Goal: Communication & Community: Answer question/provide support

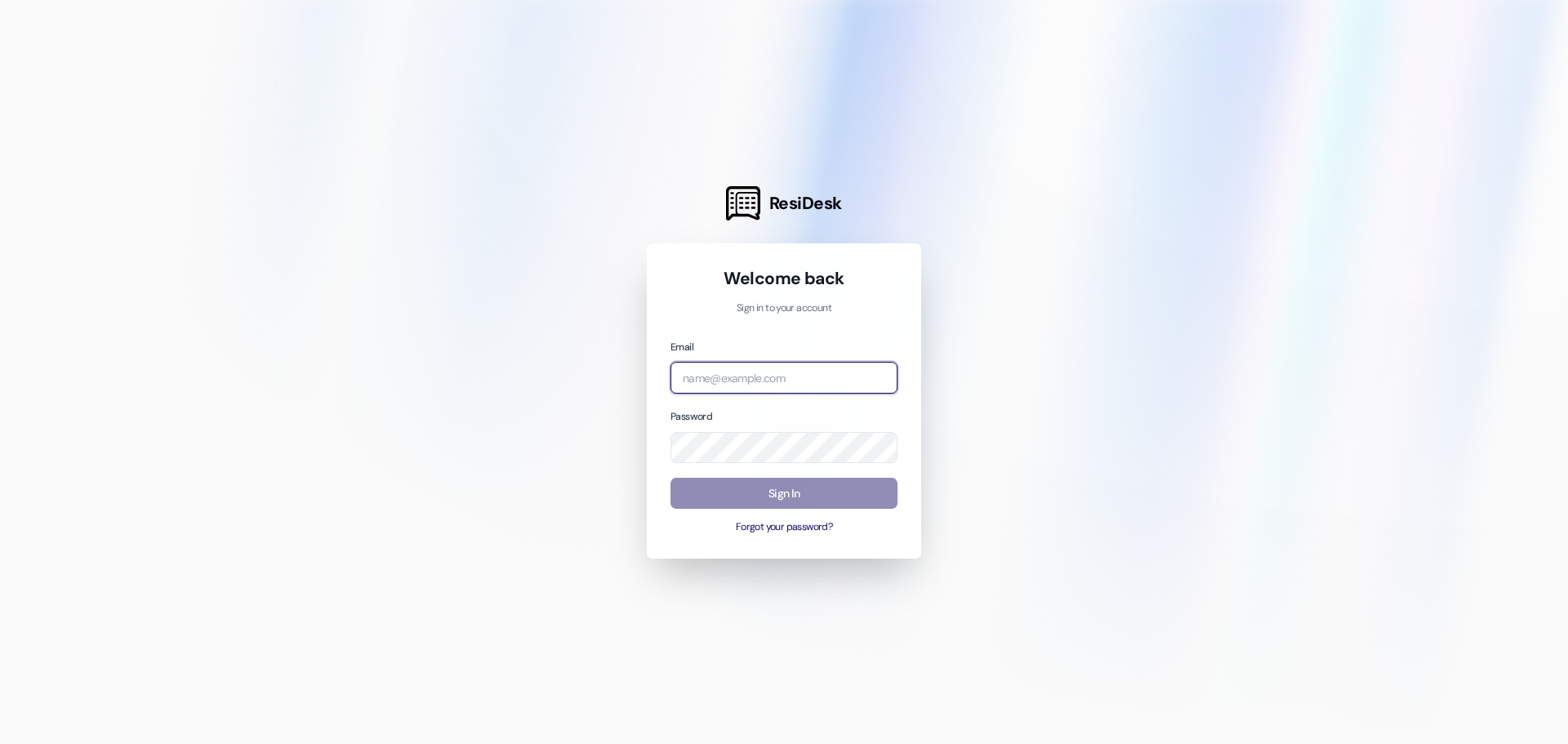
type input "management.universitycourtyard@redstoneresidential.com"
click at [809, 495] on button "Sign In" at bounding box center [784, 493] width 227 height 32
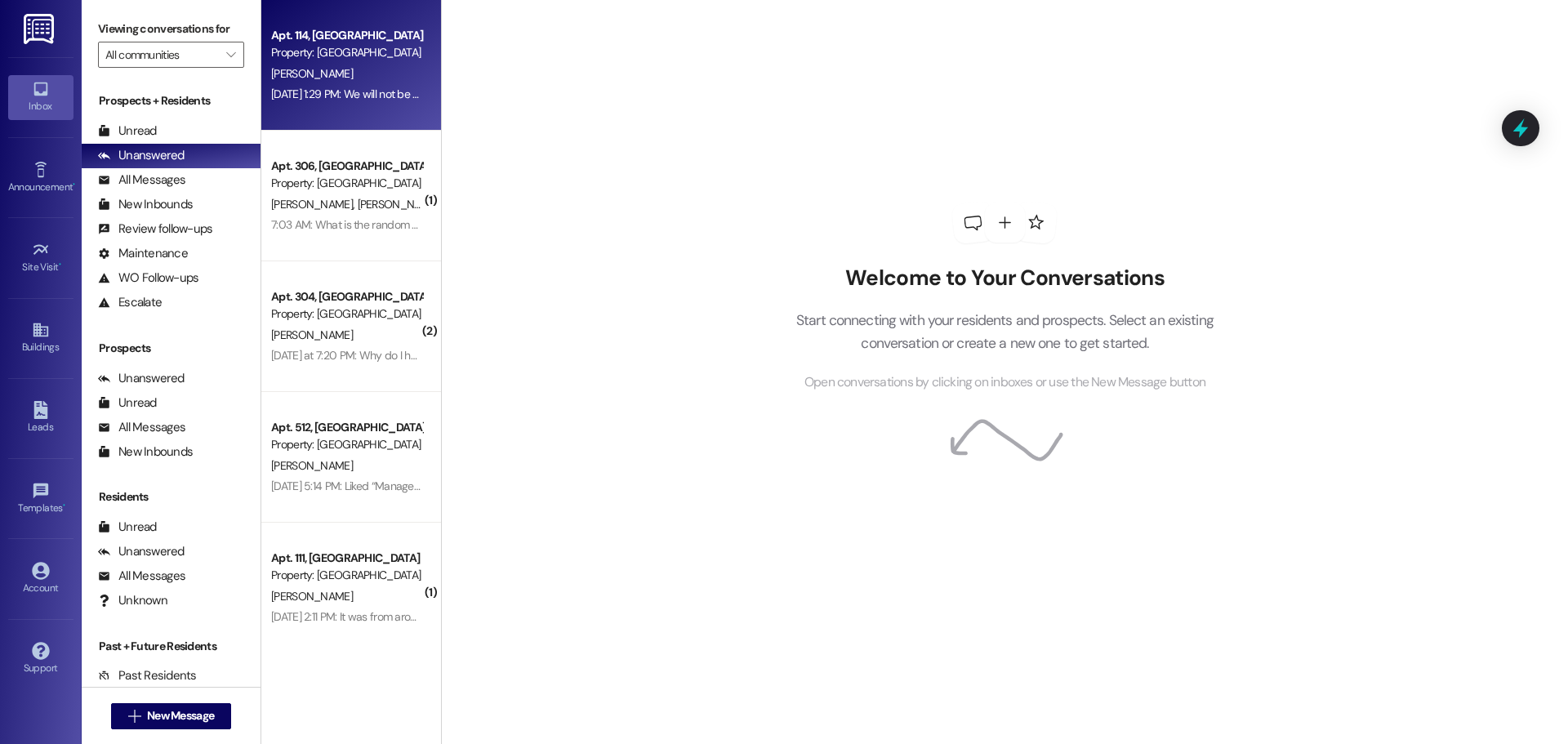
click at [327, 86] on div "Aug 20, 2025 at 1:29 PM: We will not be renewing our lease Aug 20, 2025 at 1:29…" at bounding box center [386, 93] width 231 height 15
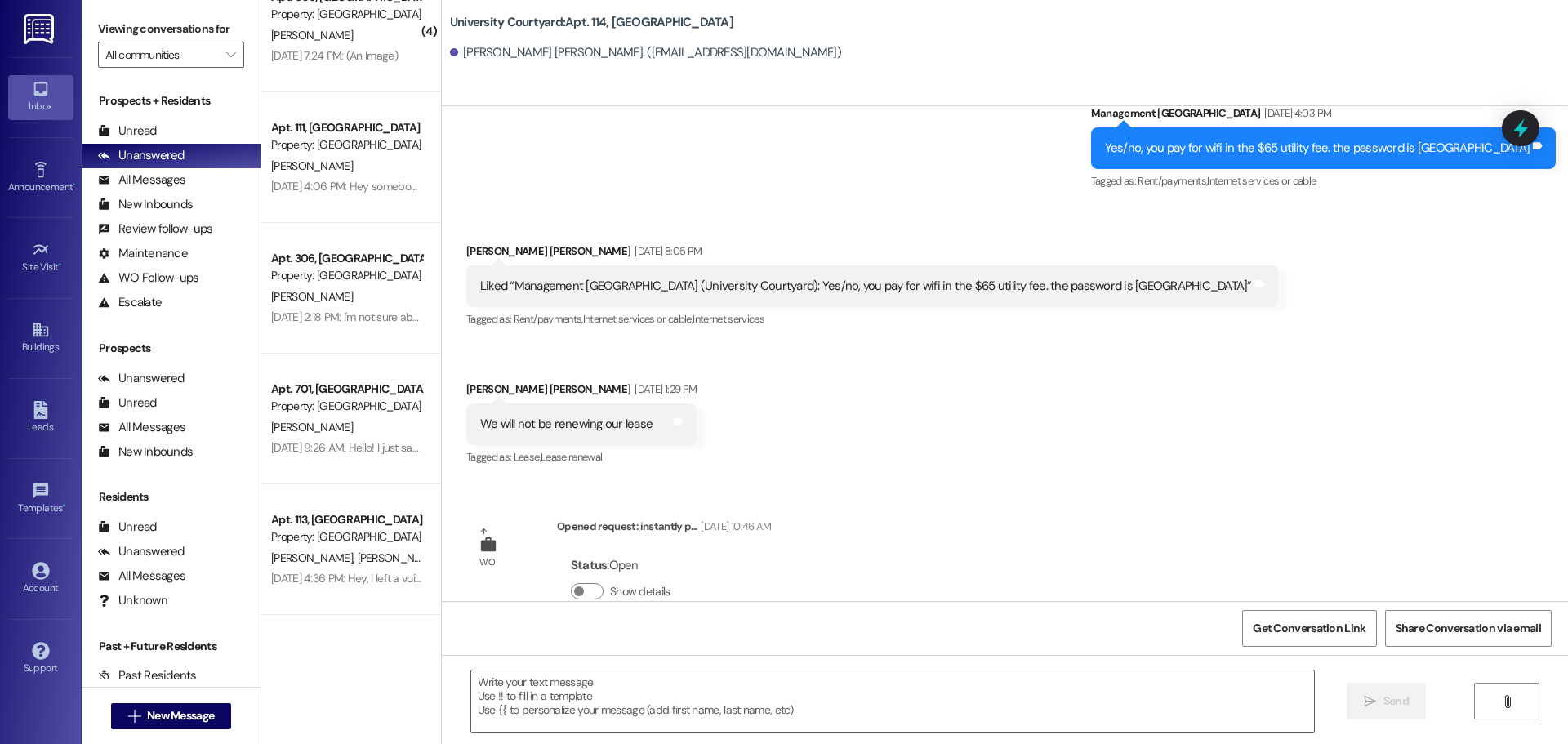
scroll to position [1361, 0]
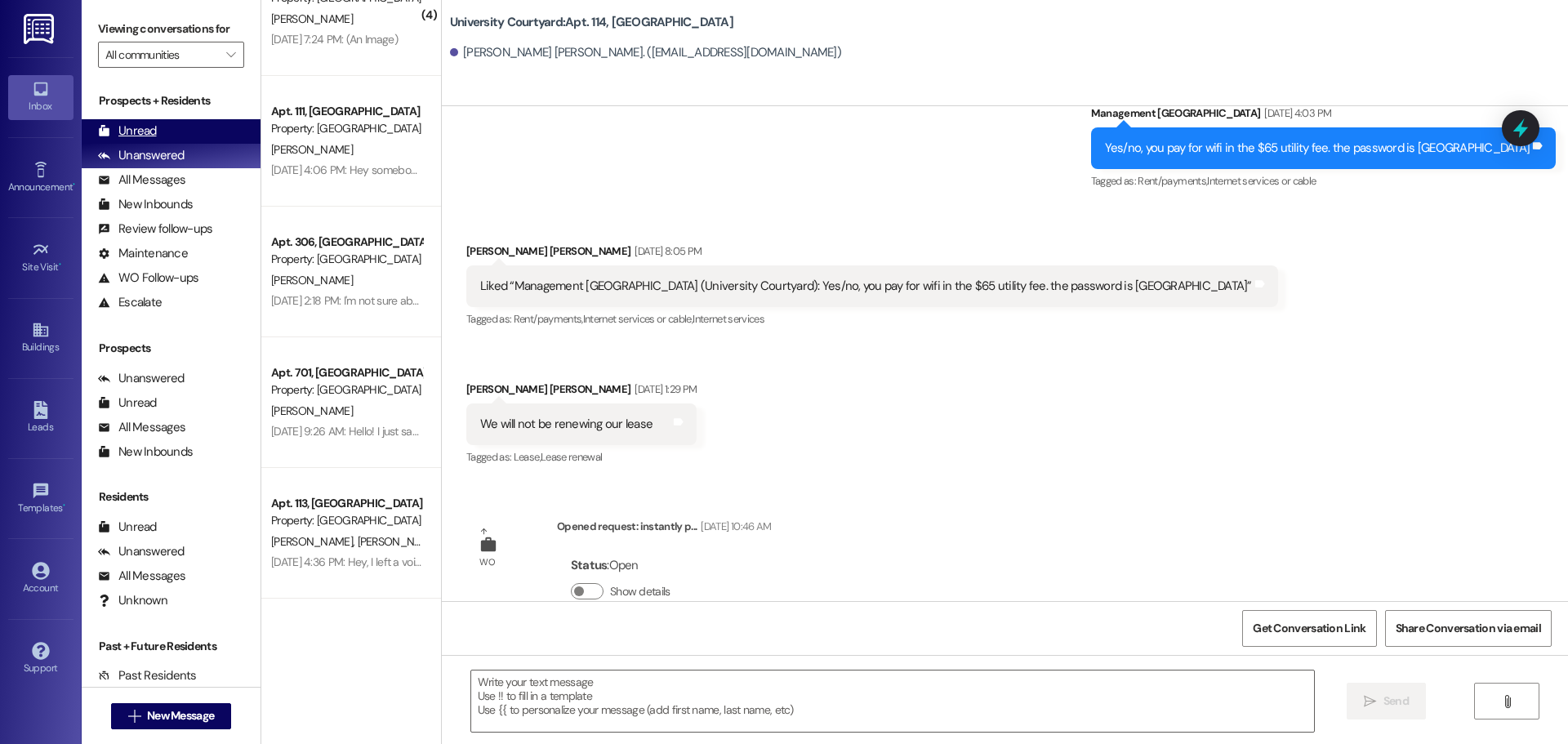
drag, startPoint x: 173, startPoint y: 145, endPoint x: 173, endPoint y: 137, distance: 8.0
click at [173, 144] on div "Unanswered (0)" at bounding box center [171, 156] width 179 height 25
click at [172, 133] on div "Unread (0)" at bounding box center [171, 131] width 179 height 25
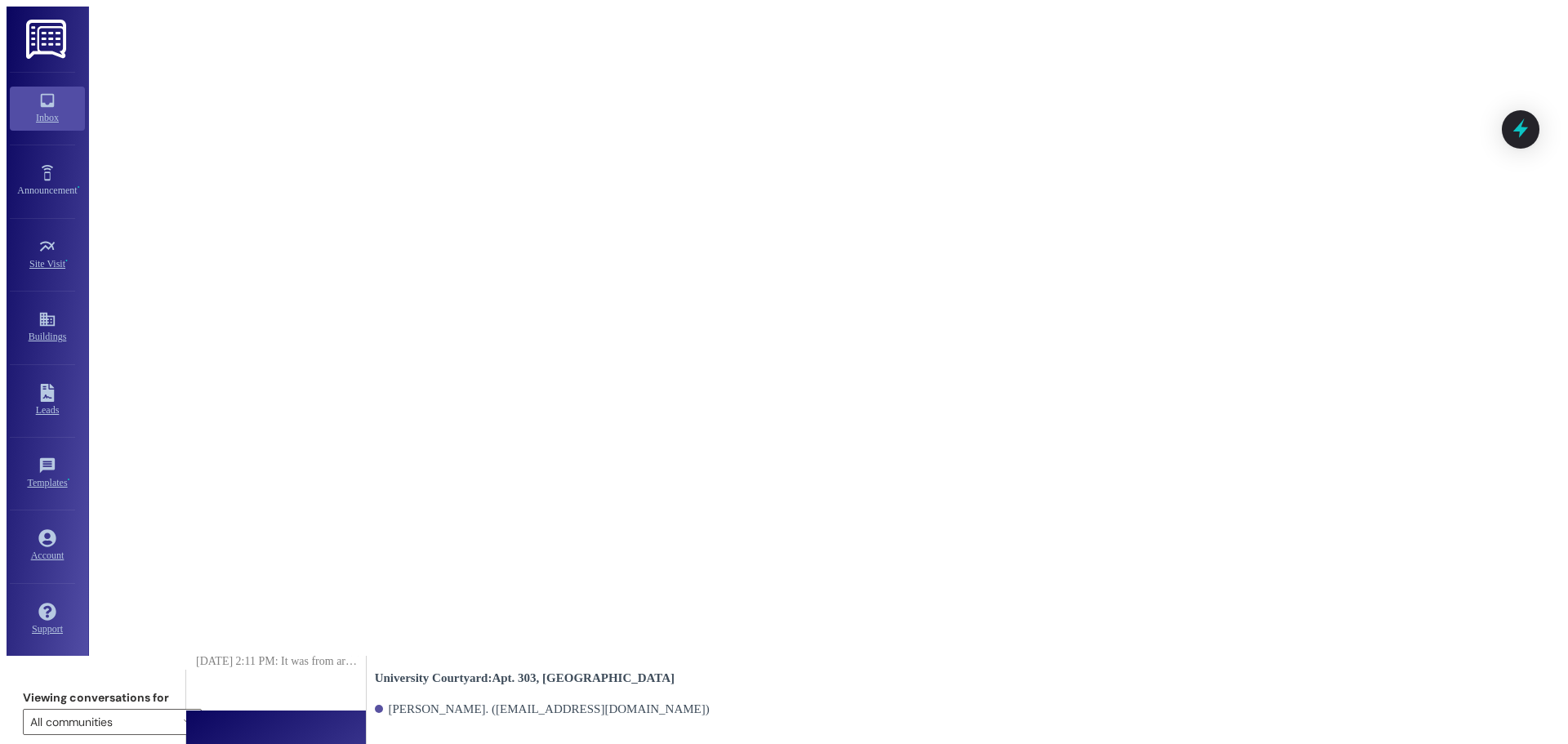
scroll to position [21273, 0]
type textarea "Hello, the office was closed [DATE] due to the [DATE] holiday. Are you interest…"
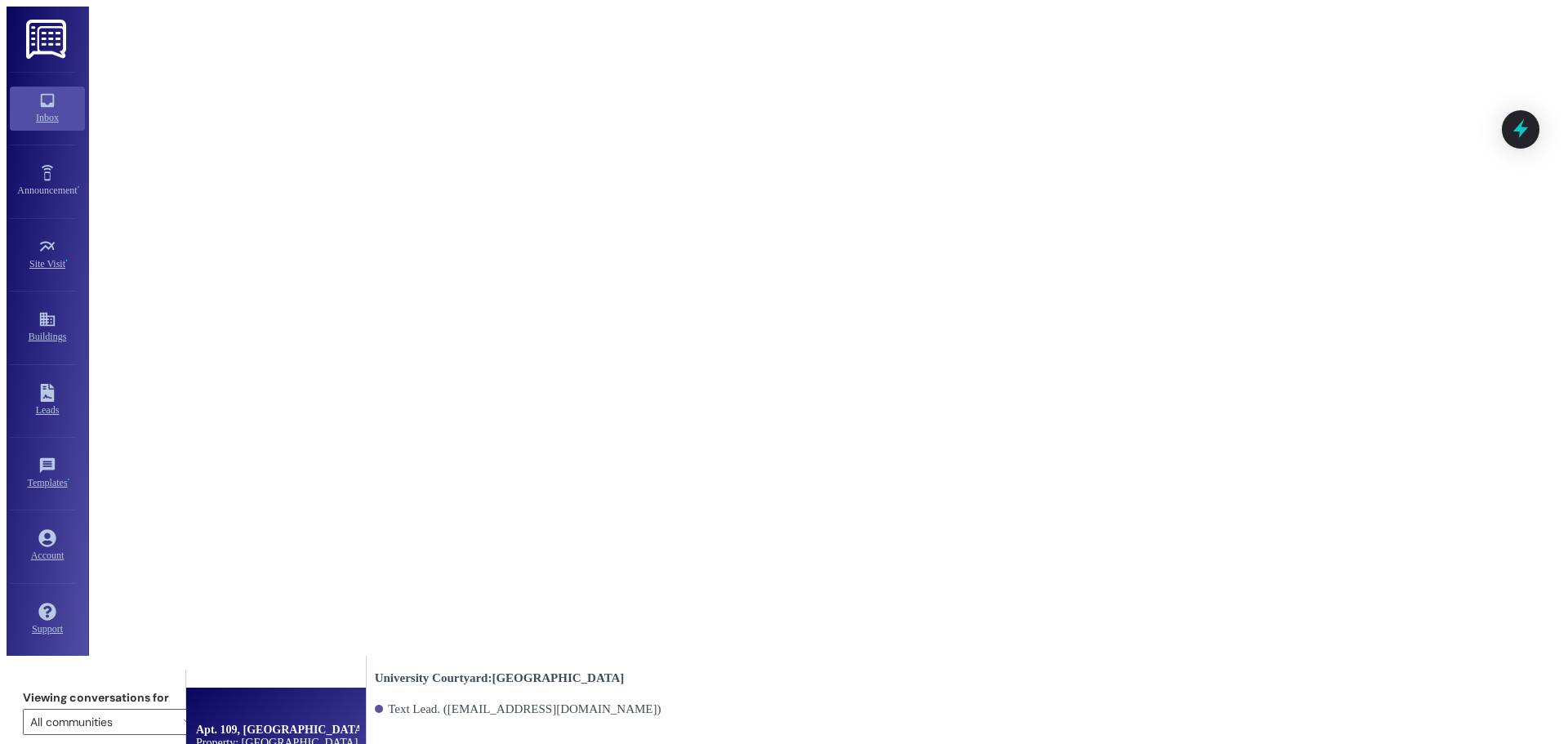
scroll to position [1496, 0]
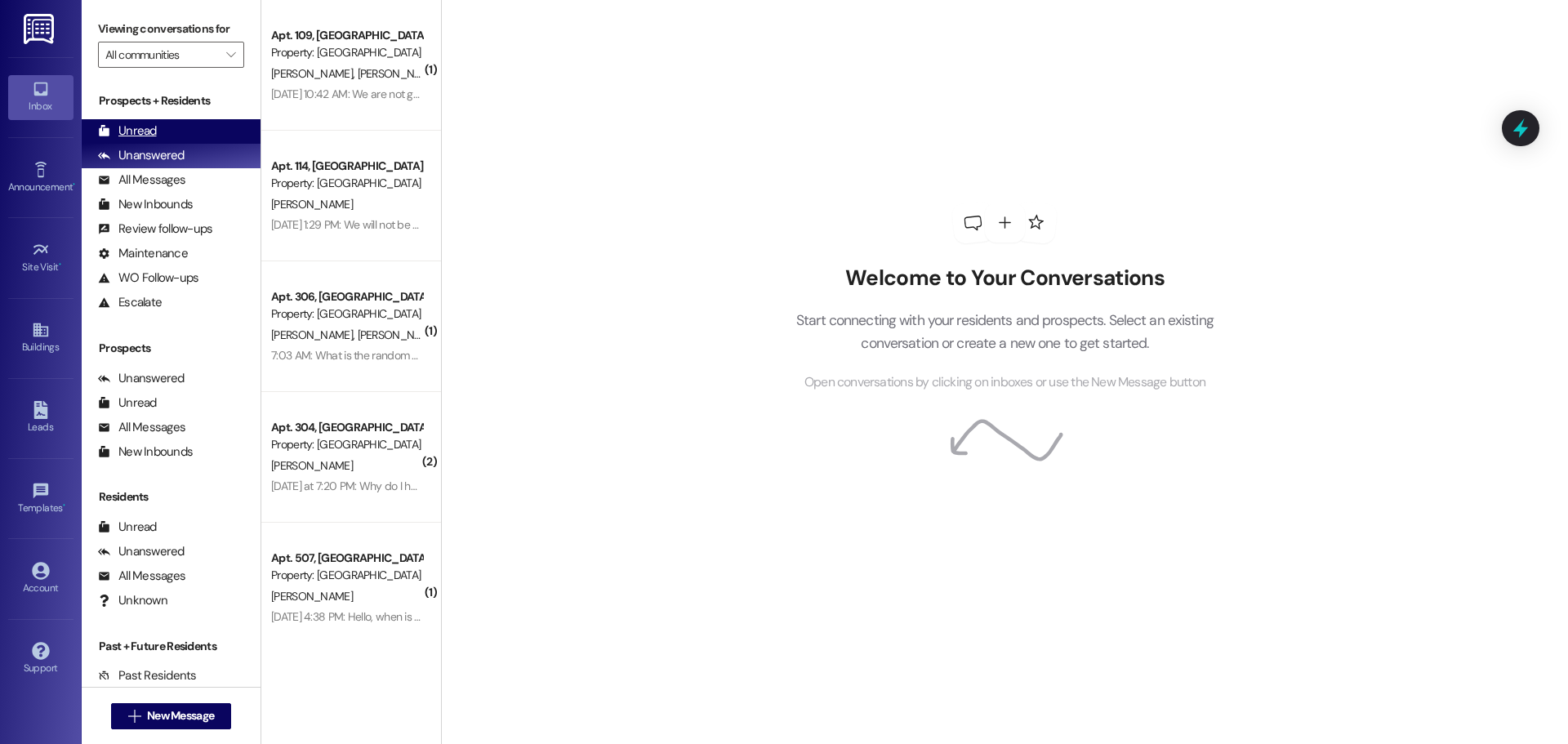
click at [180, 123] on div "Unread (0)" at bounding box center [171, 131] width 179 height 25
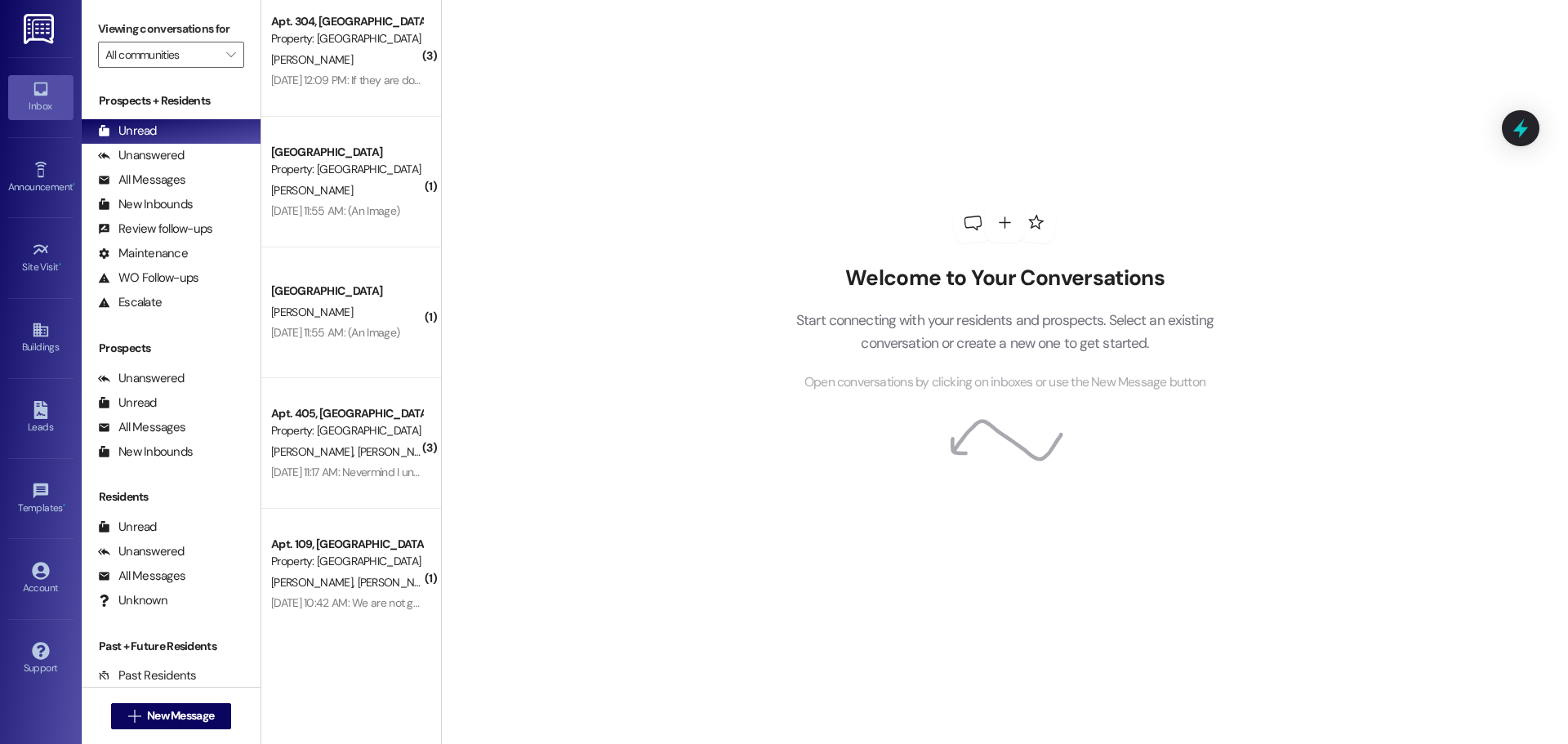
scroll to position [1088, 0]
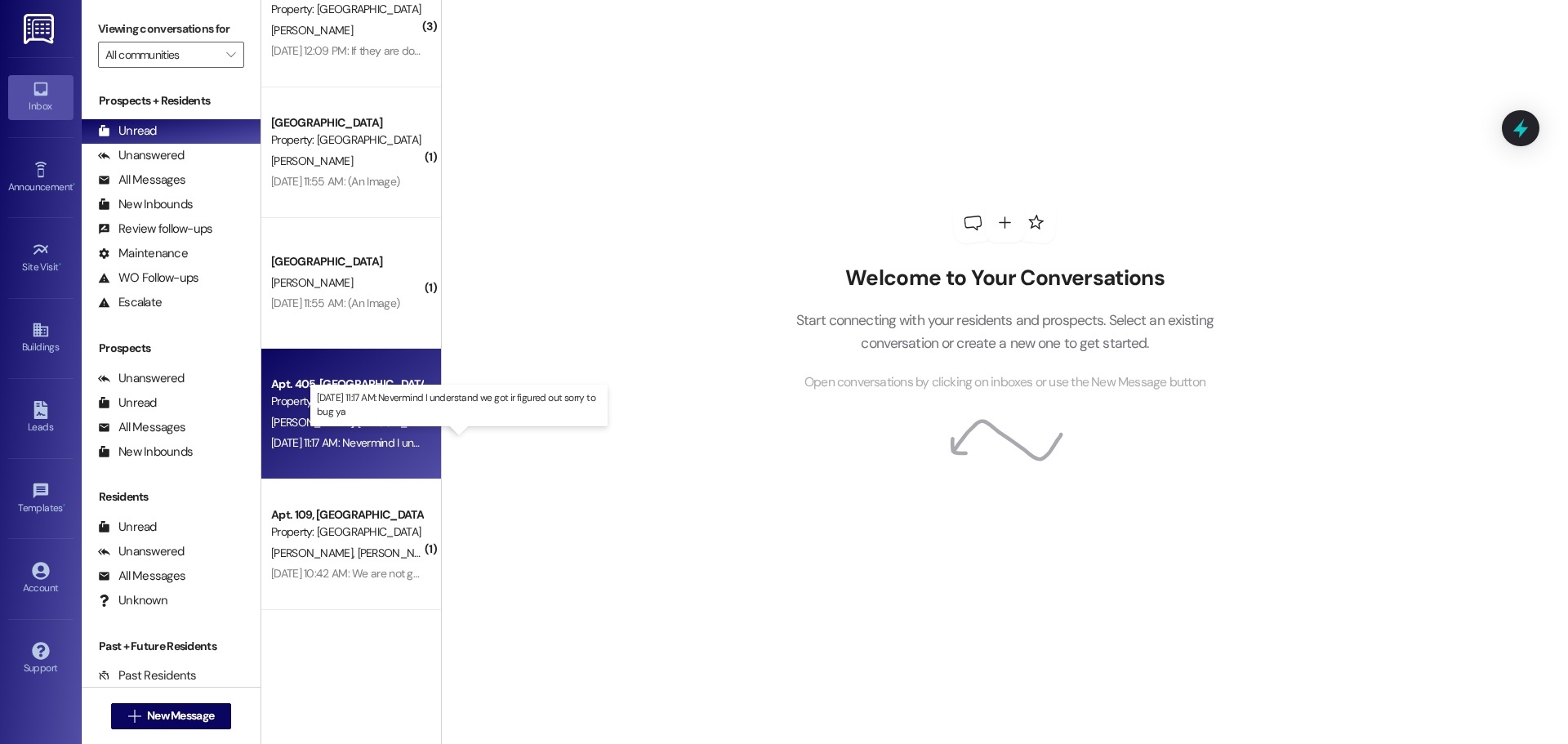
click at [357, 446] on div "Aug 29, 2025 at 11:17 AM: Nevermind I understand we got ir figured out sorry to…" at bounding box center [450, 442] width 358 height 15
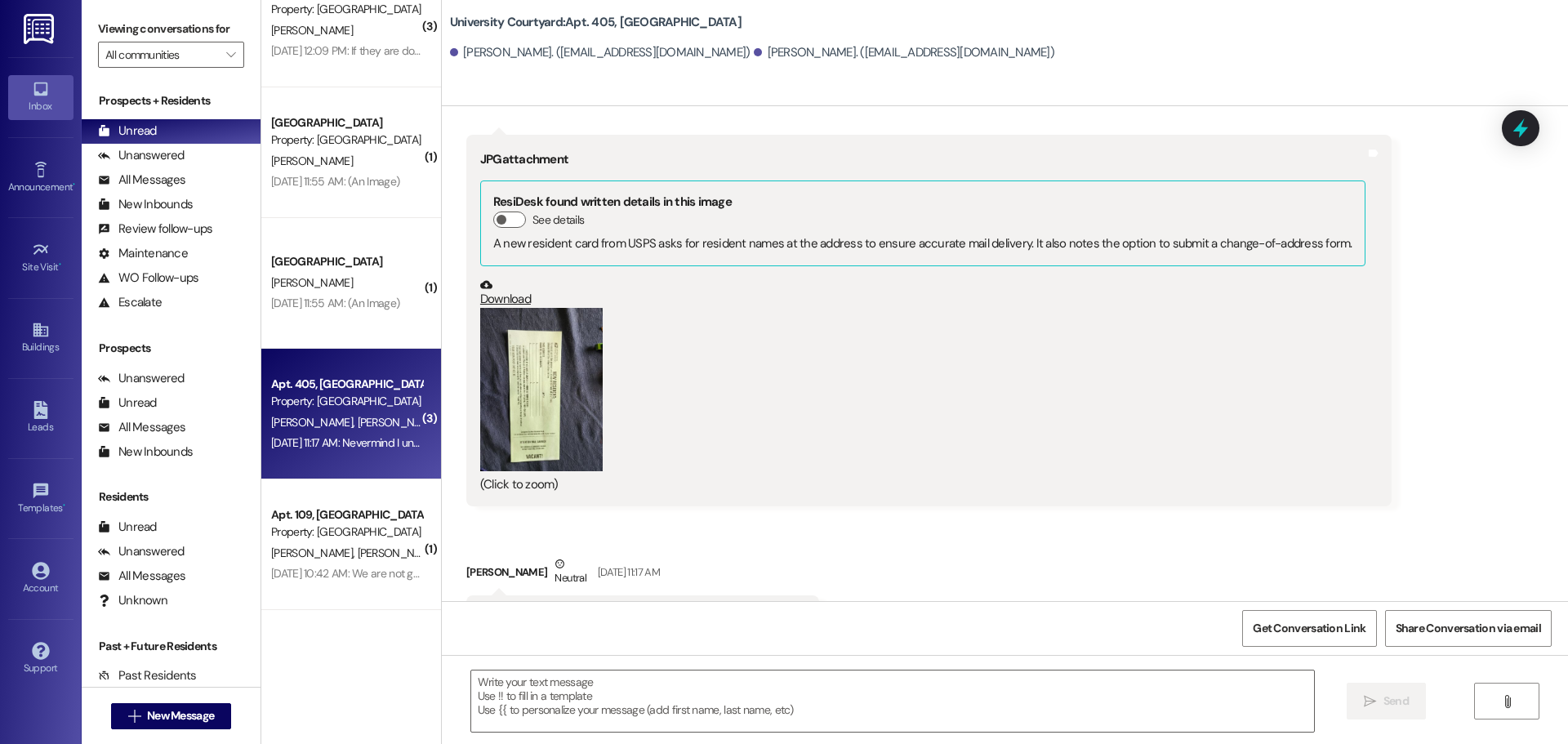
scroll to position [2386, 0]
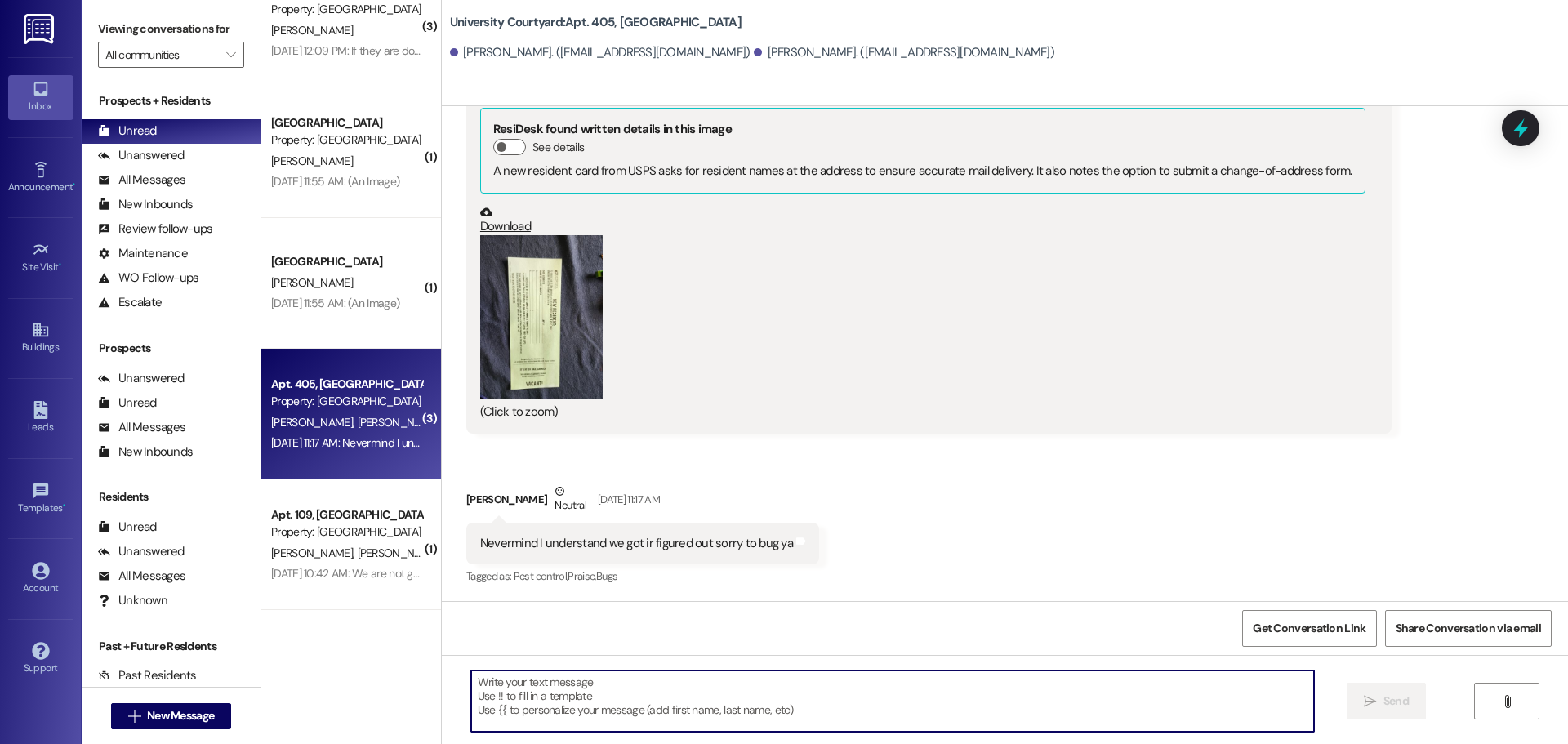
drag, startPoint x: 615, startPoint y: 705, endPoint x: 597, endPoint y: 709, distance: 18.4
click at [611, 705] on textarea at bounding box center [892, 701] width 843 height 62
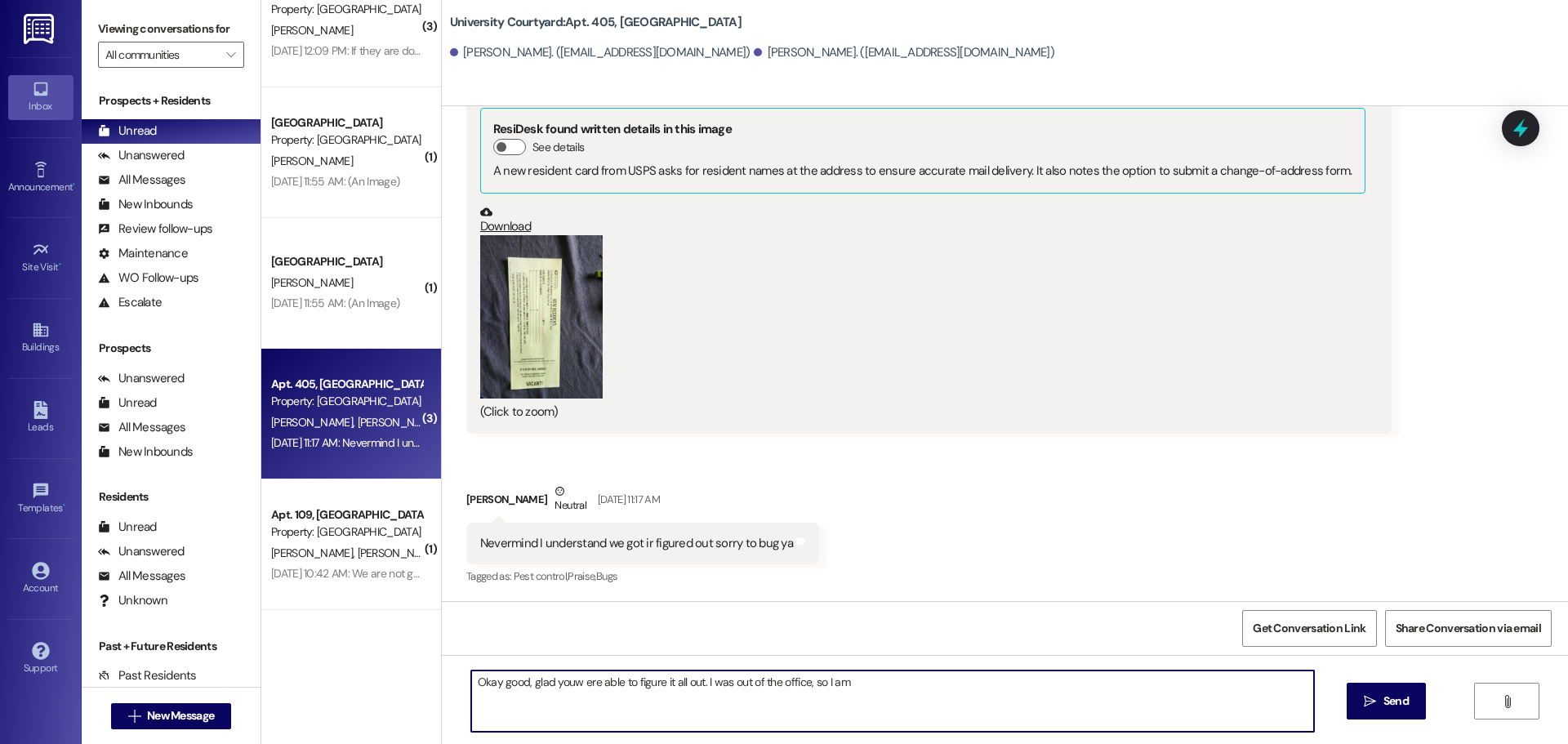
drag, startPoint x: 863, startPoint y: 698, endPoint x: 694, endPoint y: 682, distance: 169.8
click at [694, 682] on textarea "Okay good, glad youw ere able to figure it all out. I was out of the office, so…" at bounding box center [892, 701] width 843 height 62
drag, startPoint x: 517, startPoint y: 687, endPoint x: 560, endPoint y: 676, distance: 44.4
click at [518, 686] on textarea "Okay good, glad youw ere able to figure it all out." at bounding box center [892, 701] width 843 height 62
paste textarea "I was out of the office, so I am"
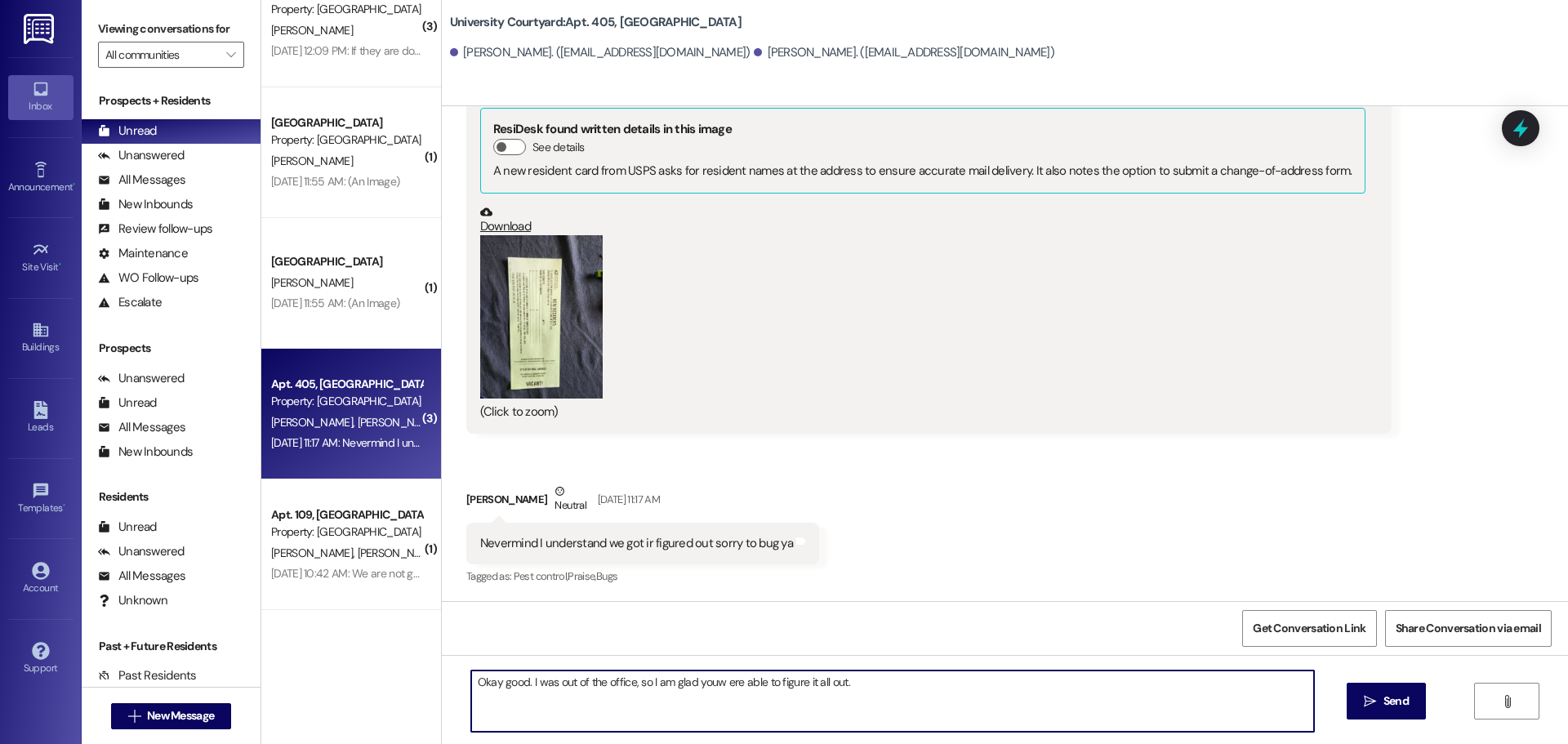
click at [705, 684] on textarea "Okay good. I was out of the office, so I am glad youw ere able to figure it all…" at bounding box center [892, 701] width 843 height 62
type textarea "Okay good. I was out of the office, so I am glad you were able to figure it all…"
click at [1383, 707] on span "Send" at bounding box center [1396, 700] width 26 height 17
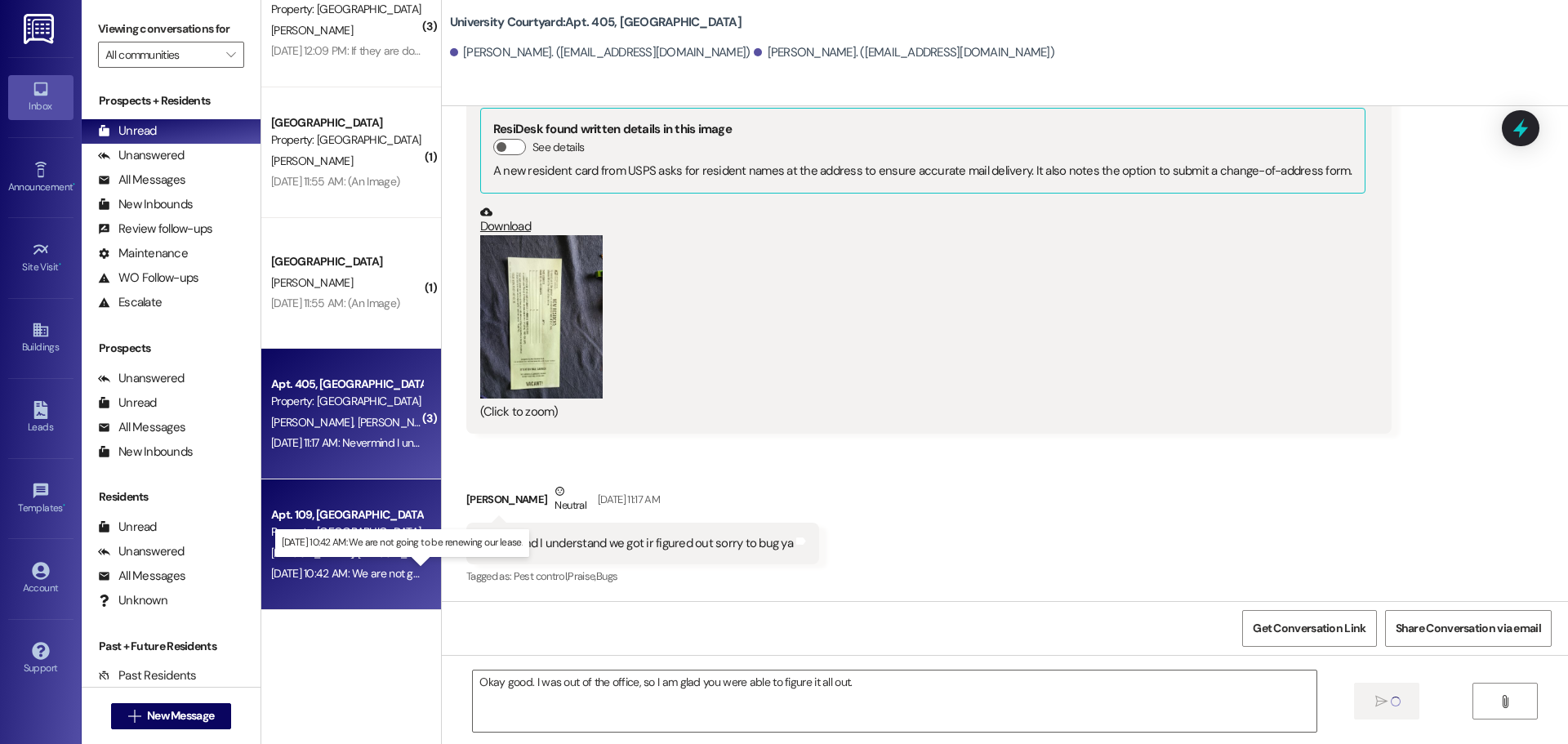
click at [343, 573] on div "Aug 29, 2025 at 10:42 AM: We are not going to be renewing our lease. Aug 29, 20…" at bounding box center [413, 572] width 284 height 15
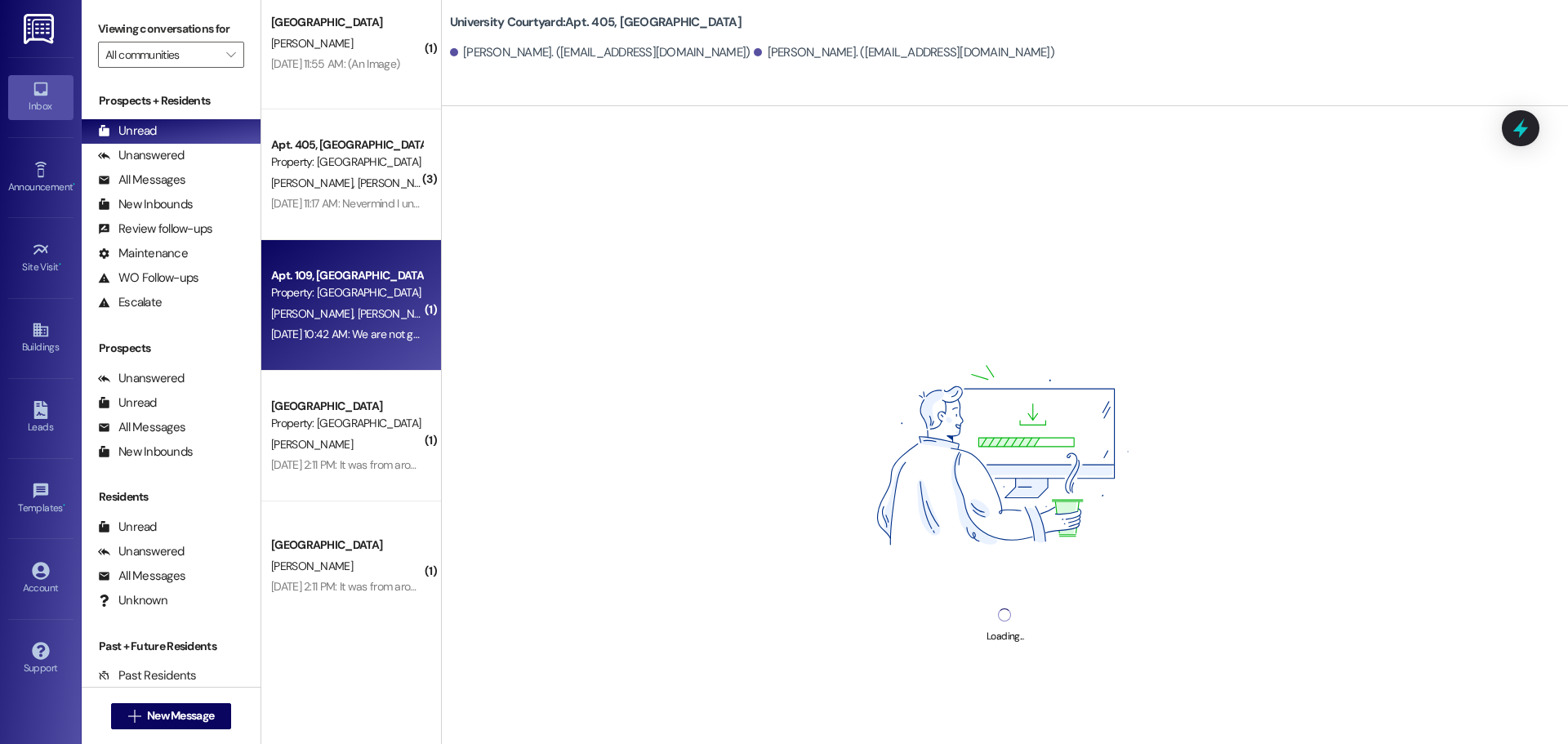
scroll to position [1496, 0]
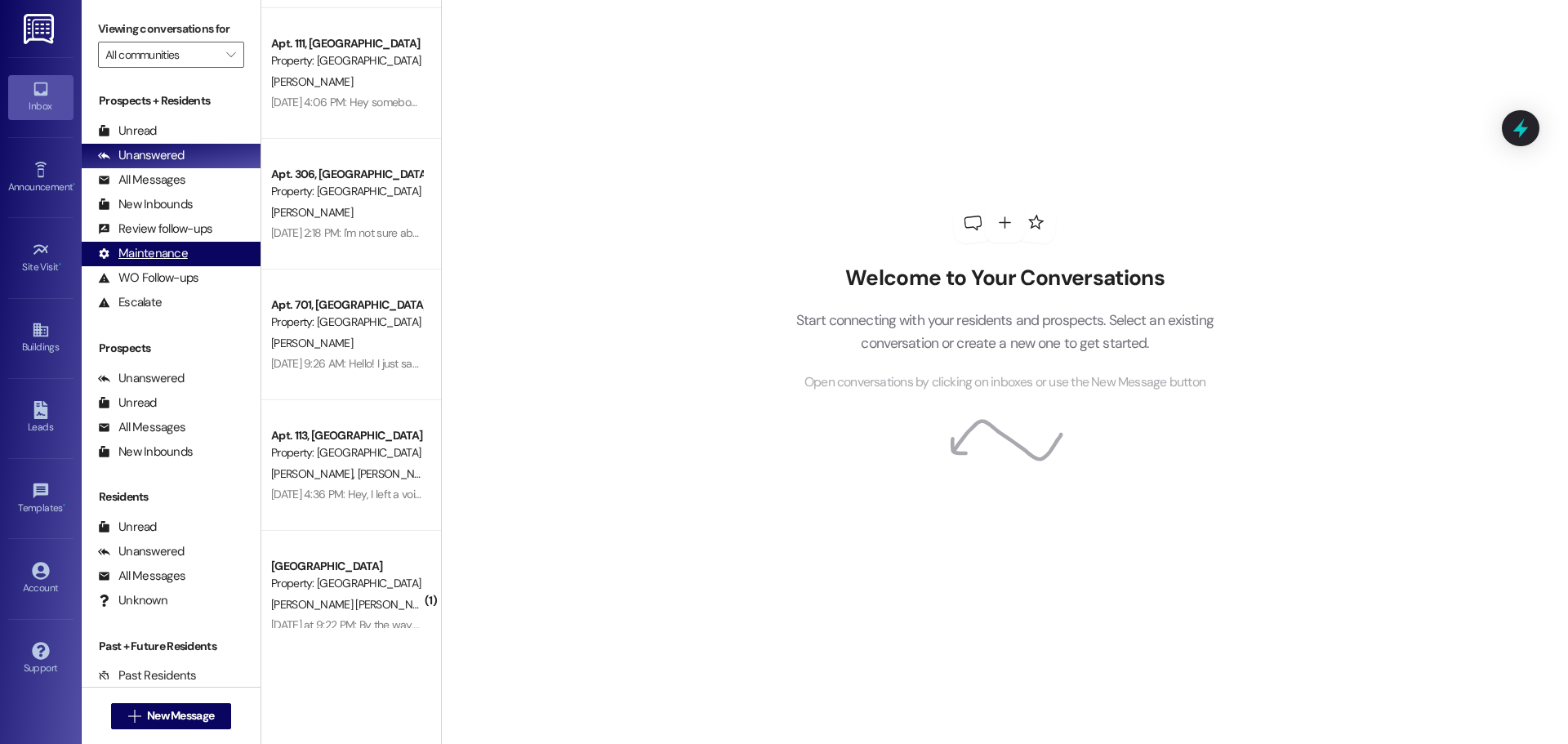
scroll to position [1905, 0]
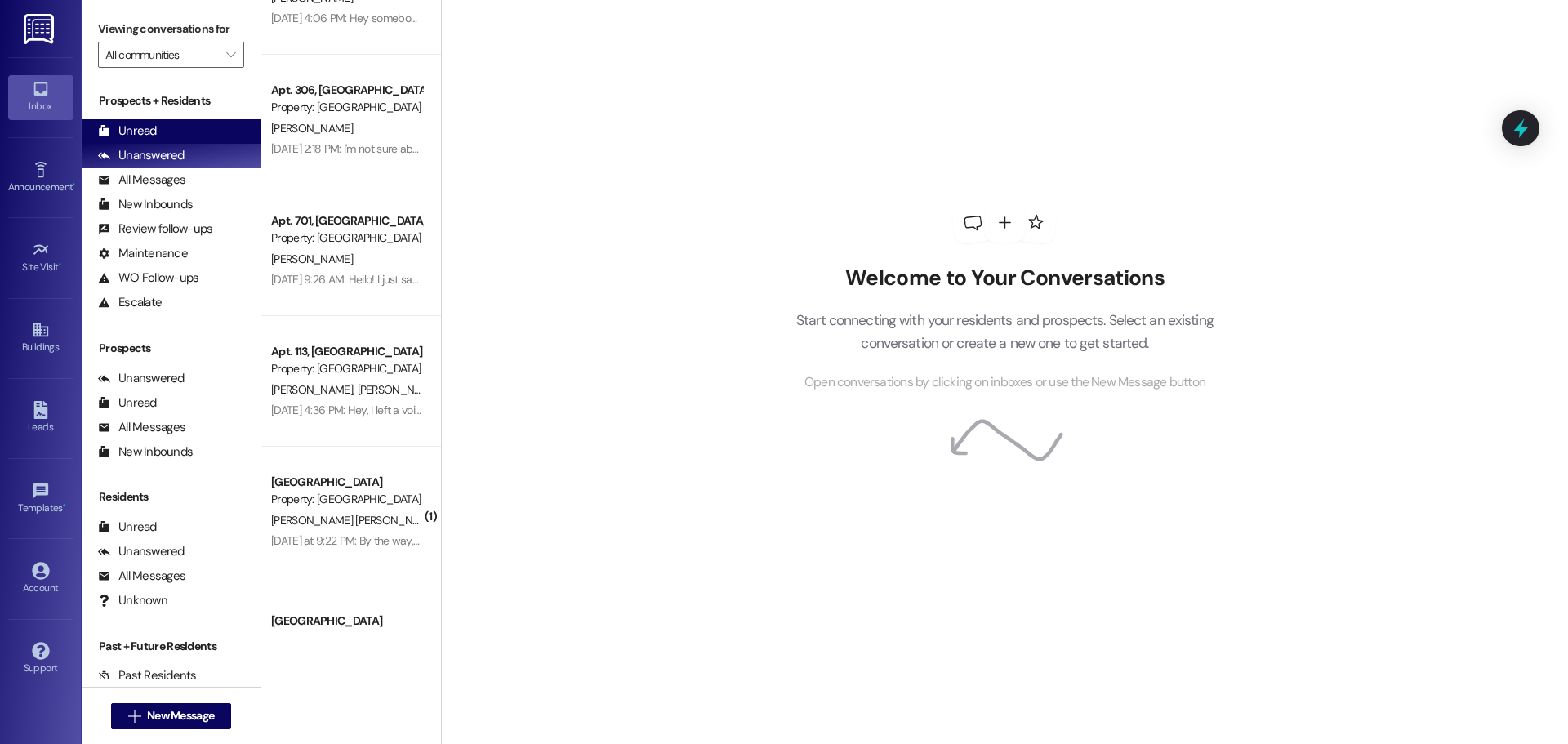
click at [156, 128] on div "Unread (0)" at bounding box center [171, 131] width 179 height 25
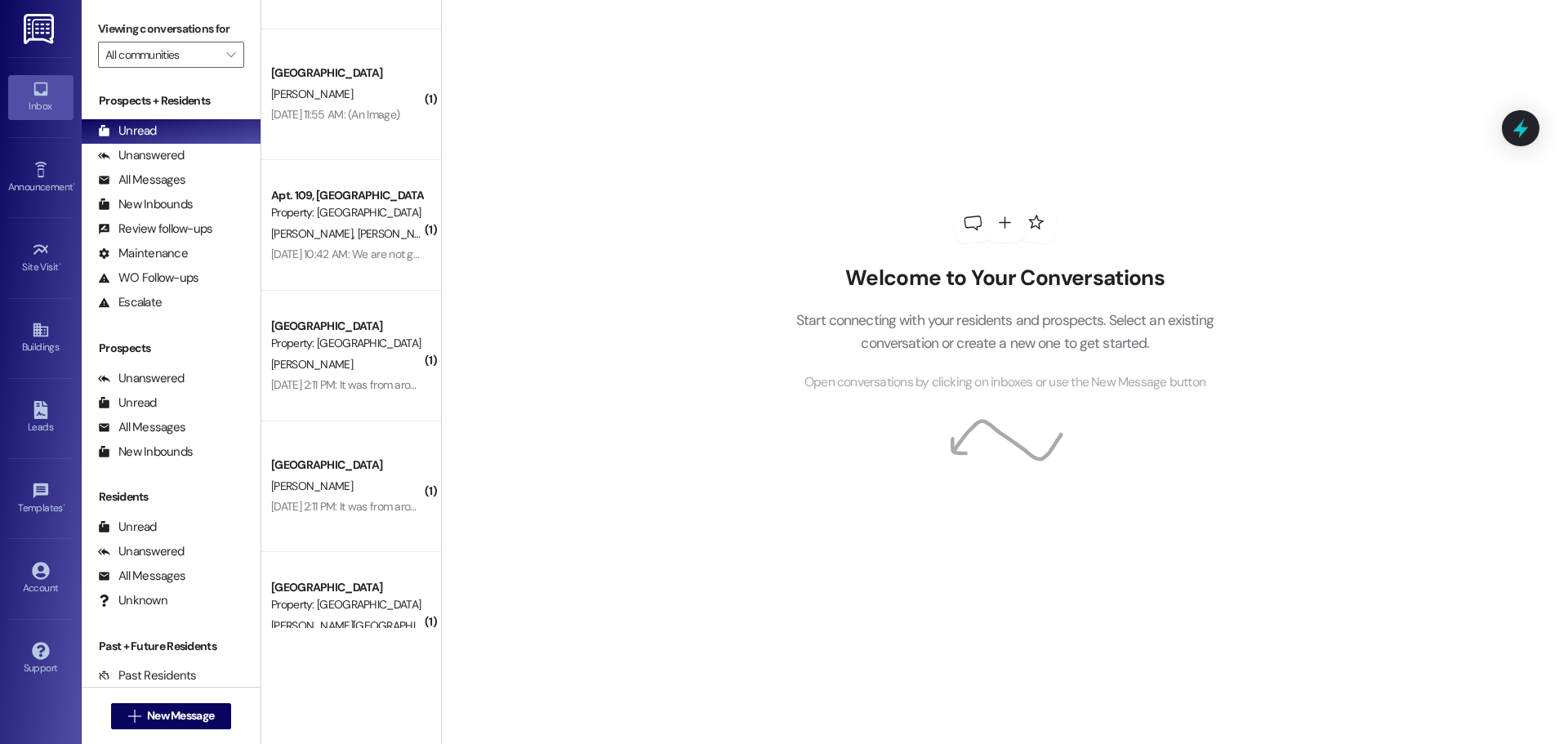
scroll to position [1224, 0]
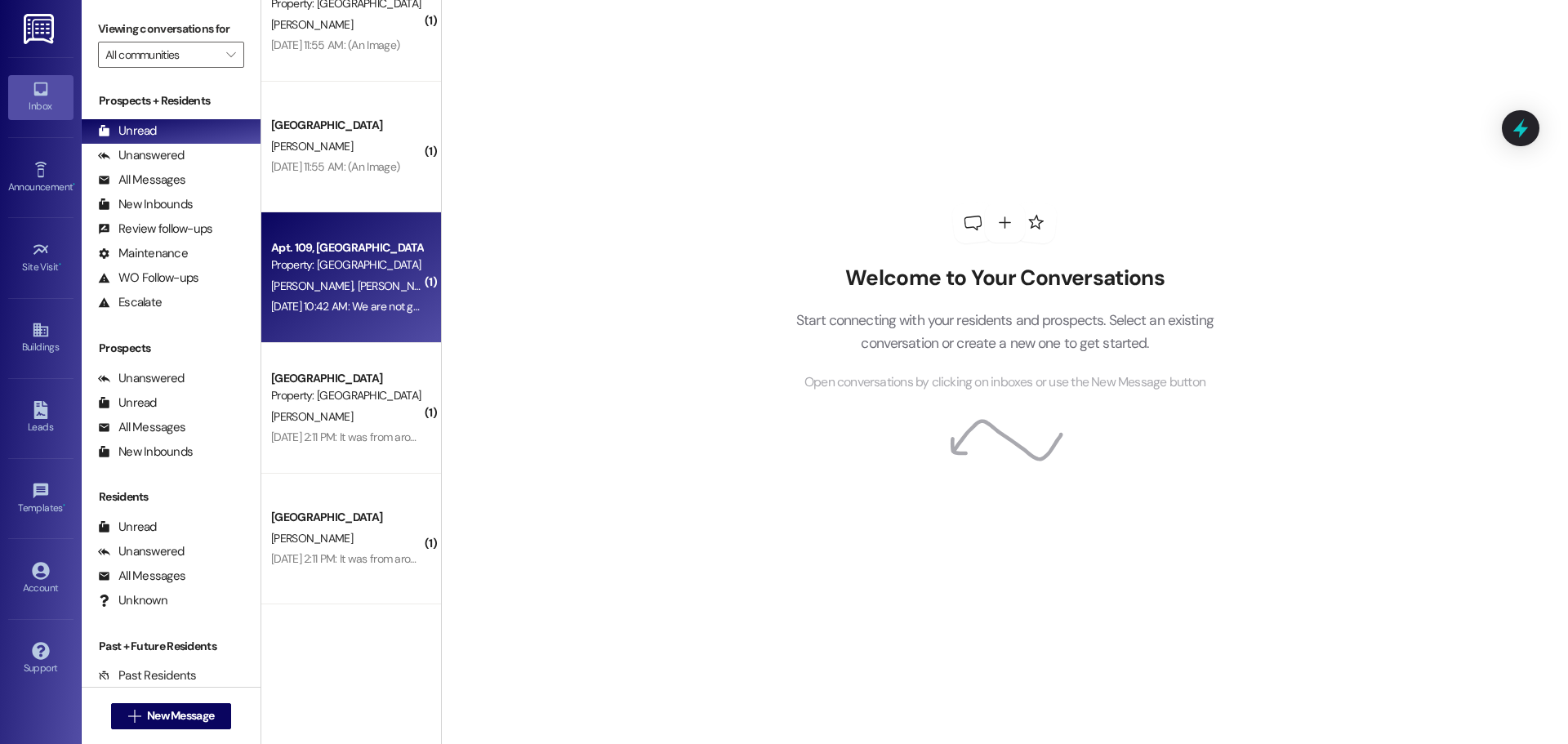
click at [377, 312] on div "[DATE] 10:42 AM: We are not going to be renewing our lease. [DATE] 10:42 AM: We…" at bounding box center [413, 306] width 284 height 15
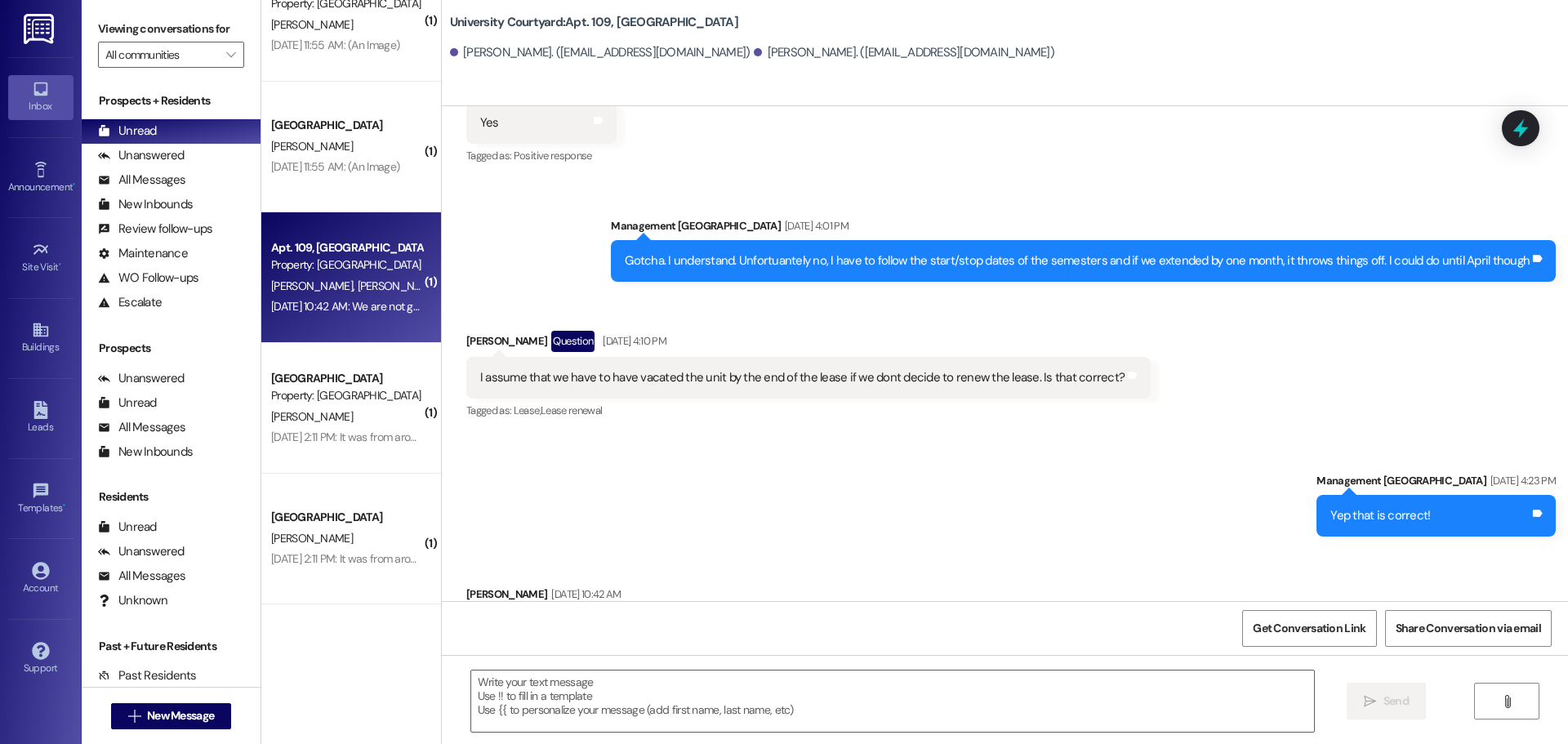
scroll to position [5002, 0]
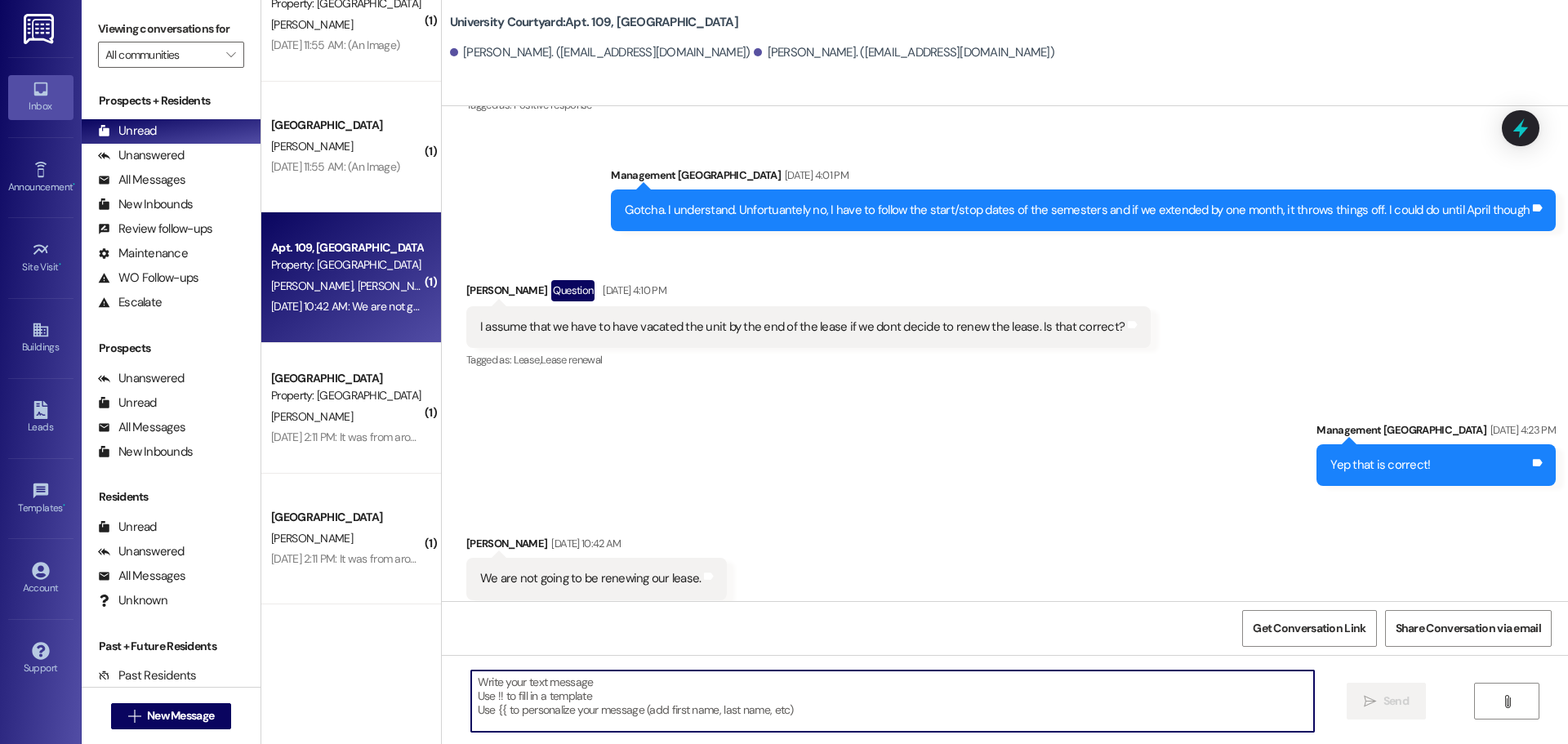
click at [560, 712] on textarea at bounding box center [892, 701] width 843 height 62
type textarea "Thank you for sending in your notice"
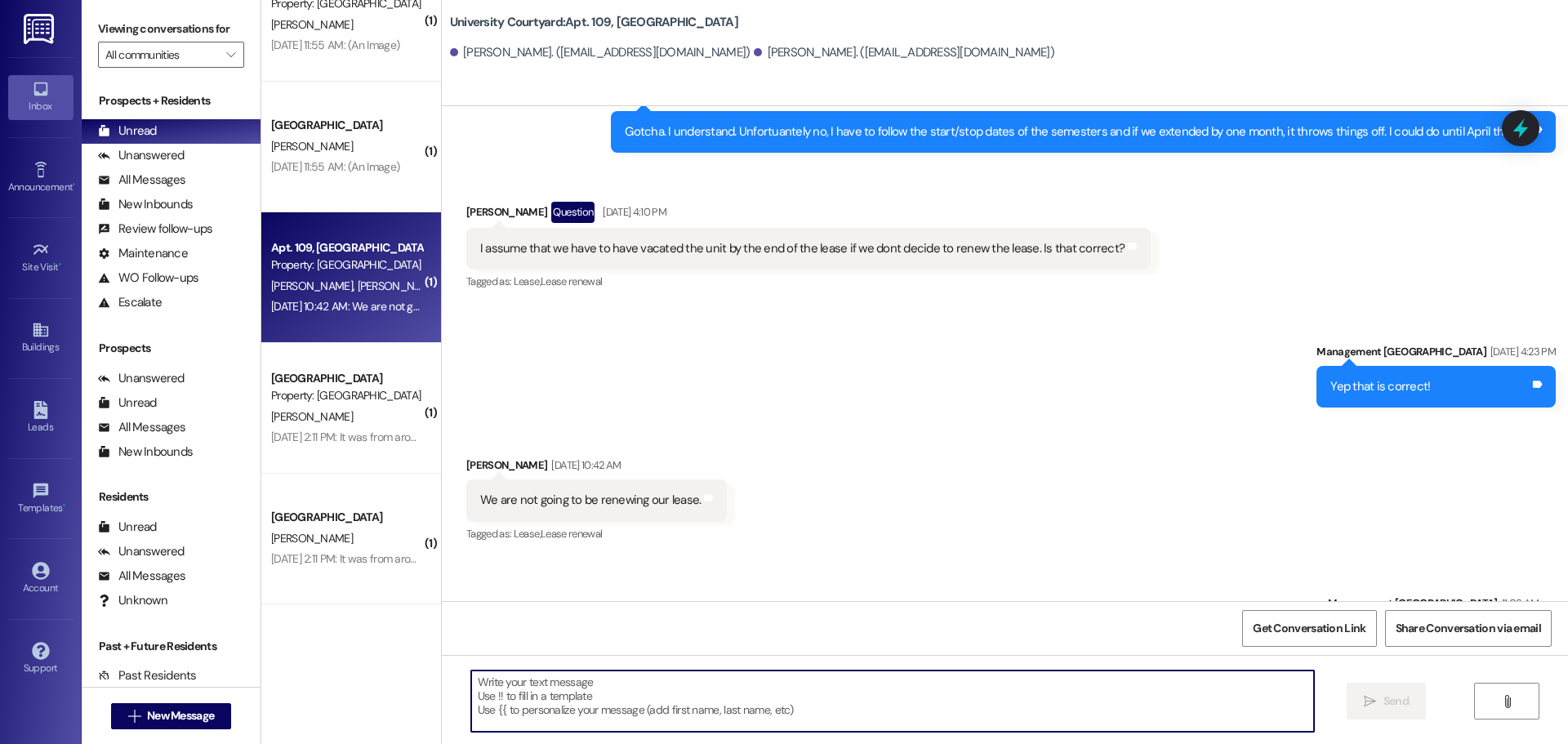
scroll to position [5117, 0]
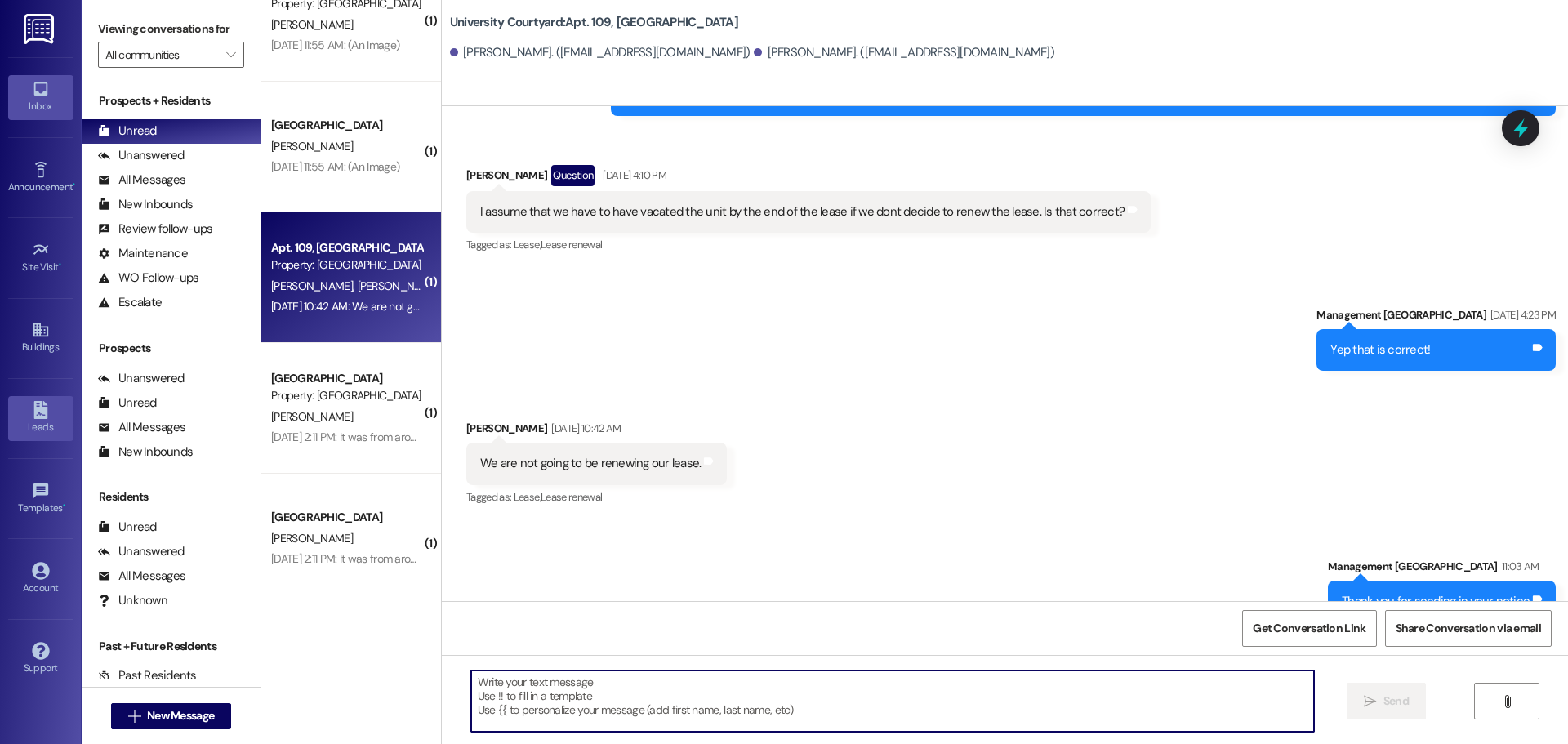
click at [45, 434] on div "Leads" at bounding box center [41, 427] width 81 height 16
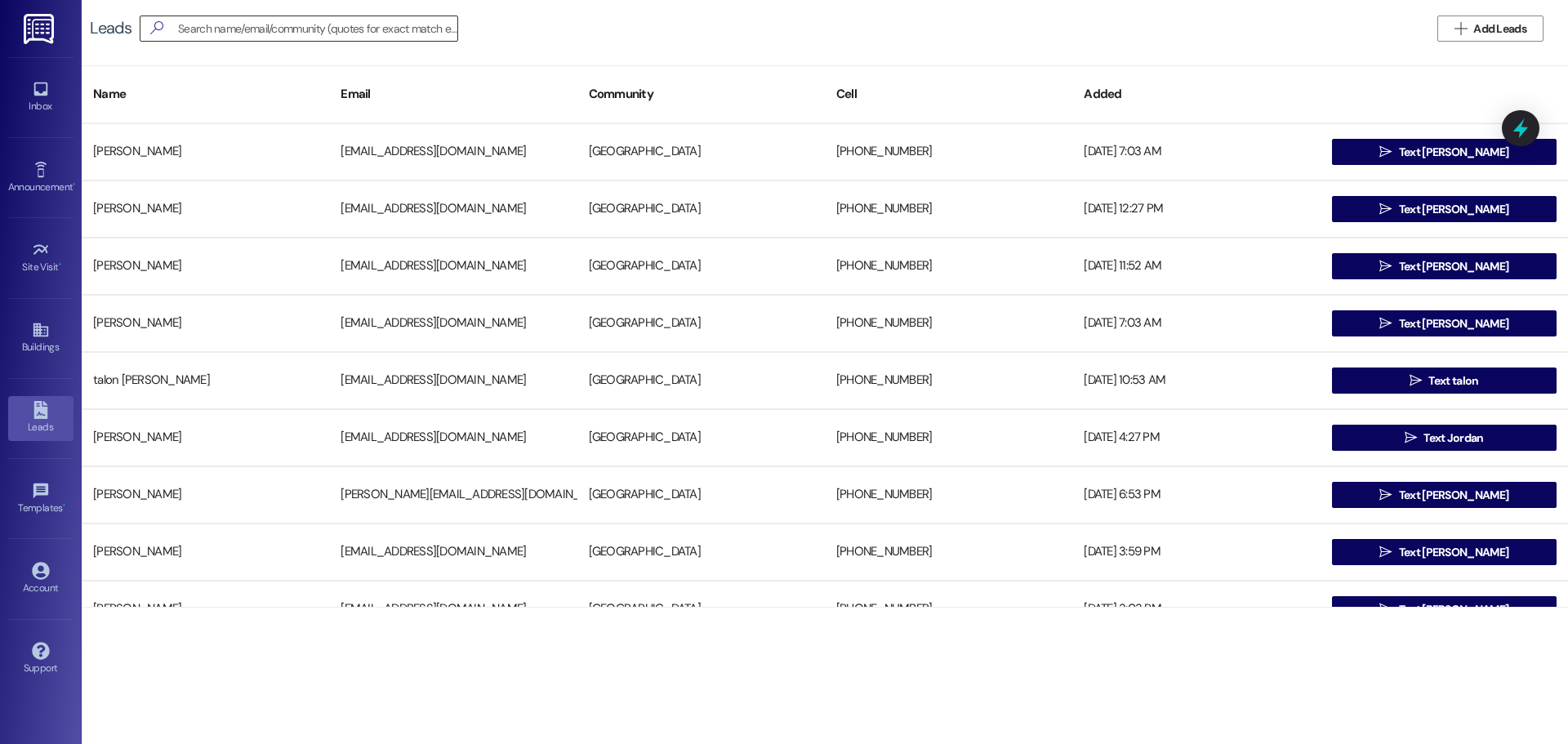
click at [261, 37] on input at bounding box center [317, 28] width 279 height 23
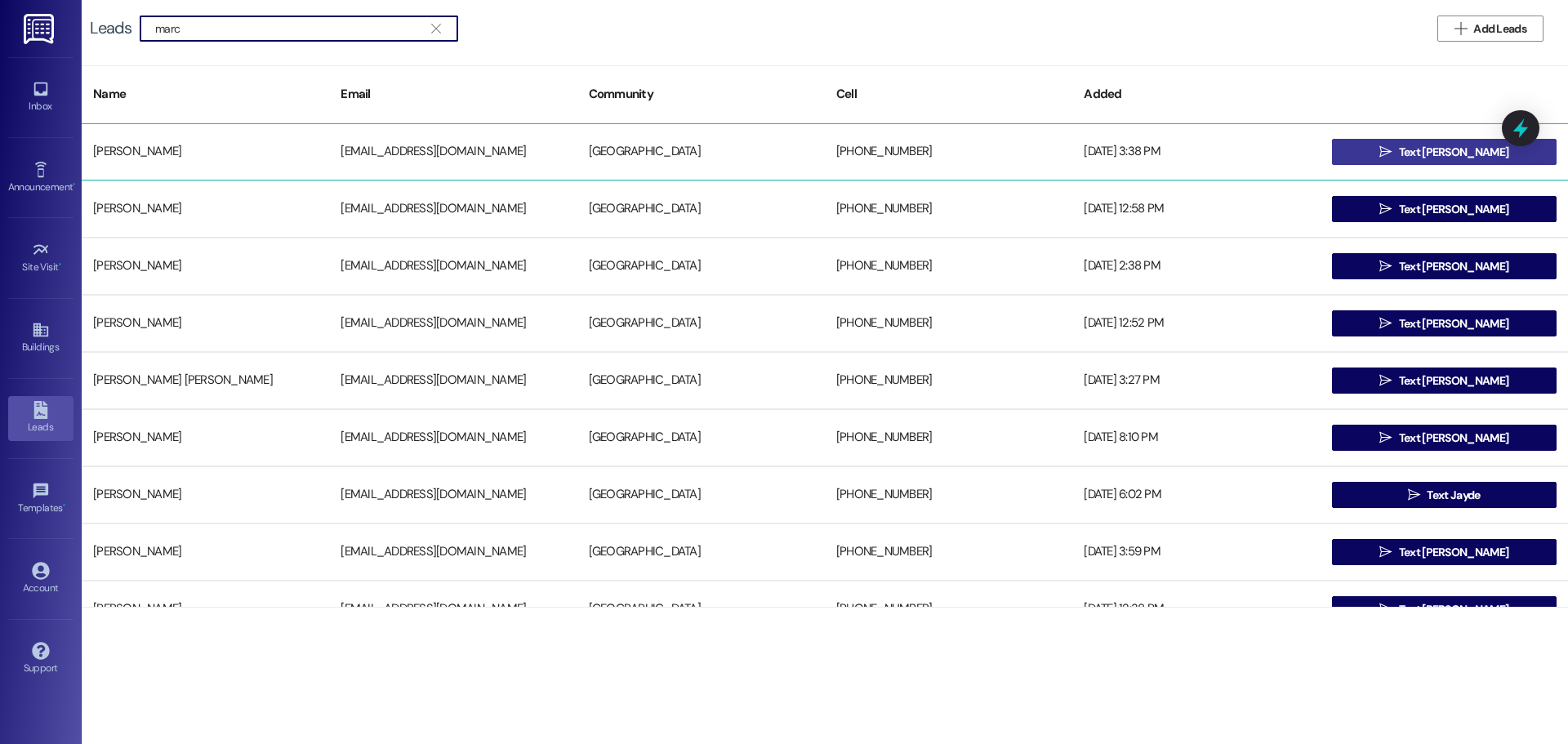
type input "marc"
click at [1398, 142] on button " Text Marc" at bounding box center [1444, 152] width 224 height 26
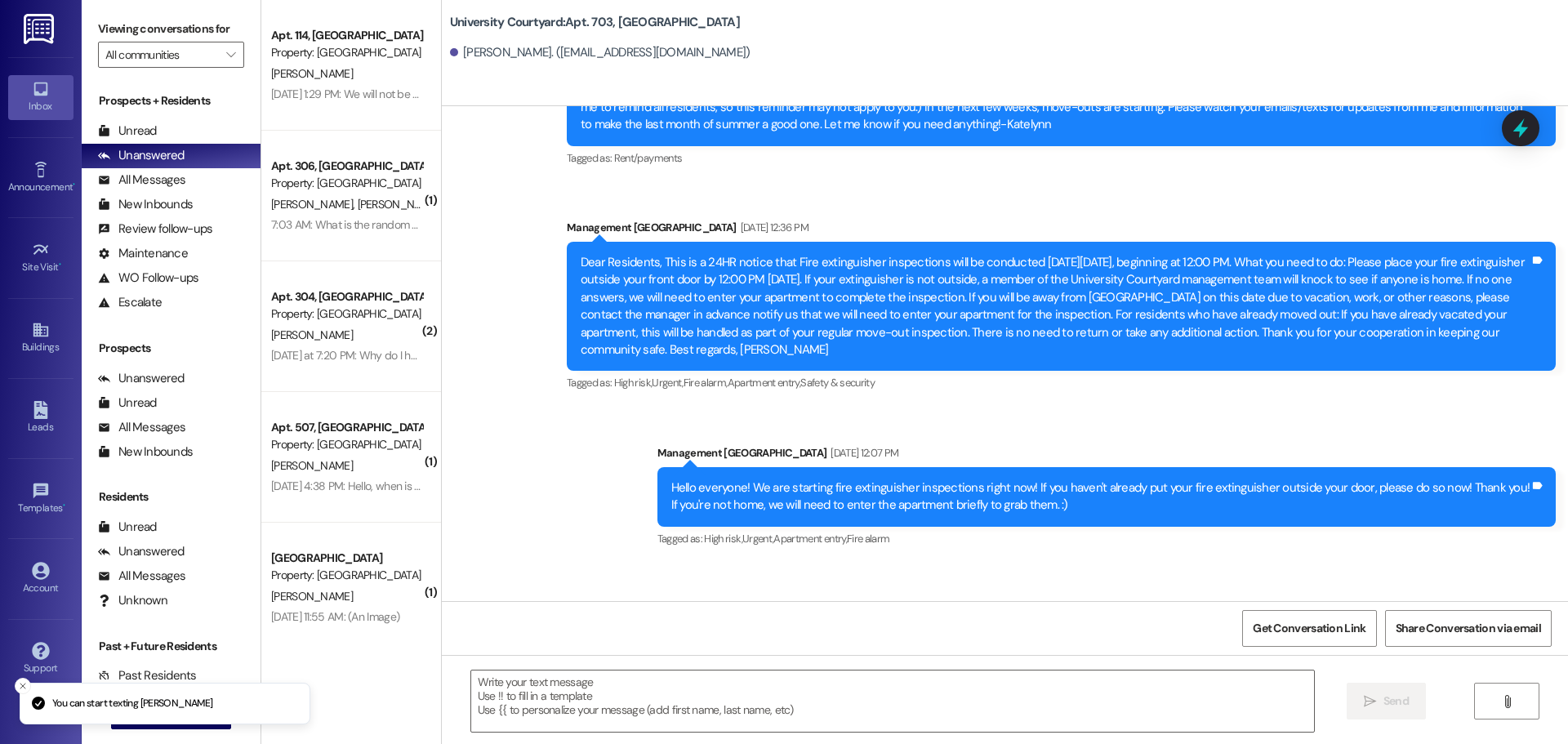
scroll to position [5860, 0]
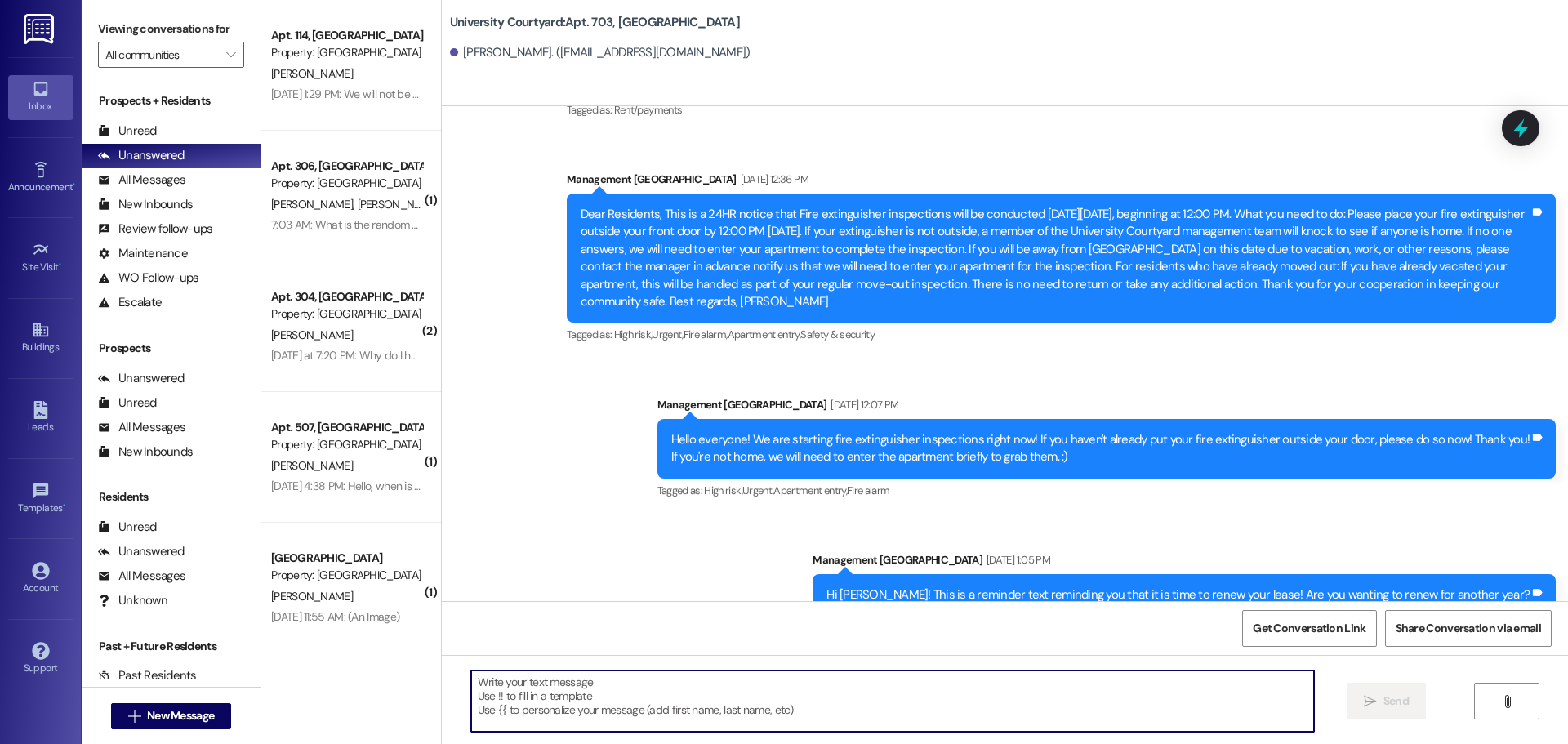
click at [753, 703] on textarea at bounding box center [892, 701] width 843 height 62
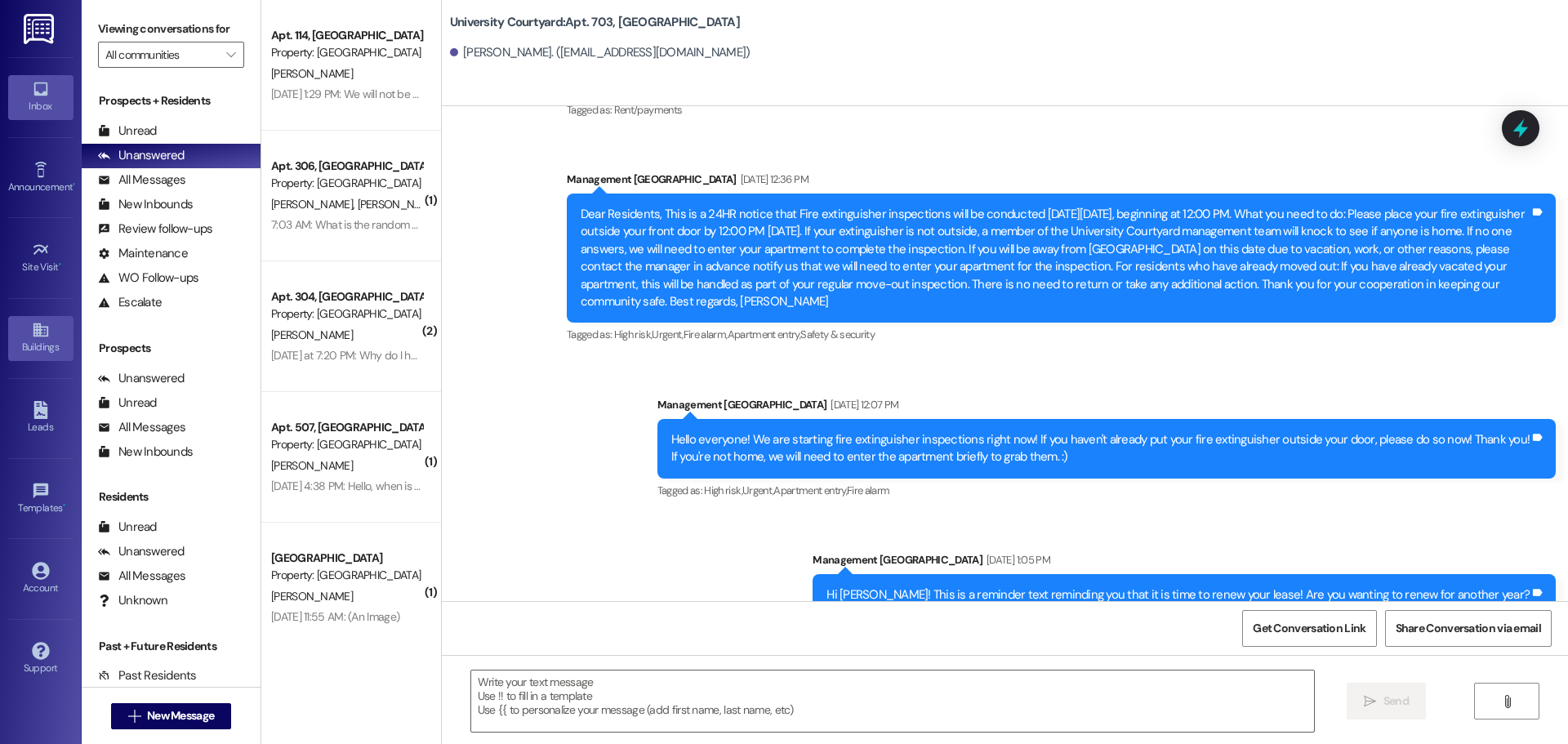
click at [39, 356] on link "Buildings" at bounding box center [41, 337] width 65 height 44
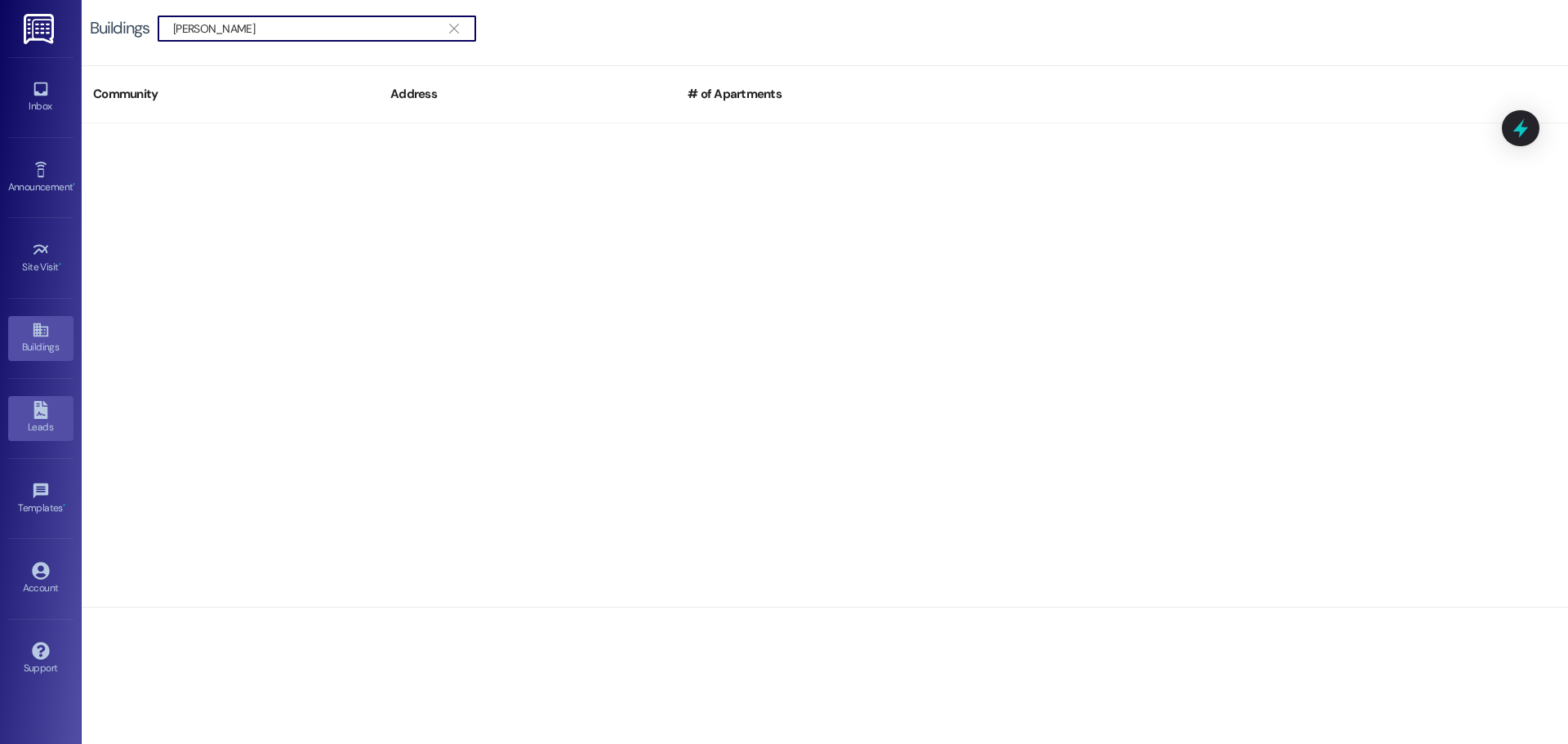
type input "jones"
click at [65, 426] on div "Leads" at bounding box center [41, 427] width 81 height 16
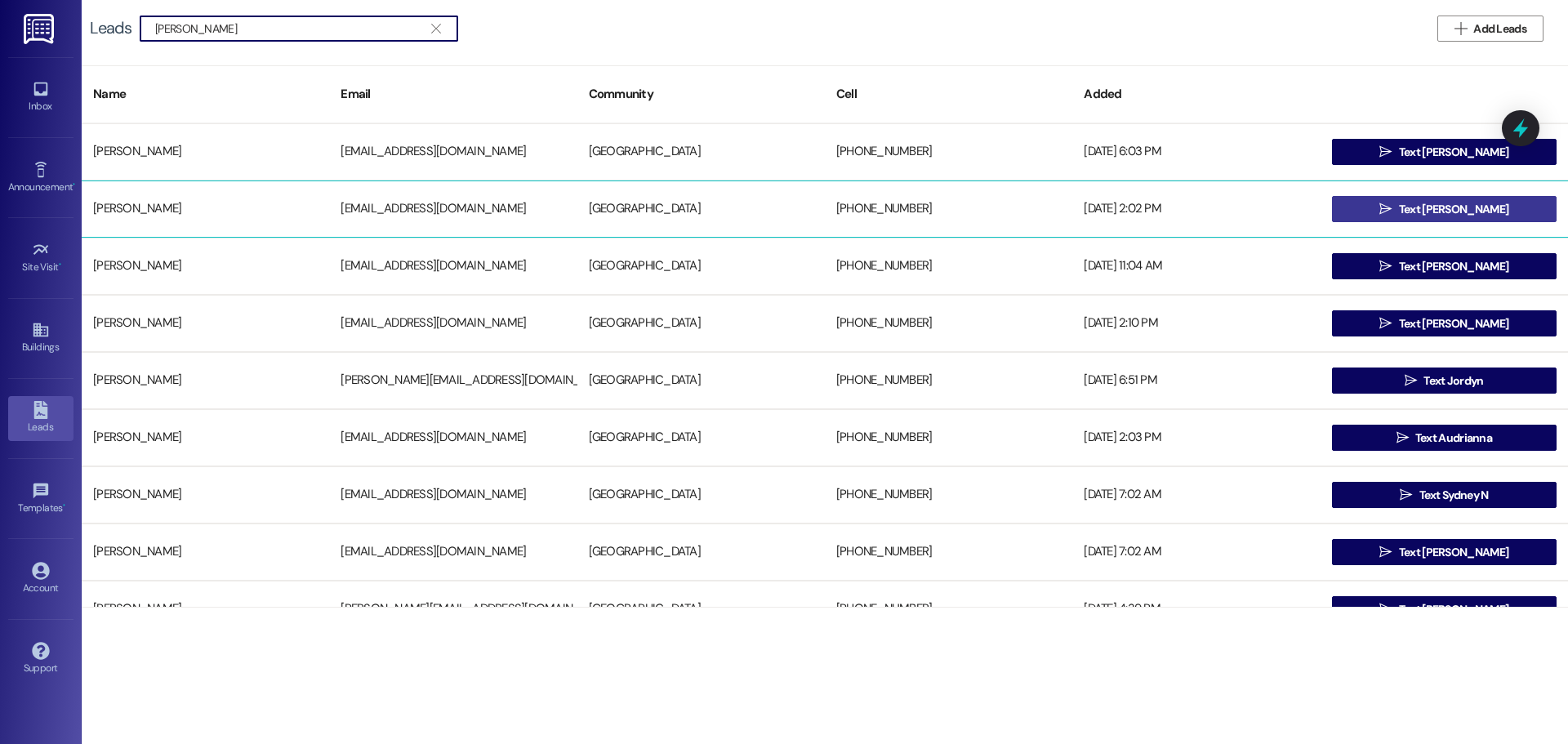
type input "jones"
click at [1539, 210] on button " Text Erin" at bounding box center [1444, 208] width 224 height 26
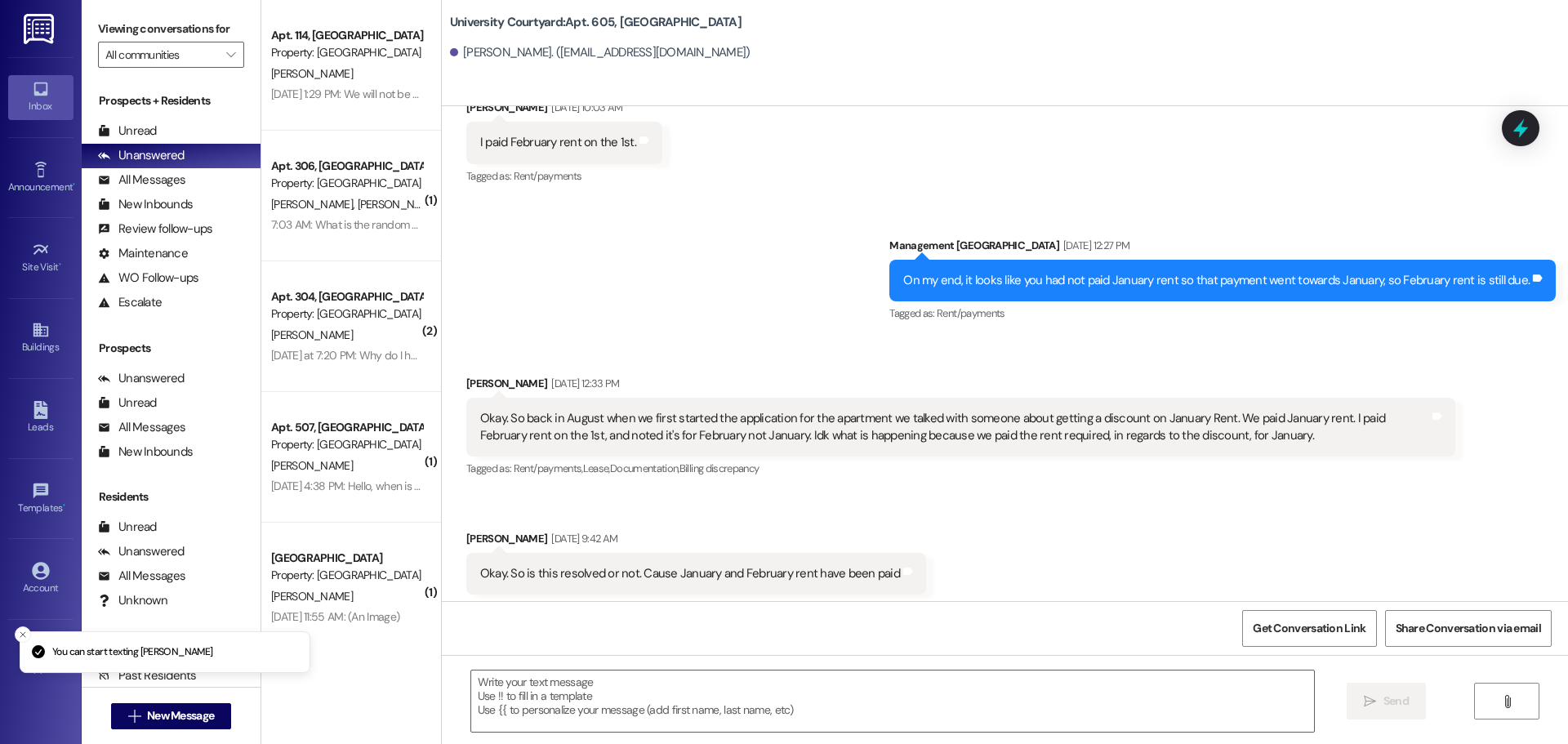
scroll to position [7396, 0]
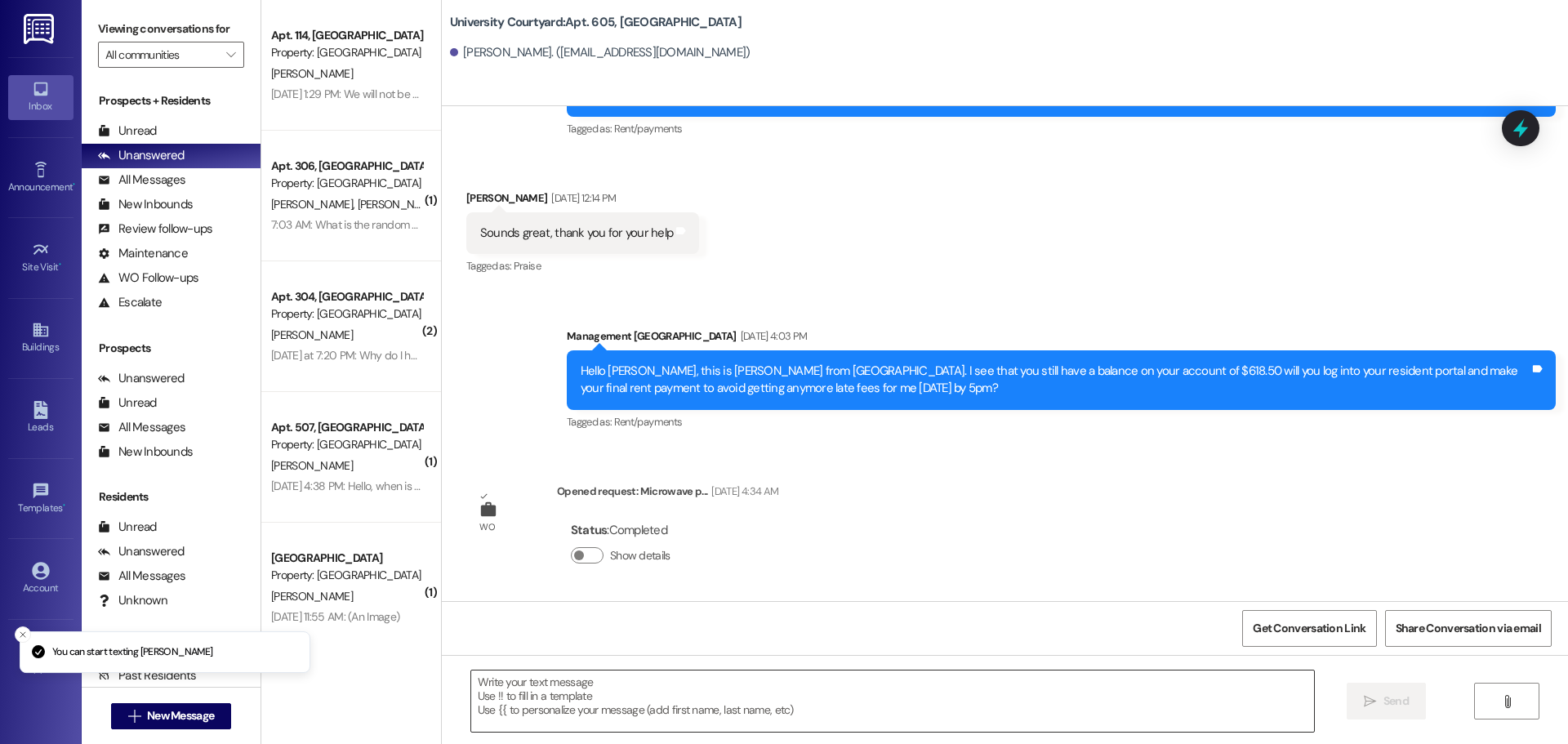
click at [588, 717] on textarea at bounding box center [892, 701] width 843 height 62
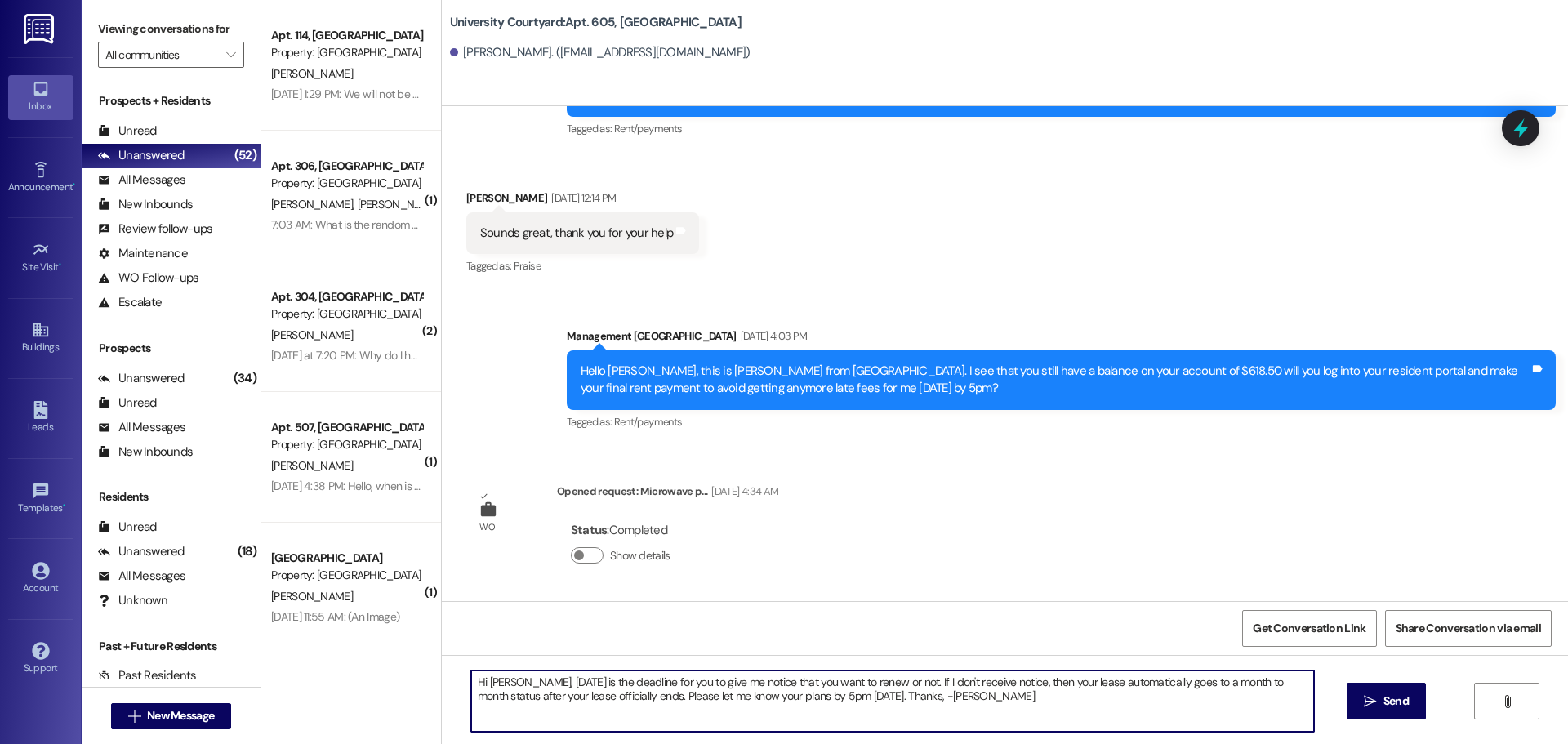
drag, startPoint x: 527, startPoint y: 680, endPoint x: 498, endPoint y: 677, distance: 29.2
click at [498, 677] on textarea "Hi Erin, today is the deadline for you to give me notice that you want to renew…" at bounding box center [892, 701] width 843 height 62
click at [833, 682] on textarea "Hi Erin, TODAY is the deadline for you to give me notice that you want to renew…" at bounding box center [892, 701] width 843 height 62
type textarea "Hi Erin, TODAY is the deadline for you to give me notice that you want to renew…"
click at [1392, 700] on span "Send" at bounding box center [1396, 700] width 26 height 17
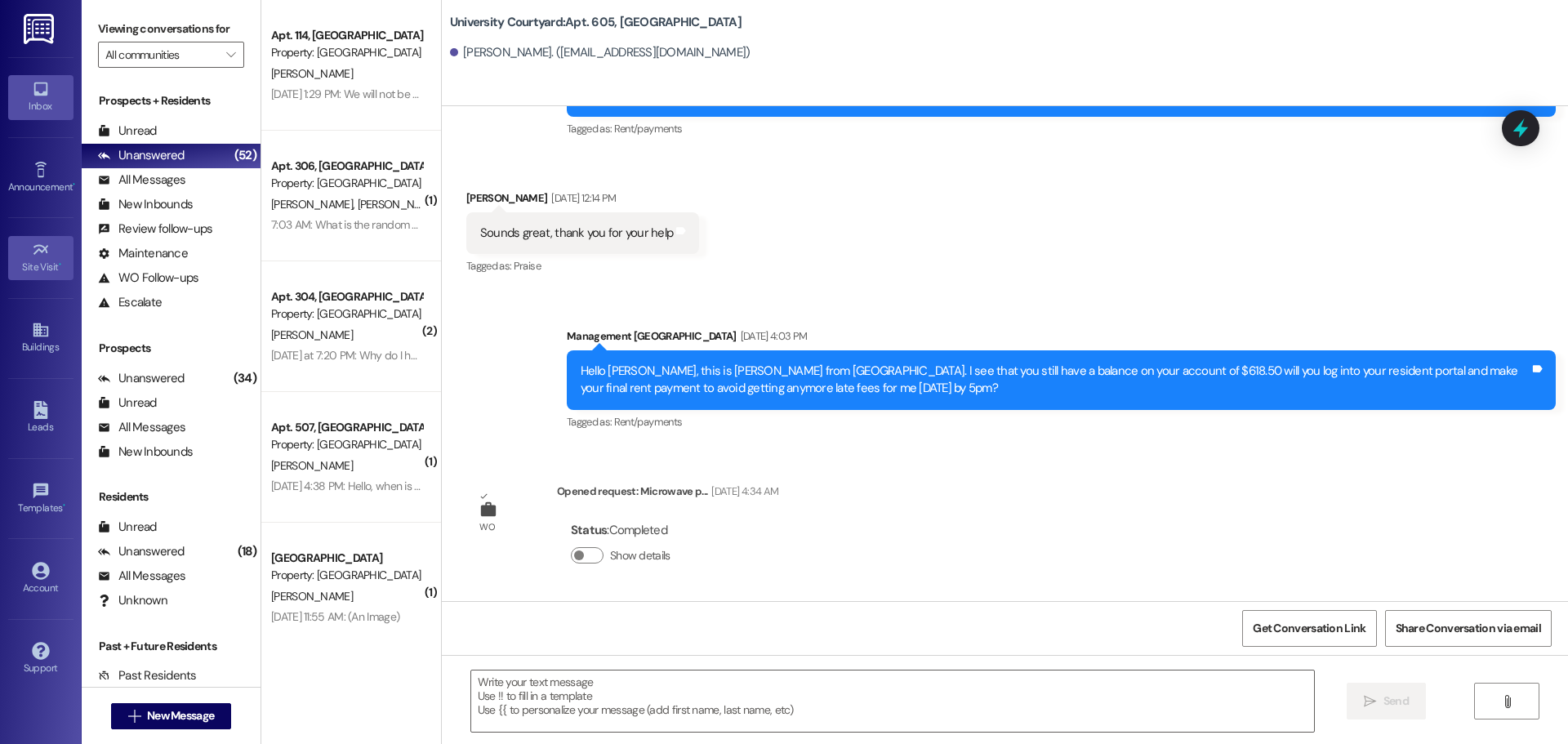
scroll to position [7086, 0]
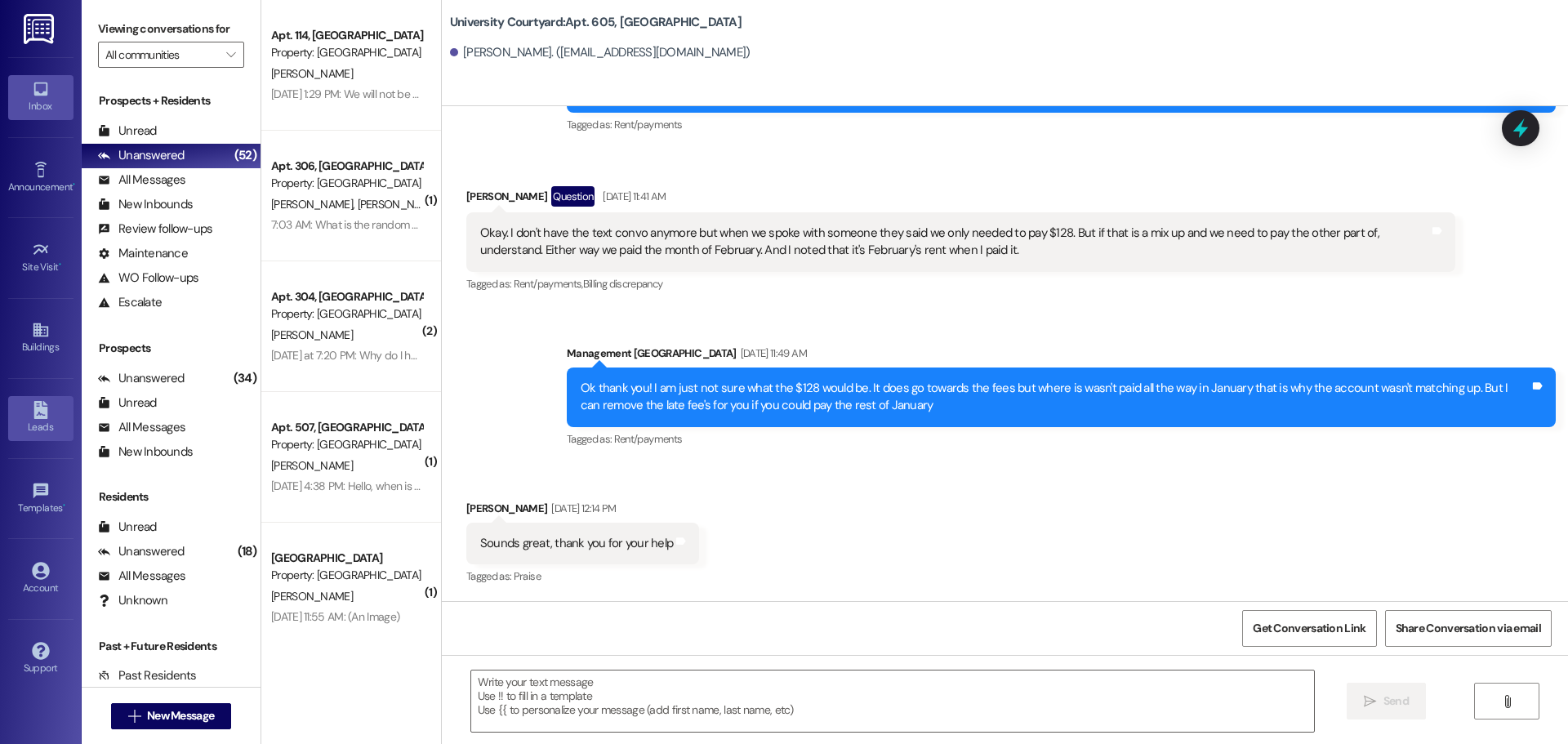
click at [54, 411] on link "Leads" at bounding box center [41, 418] width 65 height 44
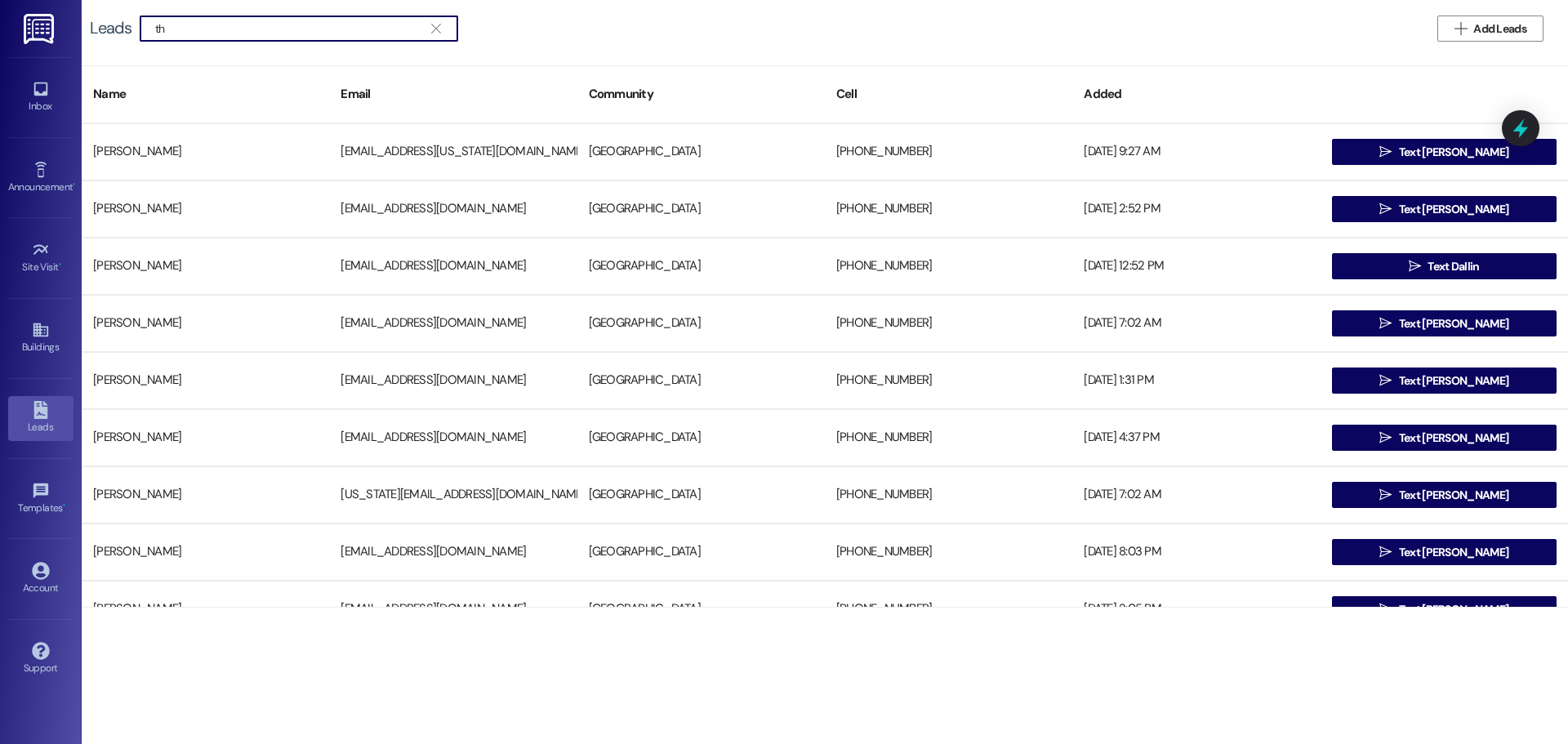
type input "t"
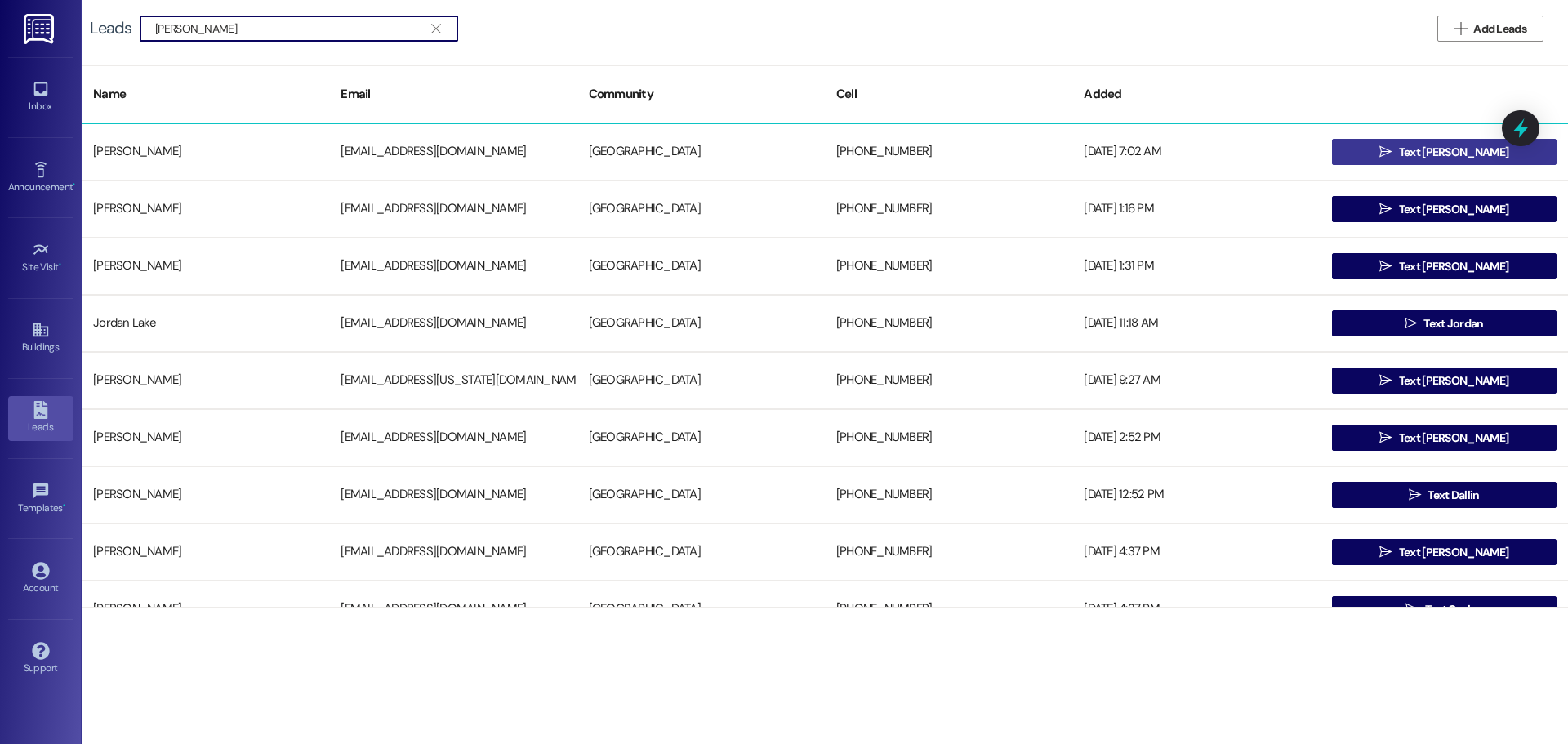
type input "ryan thomas"
click at [1394, 142] on button " Text Ryan" at bounding box center [1444, 152] width 224 height 26
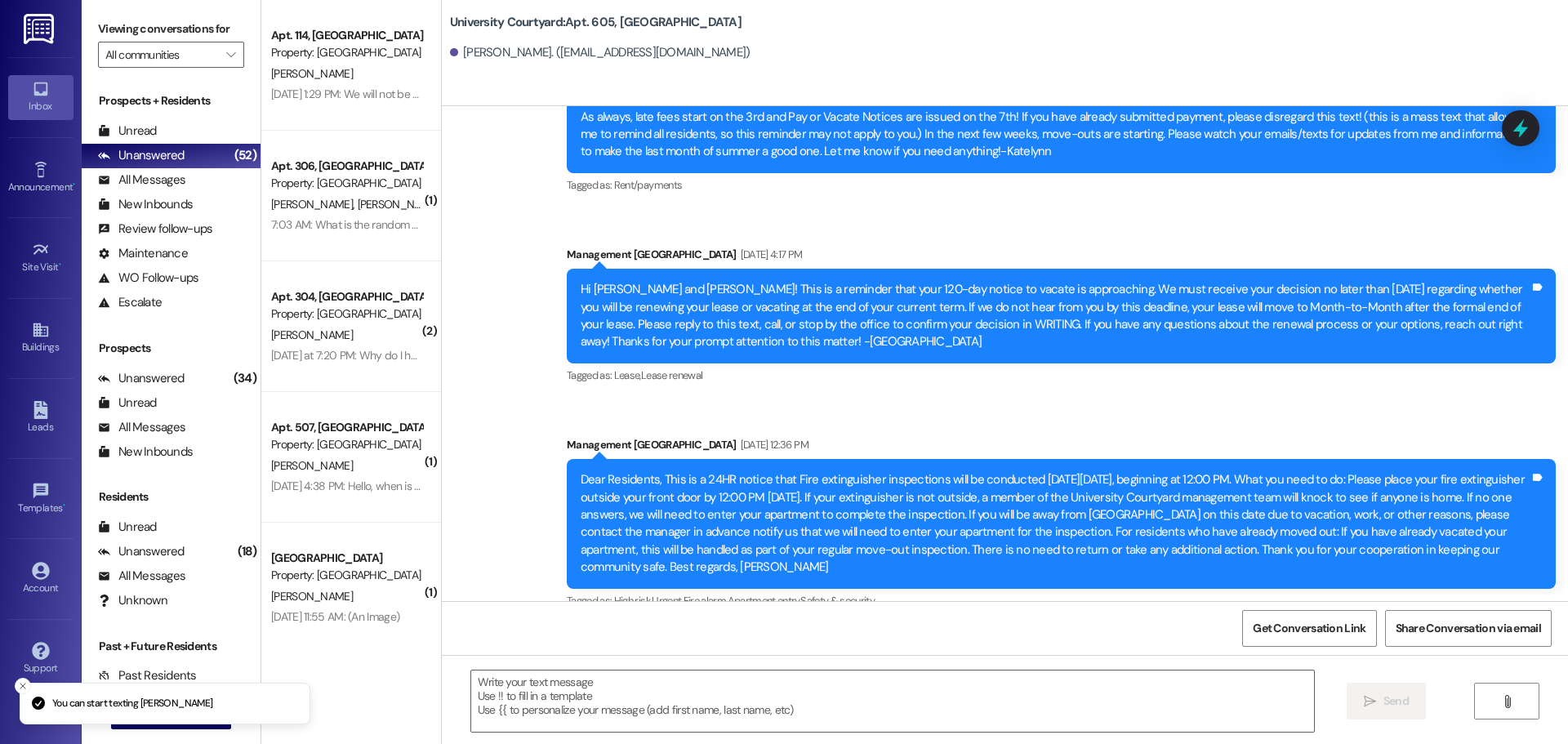
scroll to position [10721, 0]
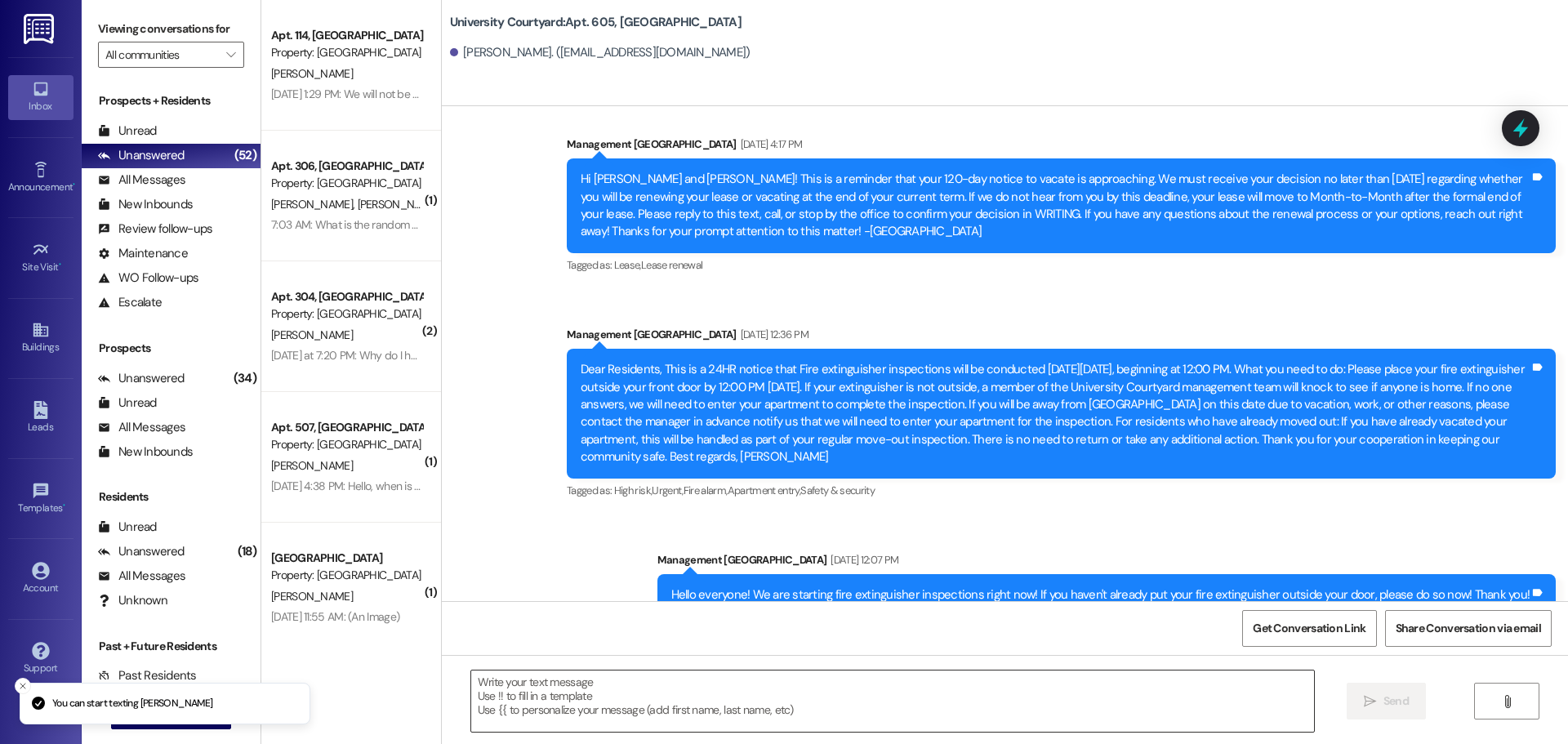
click at [599, 699] on textarea at bounding box center [892, 701] width 843 height 62
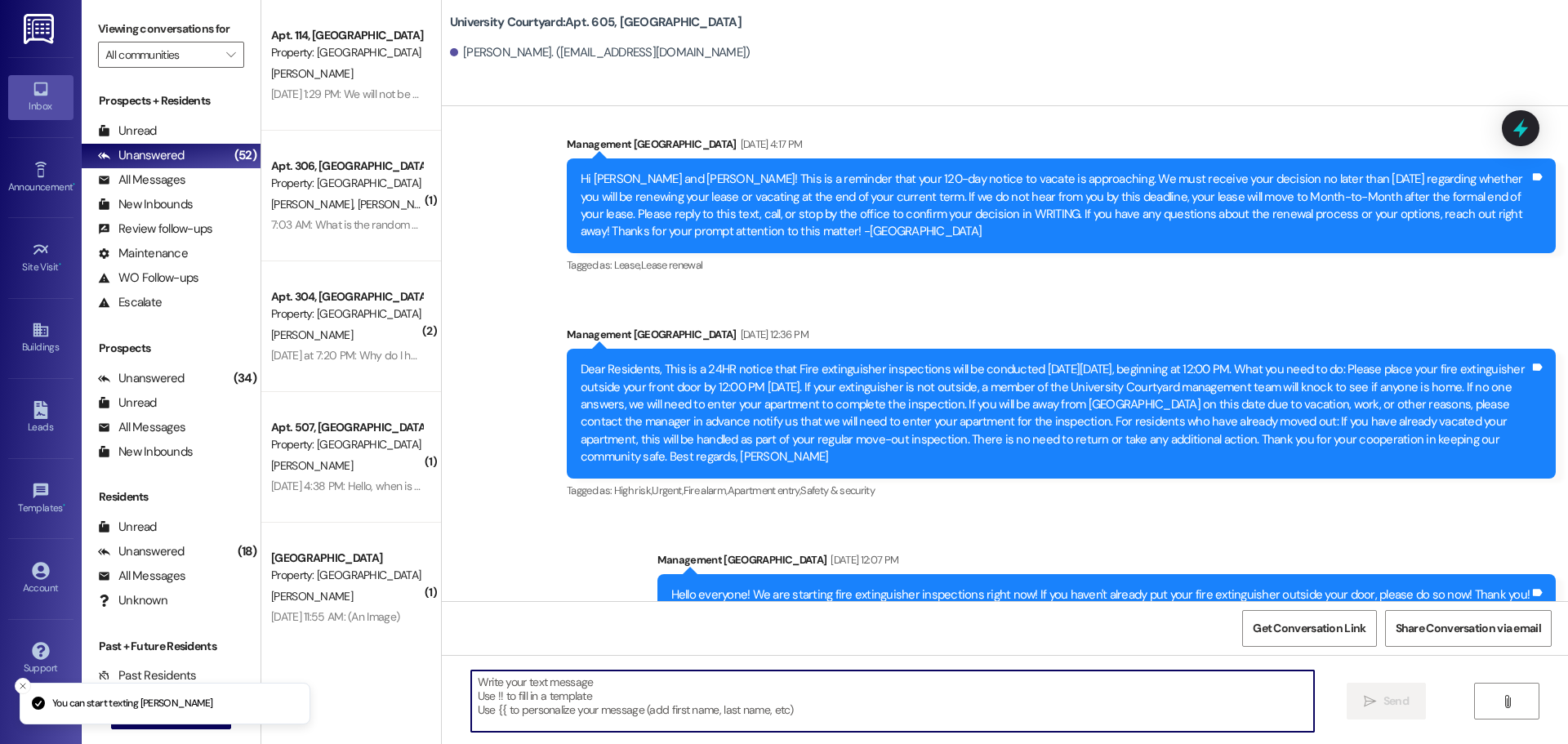
paste textarea "Hi Erin, TODAY is the deadline for you to give me notice that you want to renew…"
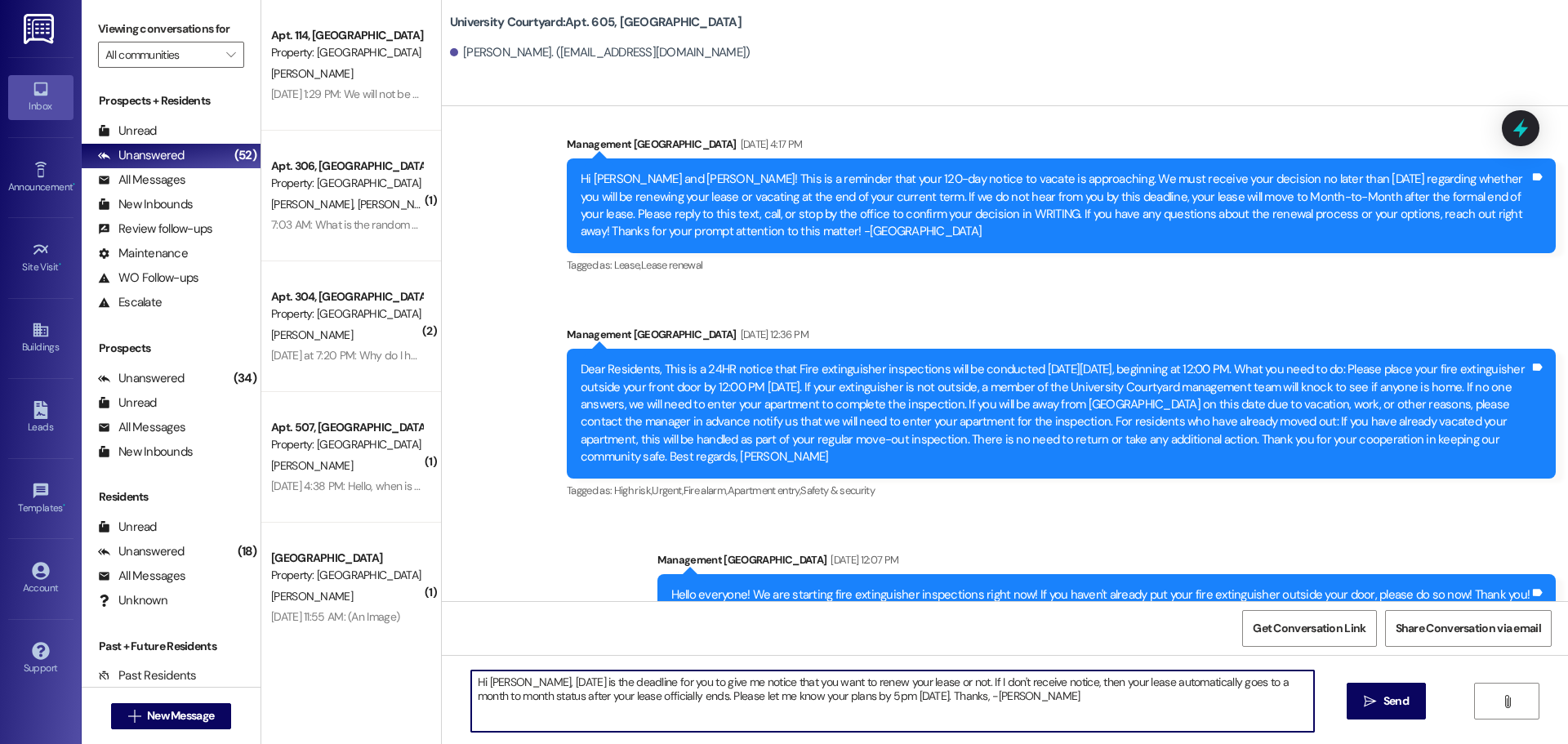
drag, startPoint x: 492, startPoint y: 678, endPoint x: 467, endPoint y: 679, distance: 25.0
click at [473, 675] on textarea "Hi Erin, TODAY is the deadline for you to give me notice that you want to renew…" at bounding box center [892, 701] width 843 height 62
type textarea "Hi Ryan, TODAY is the deadline for you to give me notice that you want to renew…"
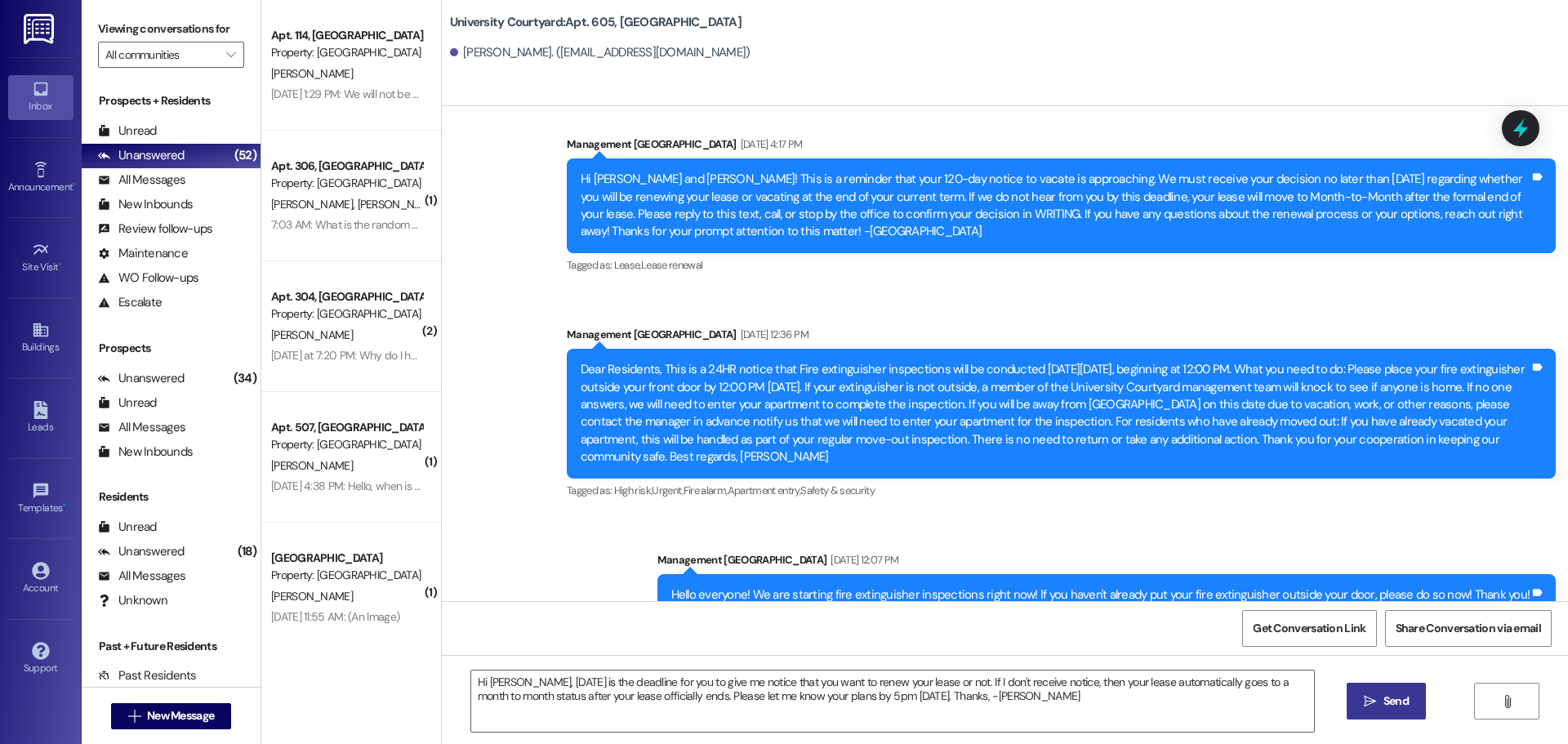
click at [1373, 700] on icon "" at bounding box center [1370, 700] width 12 height 13
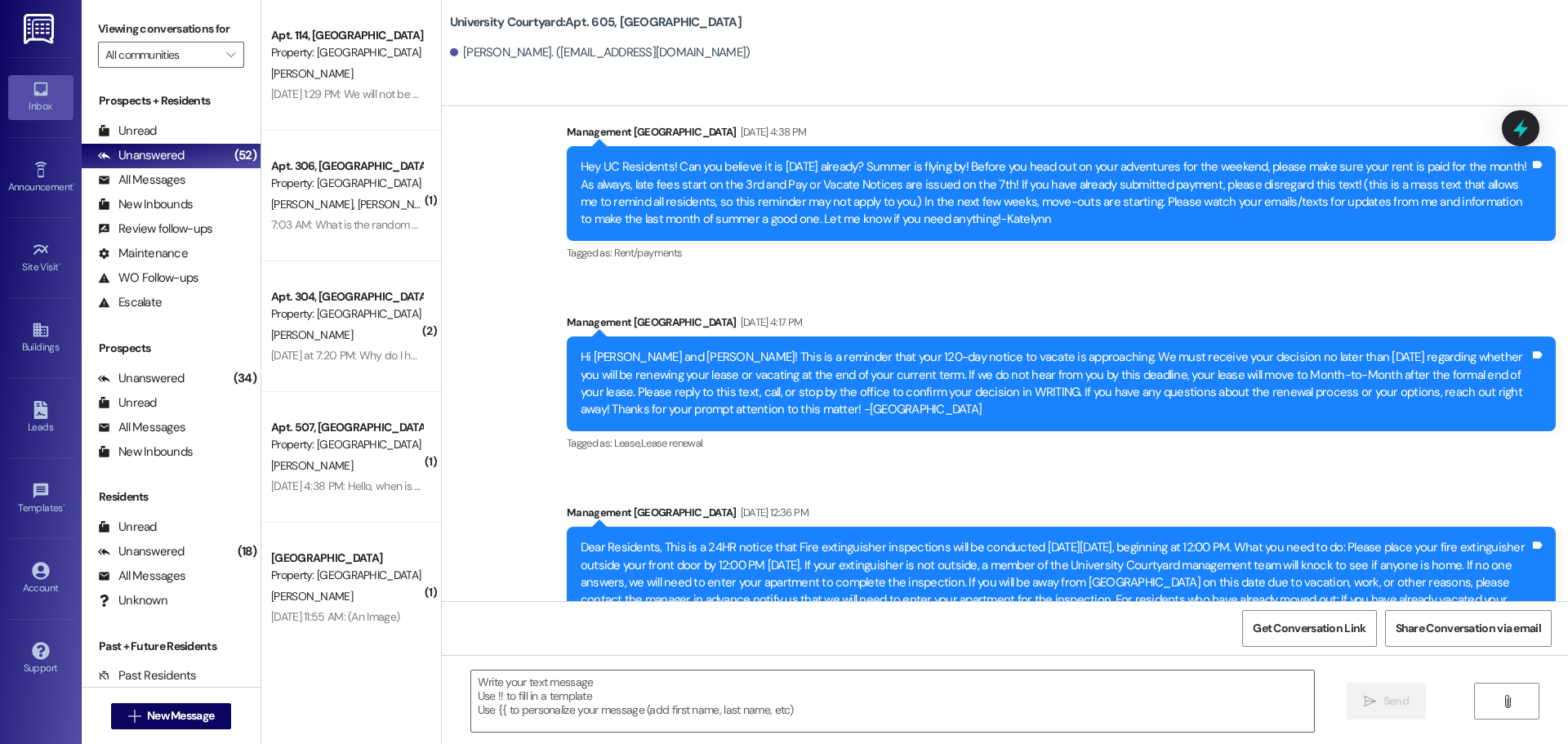
scroll to position [10850, 0]
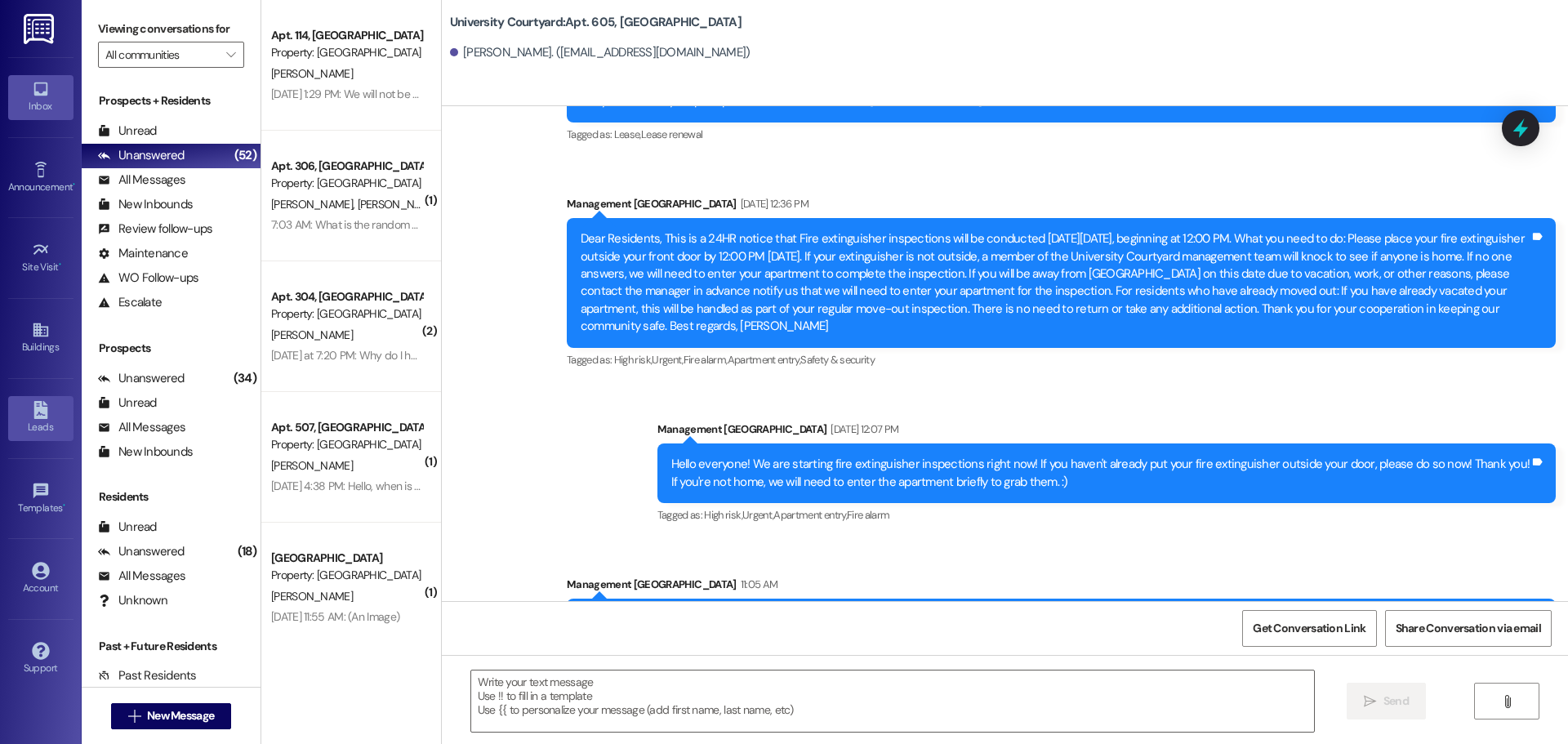
click at [43, 423] on div "Leads" at bounding box center [41, 427] width 81 height 16
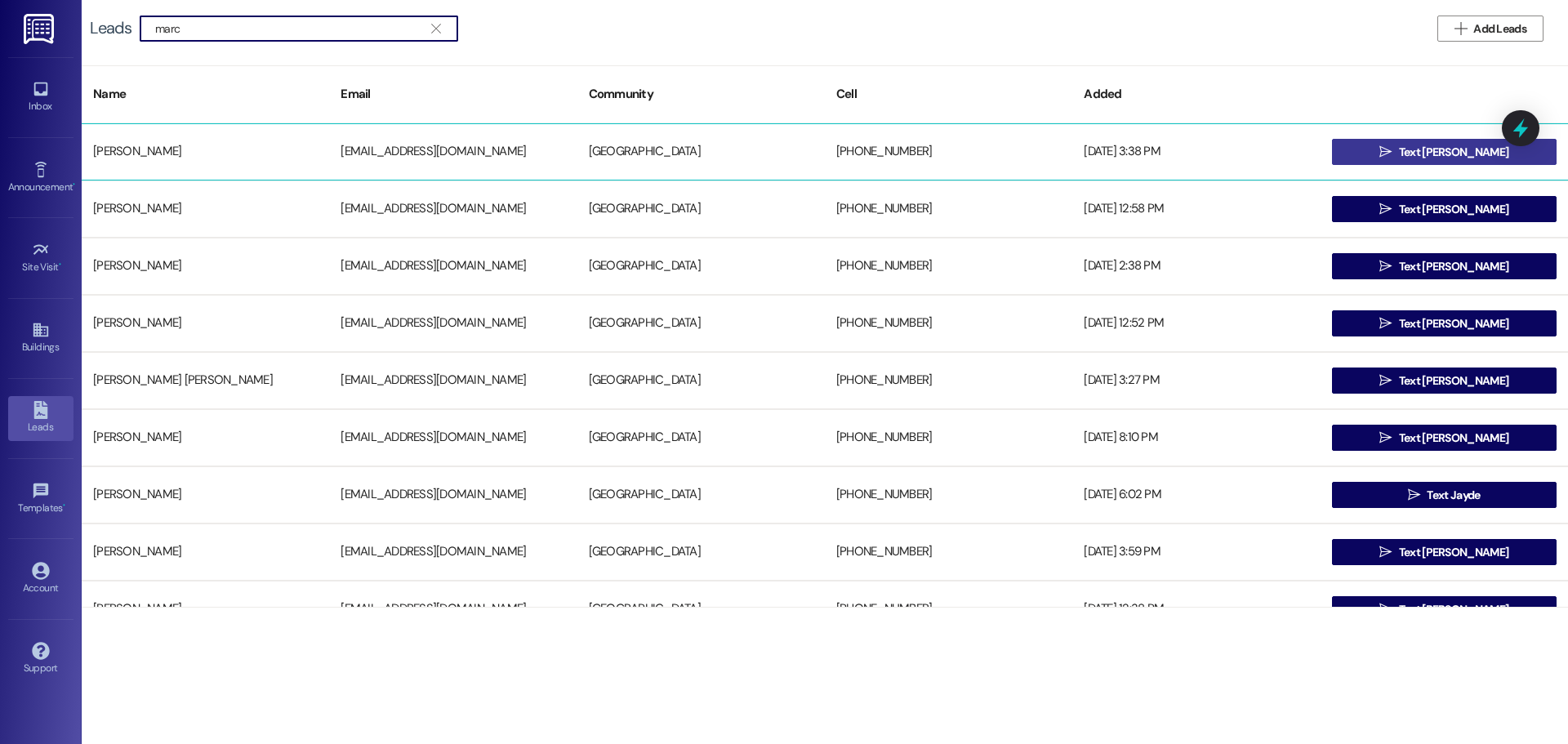
type input "marc"
click at [1394, 151] on button " Text Marc" at bounding box center [1444, 152] width 224 height 26
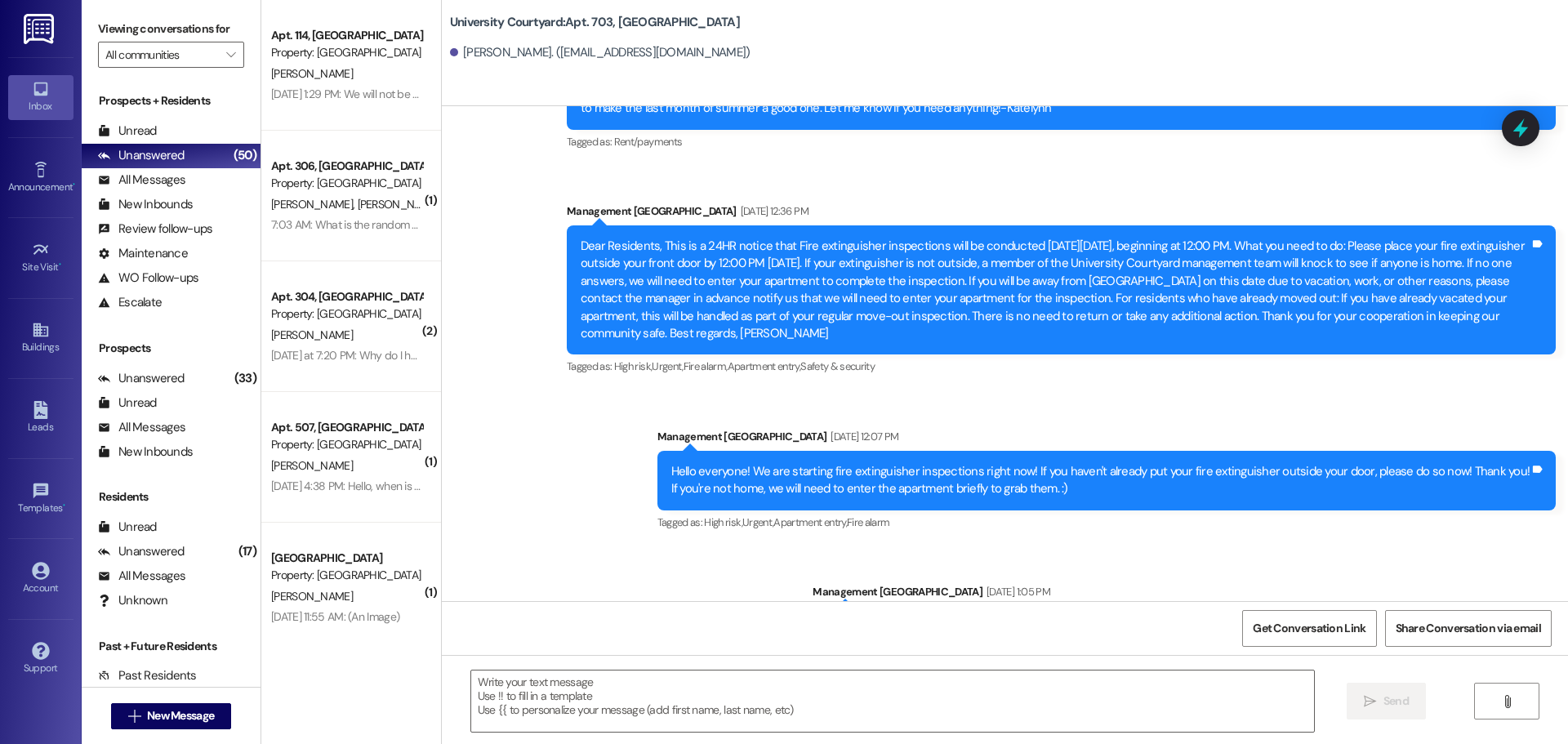
scroll to position [5860, 0]
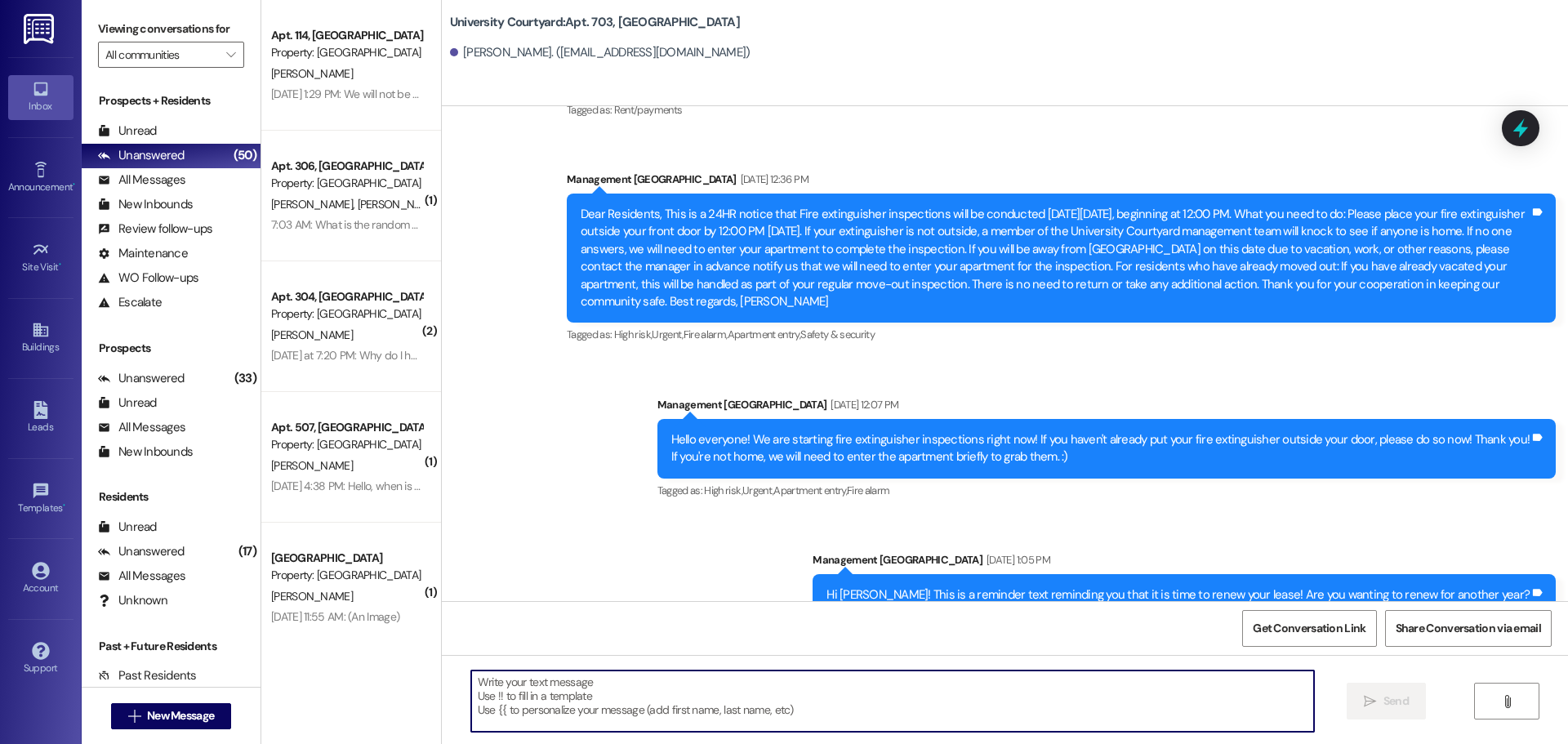
click at [672, 702] on textarea at bounding box center [892, 701] width 843 height 62
paste textarea "Hi Ryan, TODAY is the deadline for you to give me notice that you want to renew…"
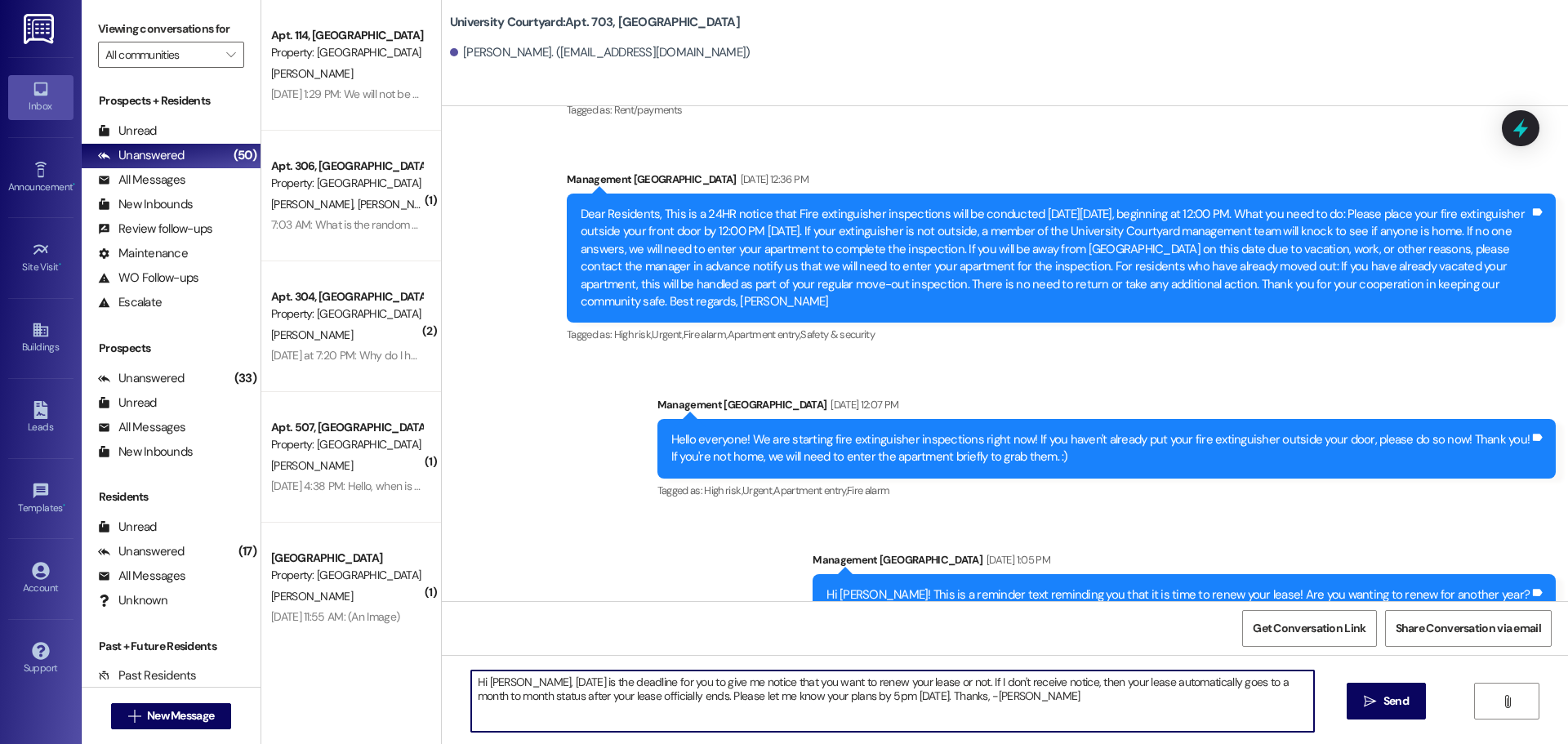
drag, startPoint x: 500, startPoint y: 677, endPoint x: 476, endPoint y: 680, distance: 24.2
click at [476, 679] on textarea "Hi Ryan, TODAY is the deadline for you to give me notice that you want to renew…" at bounding box center [892, 701] width 843 height 62
click at [857, 692] on textarea "Hi Marc, TODAY is the deadline for you to give me notice that you want to renew…" at bounding box center [892, 701] width 843 height 62
type textarea "Hi Marc, TODAY is the deadline for you to give me notice that you want to renew…"
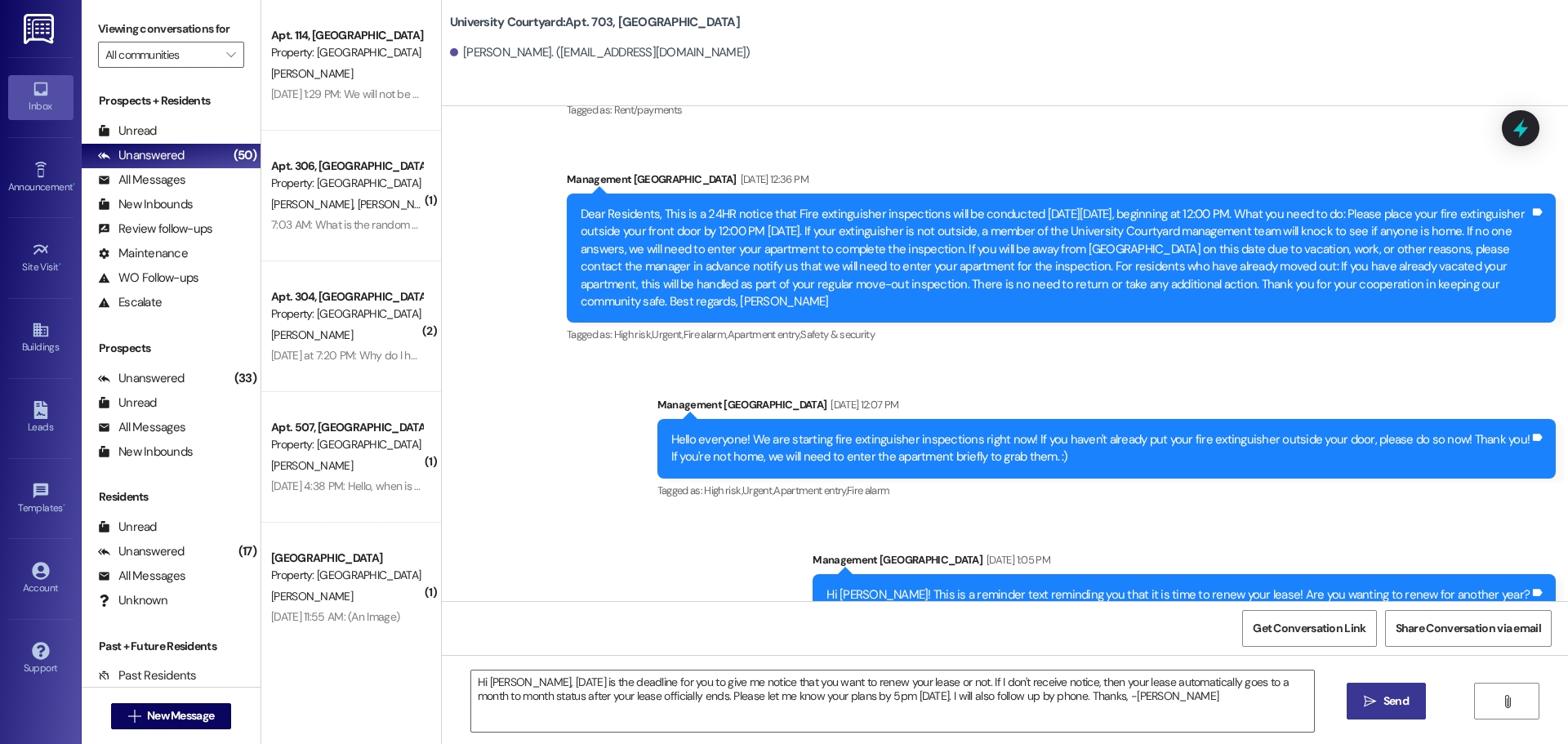
click at [1383, 704] on span "Send" at bounding box center [1396, 700] width 26 height 17
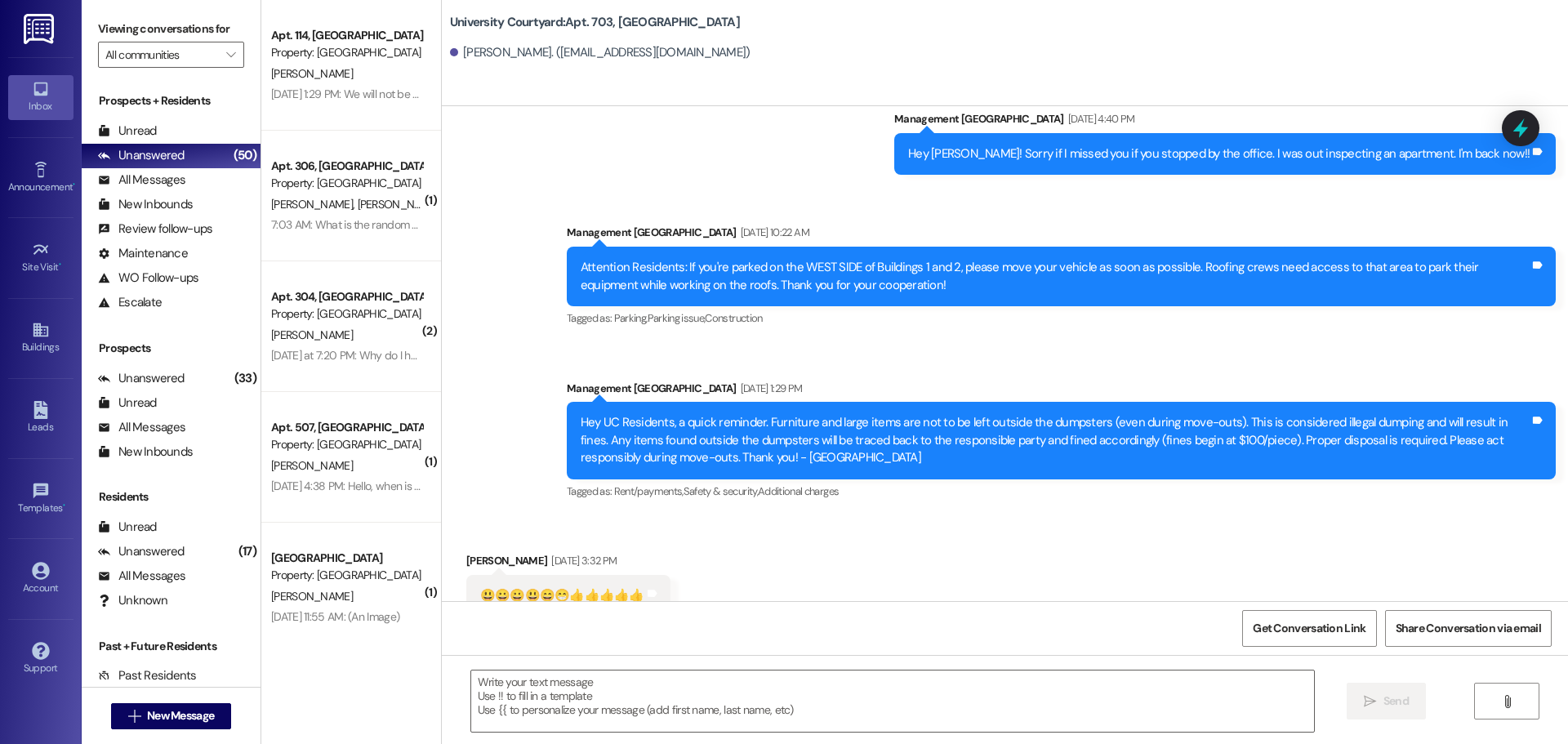
scroll to position [5991, 0]
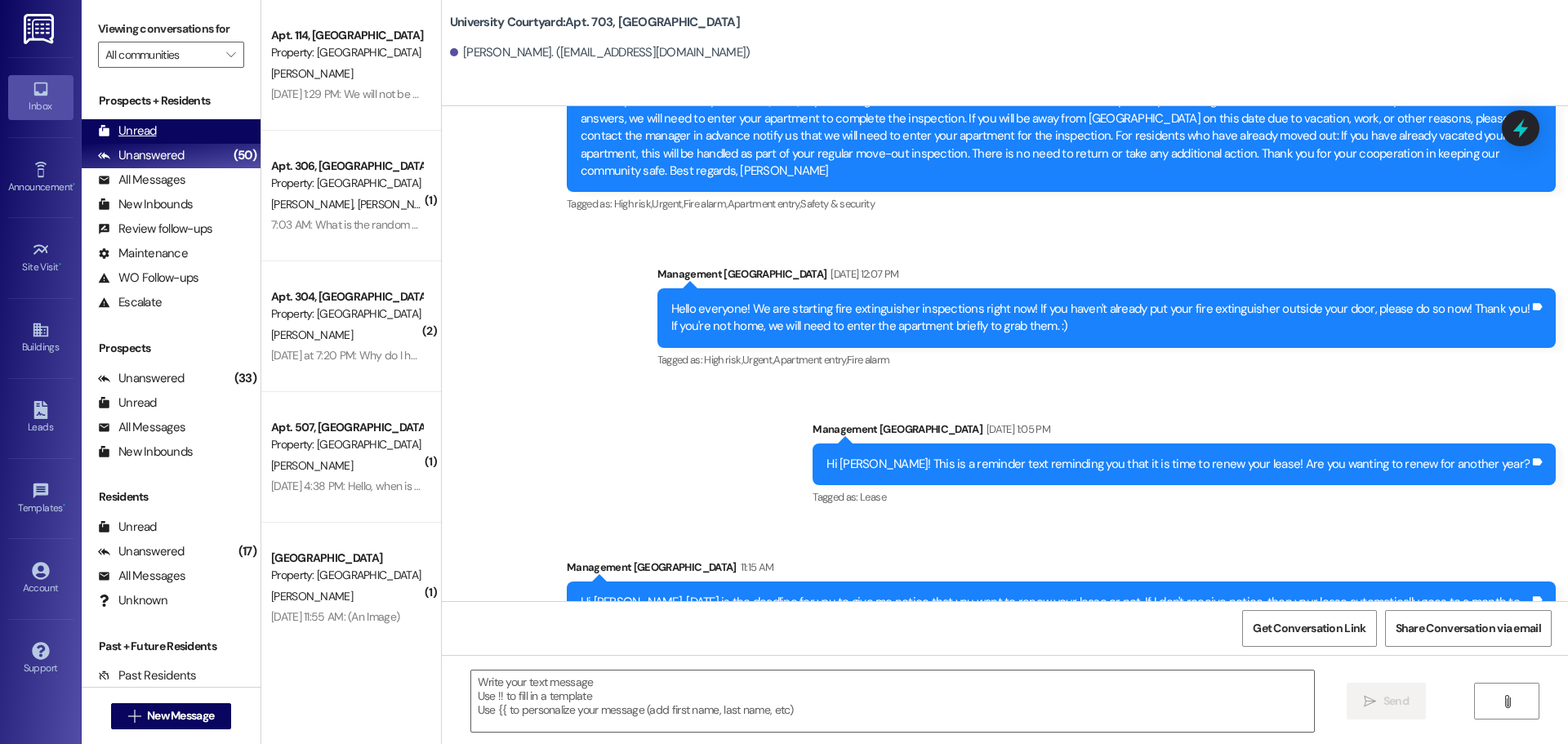
click at [149, 139] on div "Unread" at bounding box center [127, 130] width 59 height 17
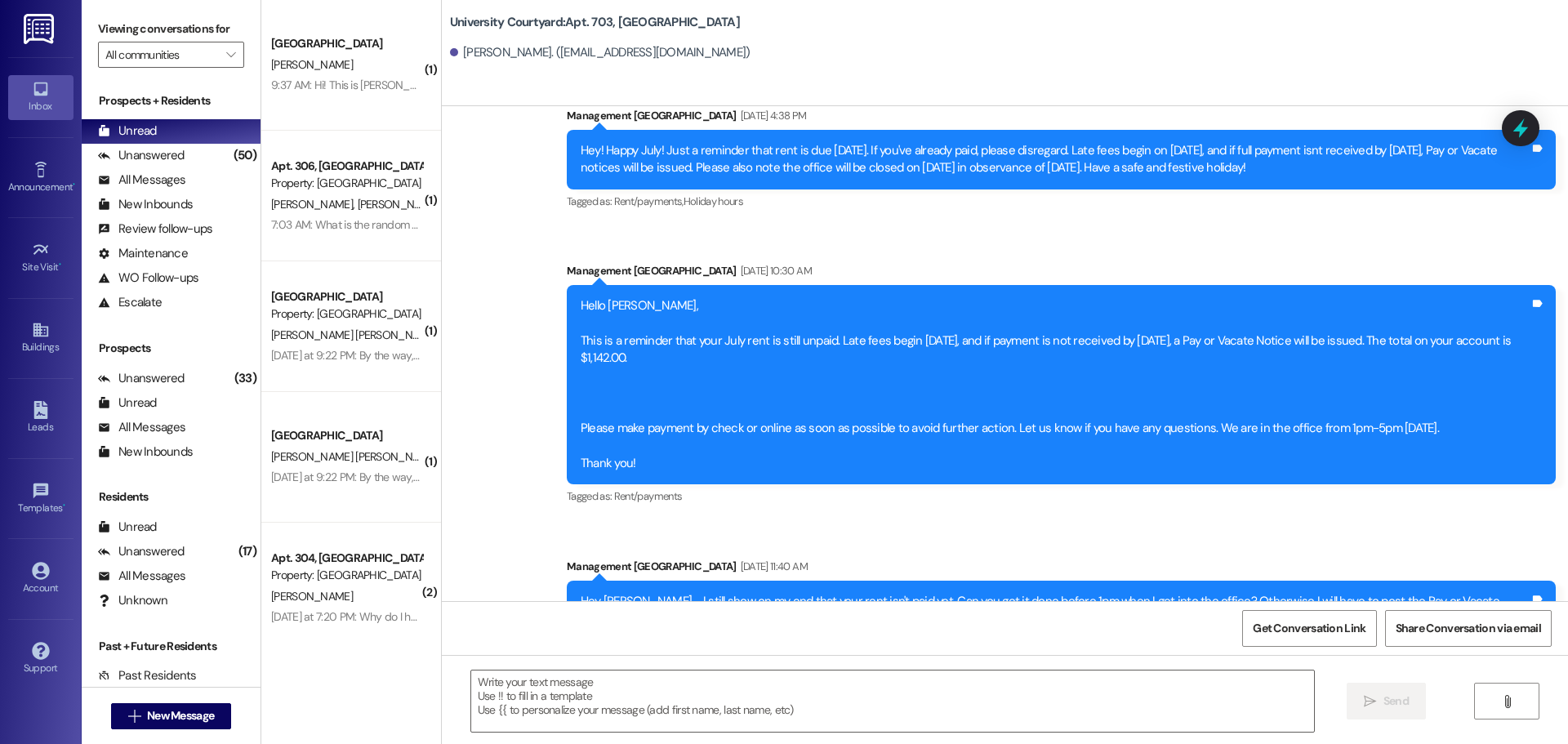
scroll to position [5150, 0]
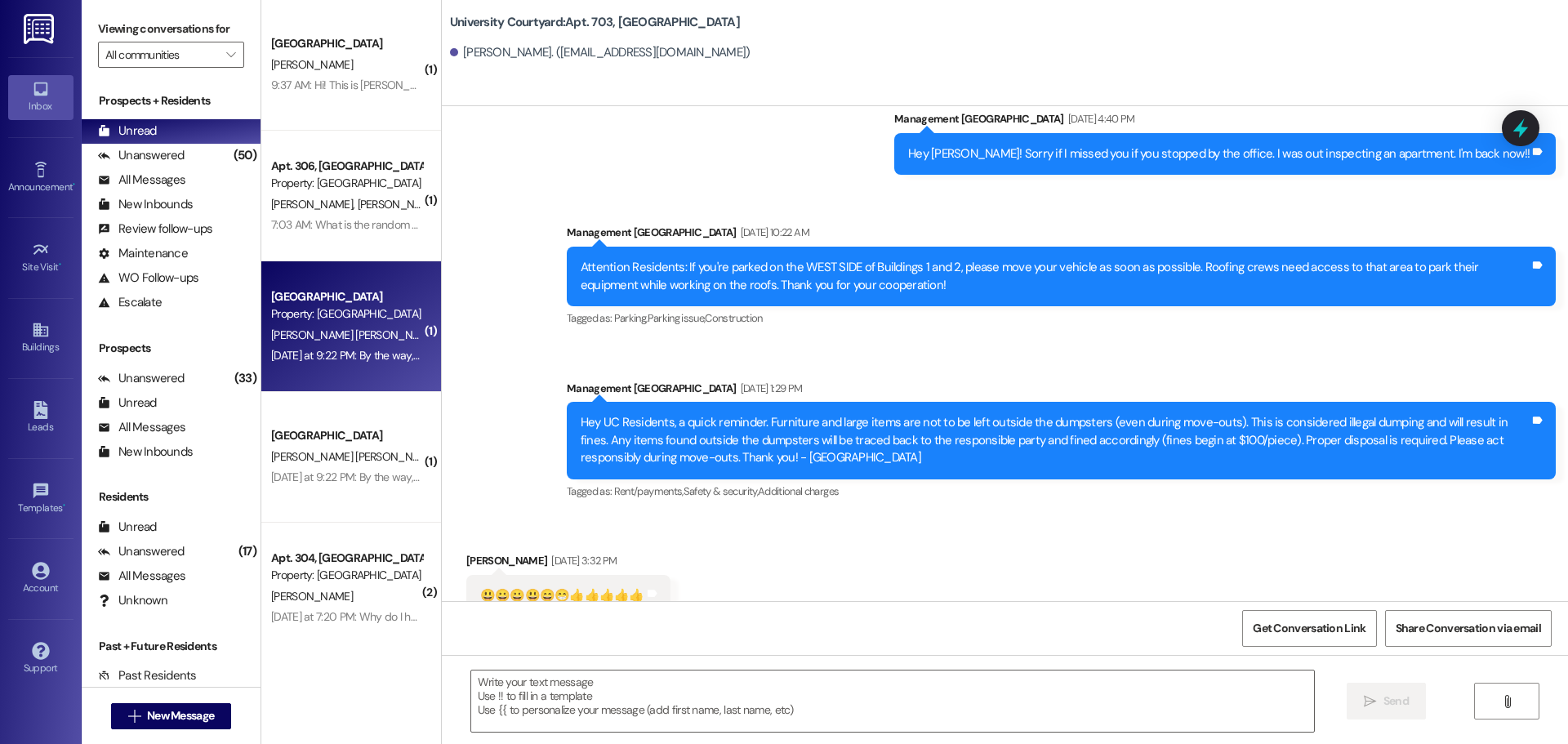
click at [321, 330] on span "M. Aguilar Becerra" at bounding box center [353, 334] width 166 height 15
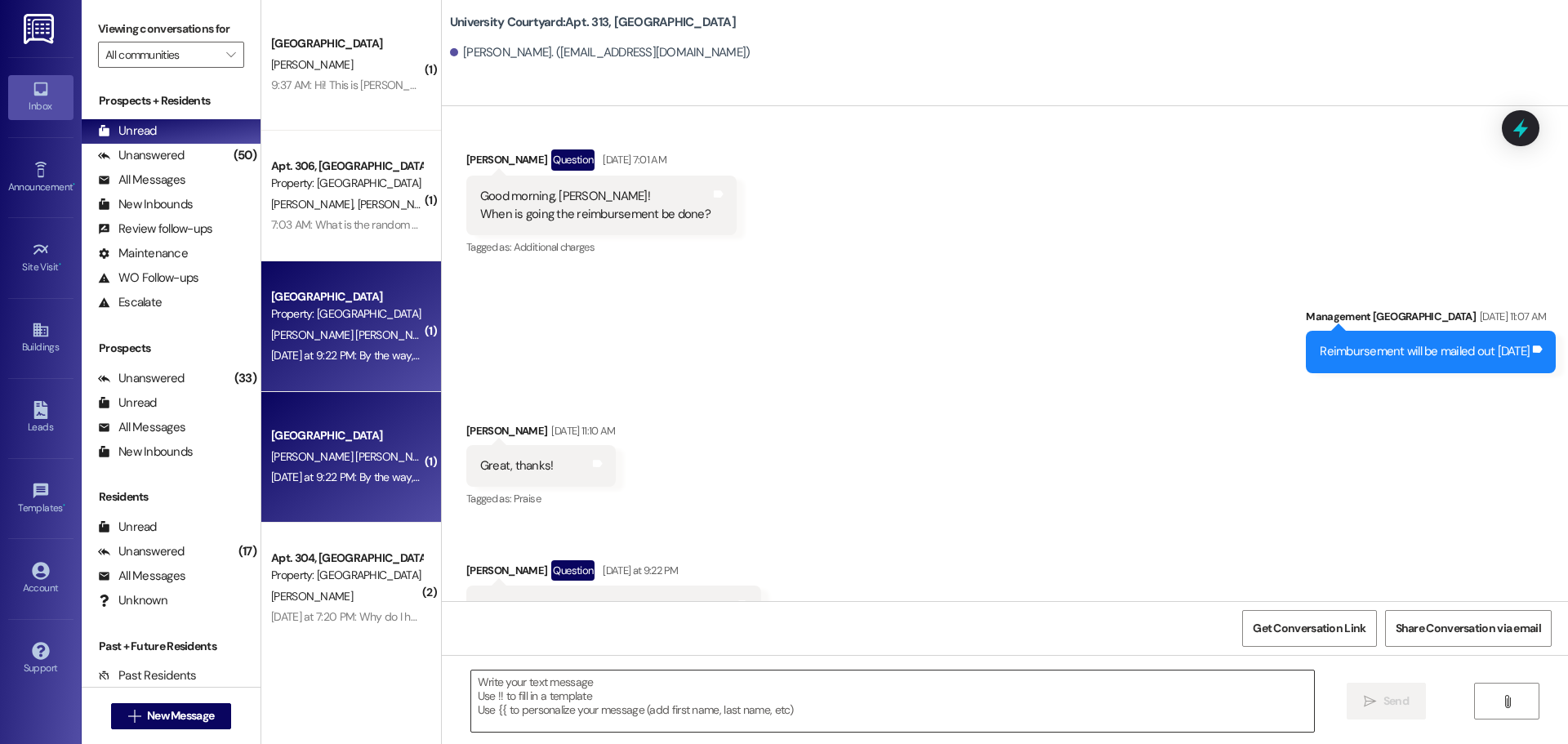
scroll to position [3983, 0]
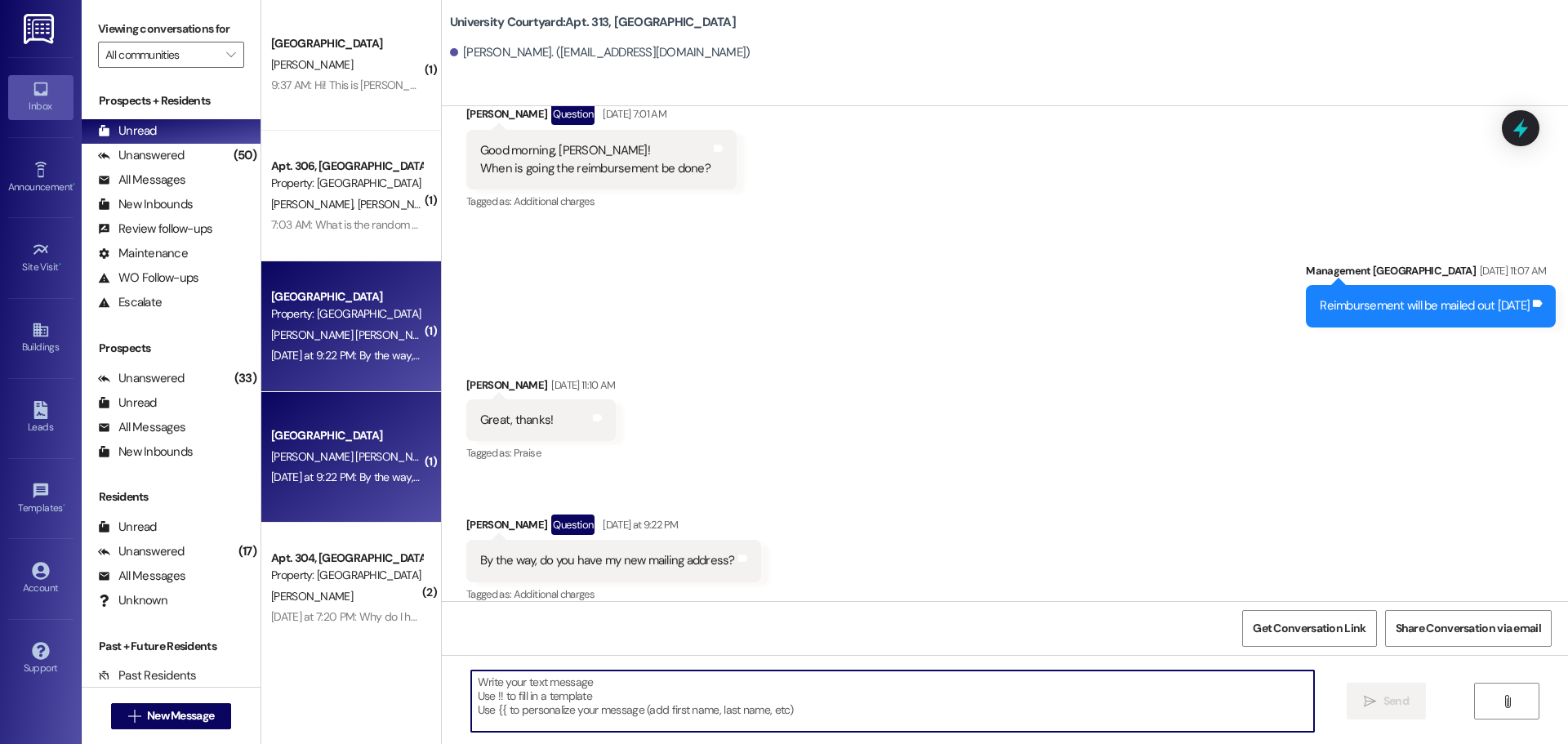
click at [646, 708] on textarea at bounding box center [892, 701] width 843 height 62
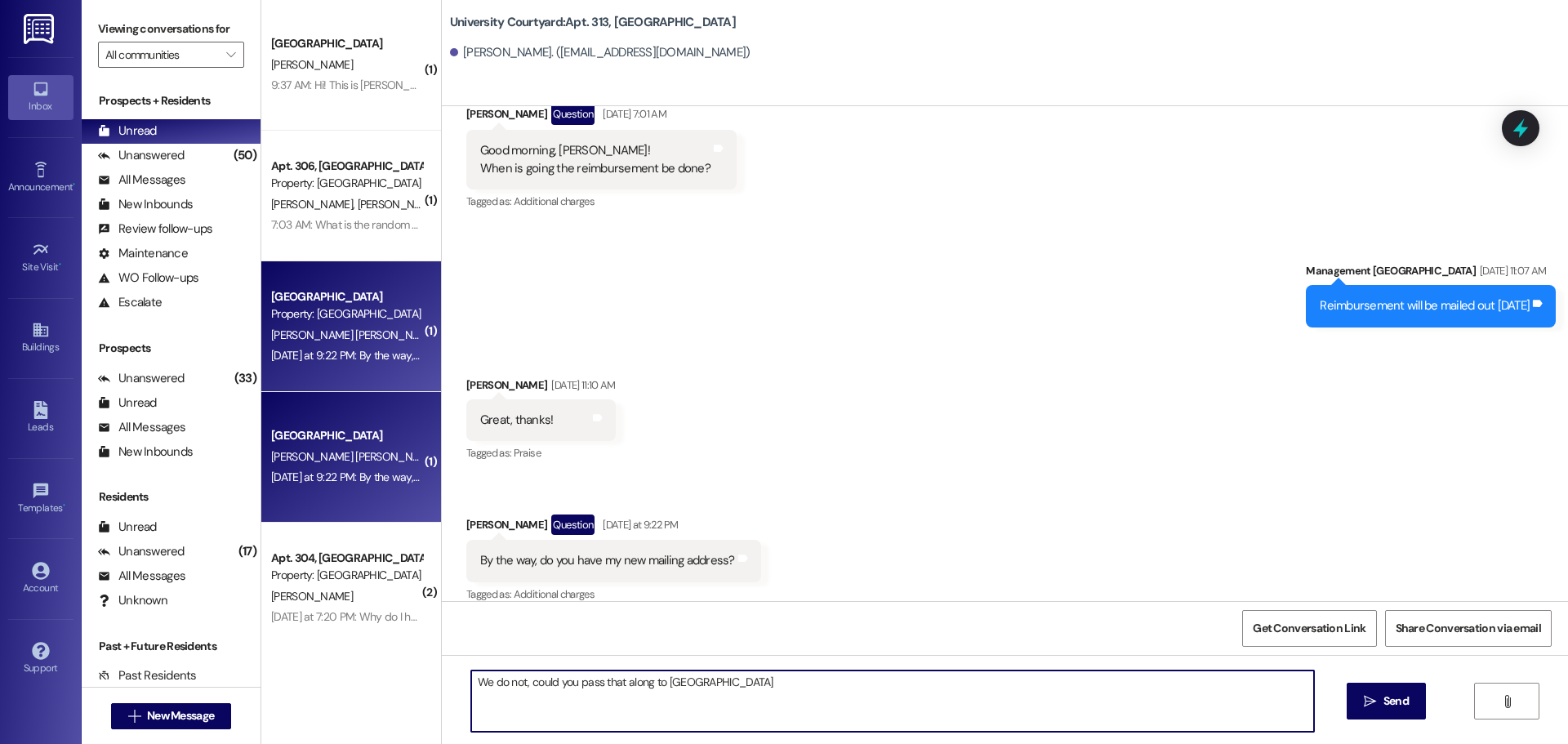
type textarea "We do not, could you pass that along to us?"
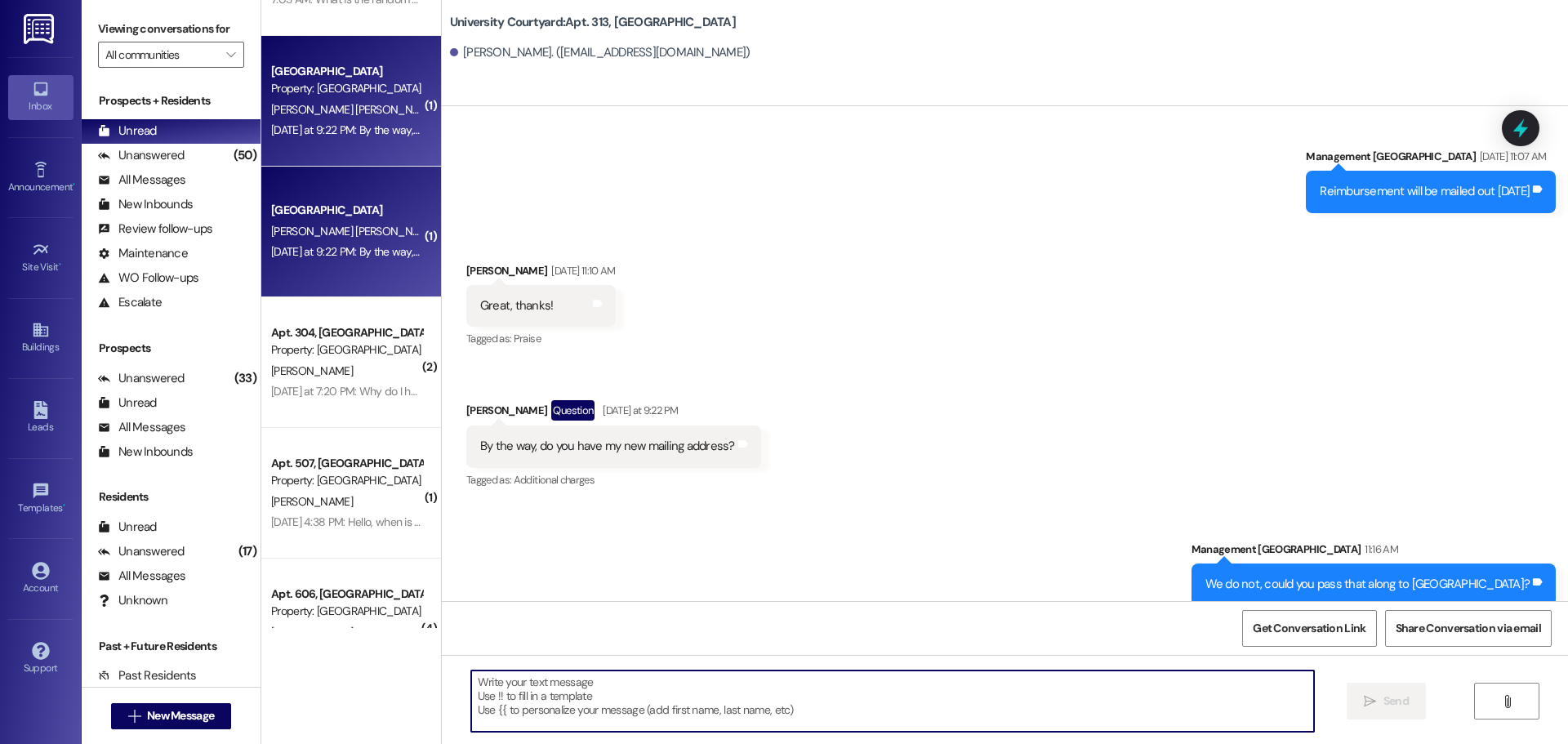
scroll to position [272, 0]
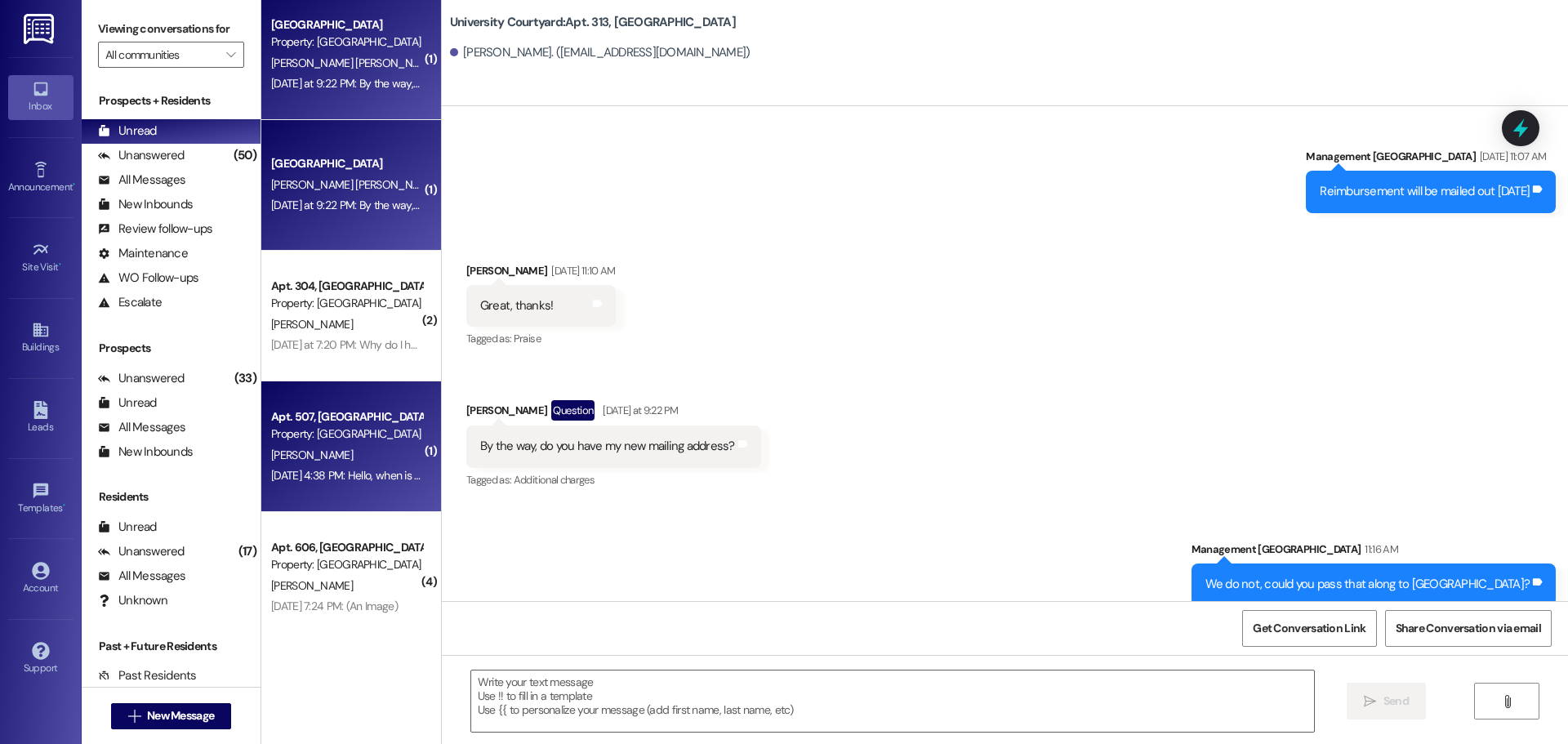
click at [356, 466] on div "Aug 30, 2025 at 4:38 PM: Hello, when is our first payment due? By the first of …" at bounding box center [347, 475] width 155 height 21
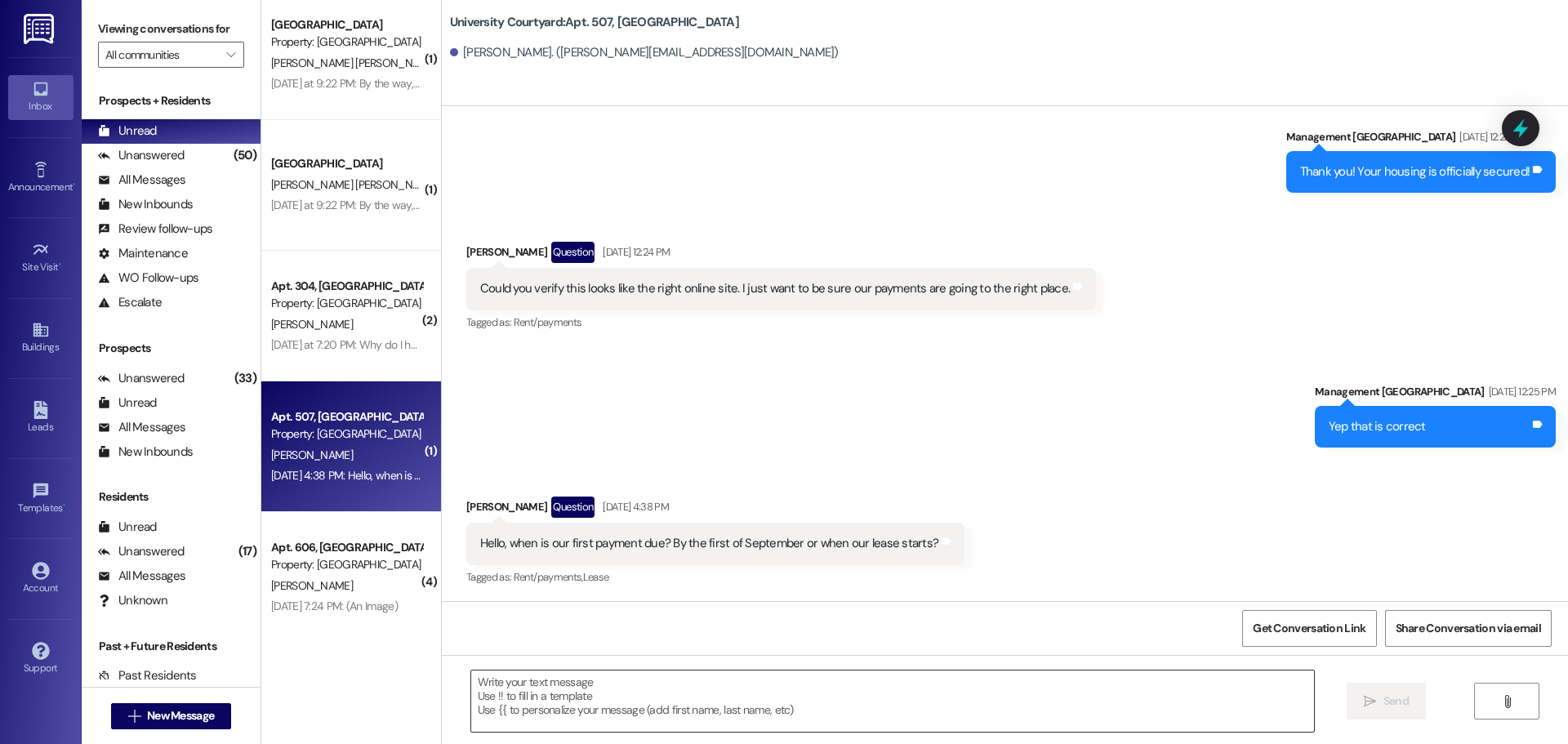
scroll to position [6113, 0]
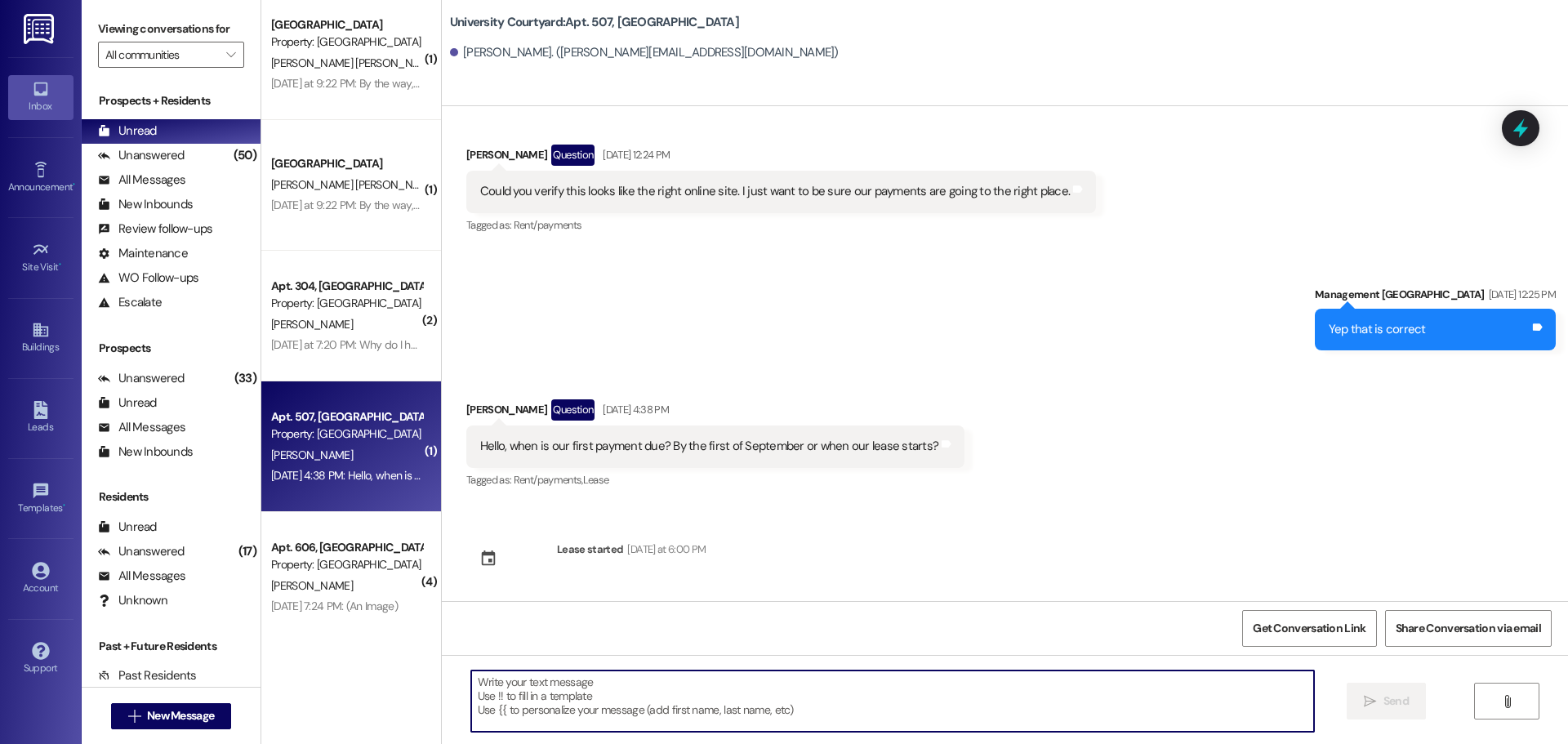
click at [567, 711] on textarea at bounding box center [892, 701] width 843 height 62
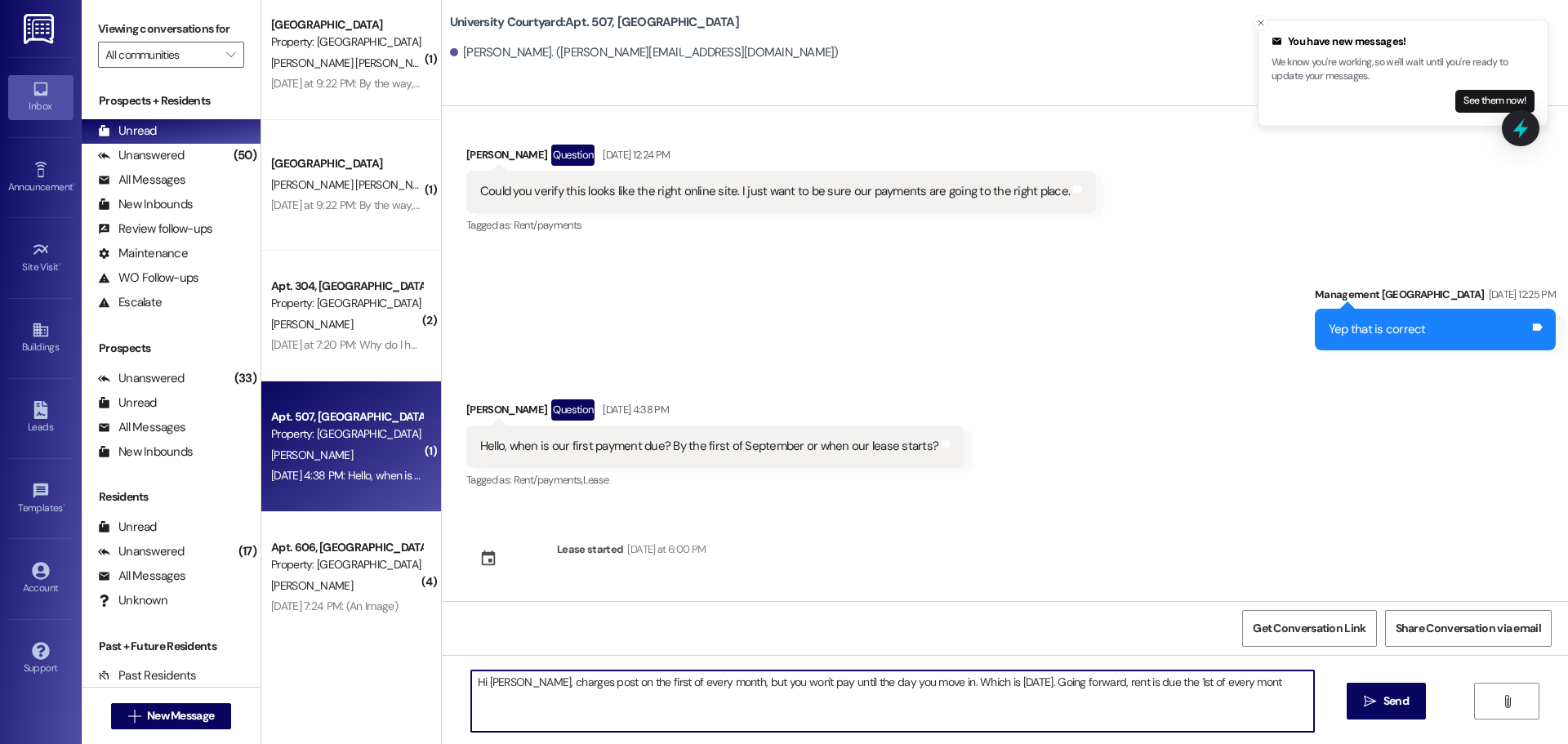
type textarea "Hi Luke, charges post on the first of every month, but you won't pay until the …"
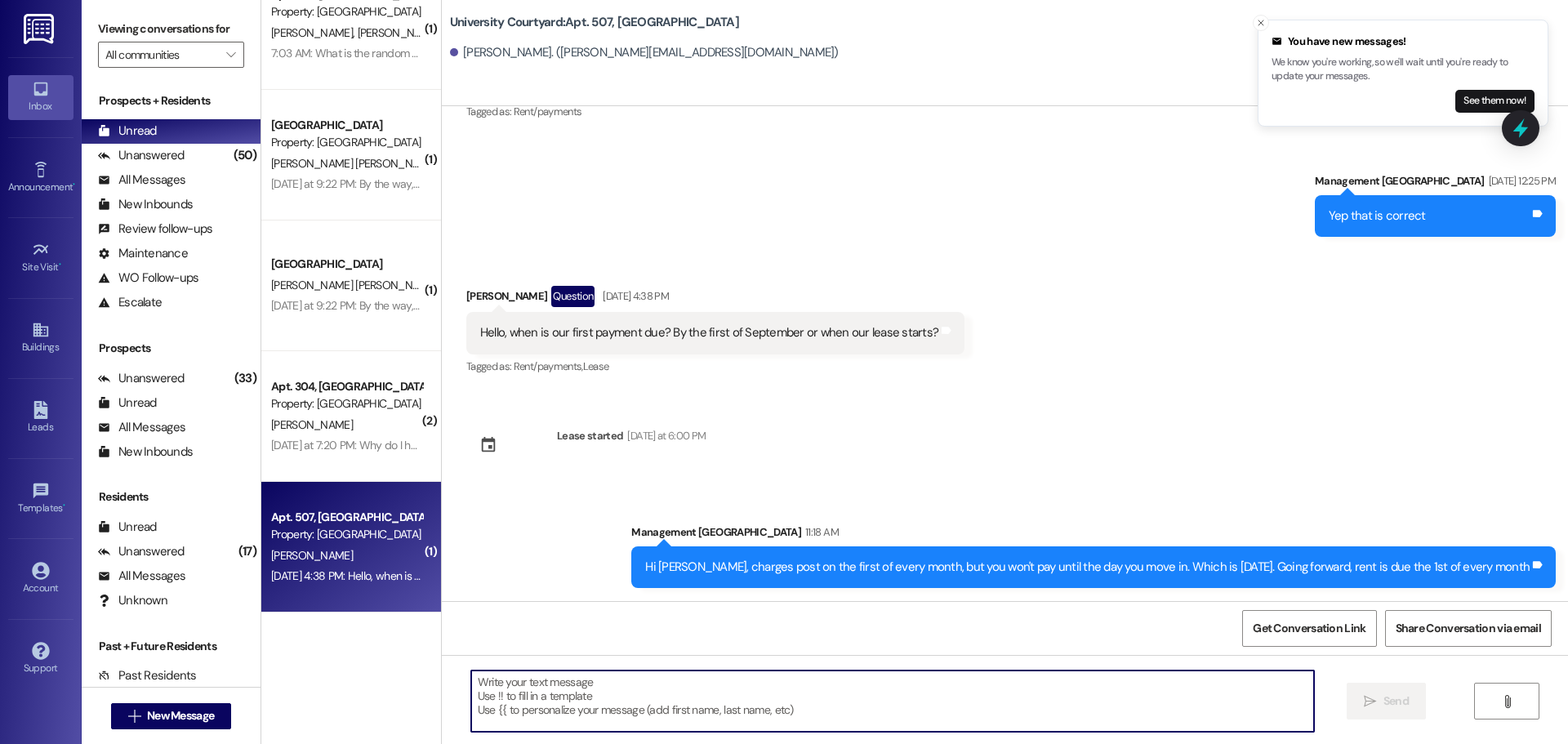
scroll to position [0, 0]
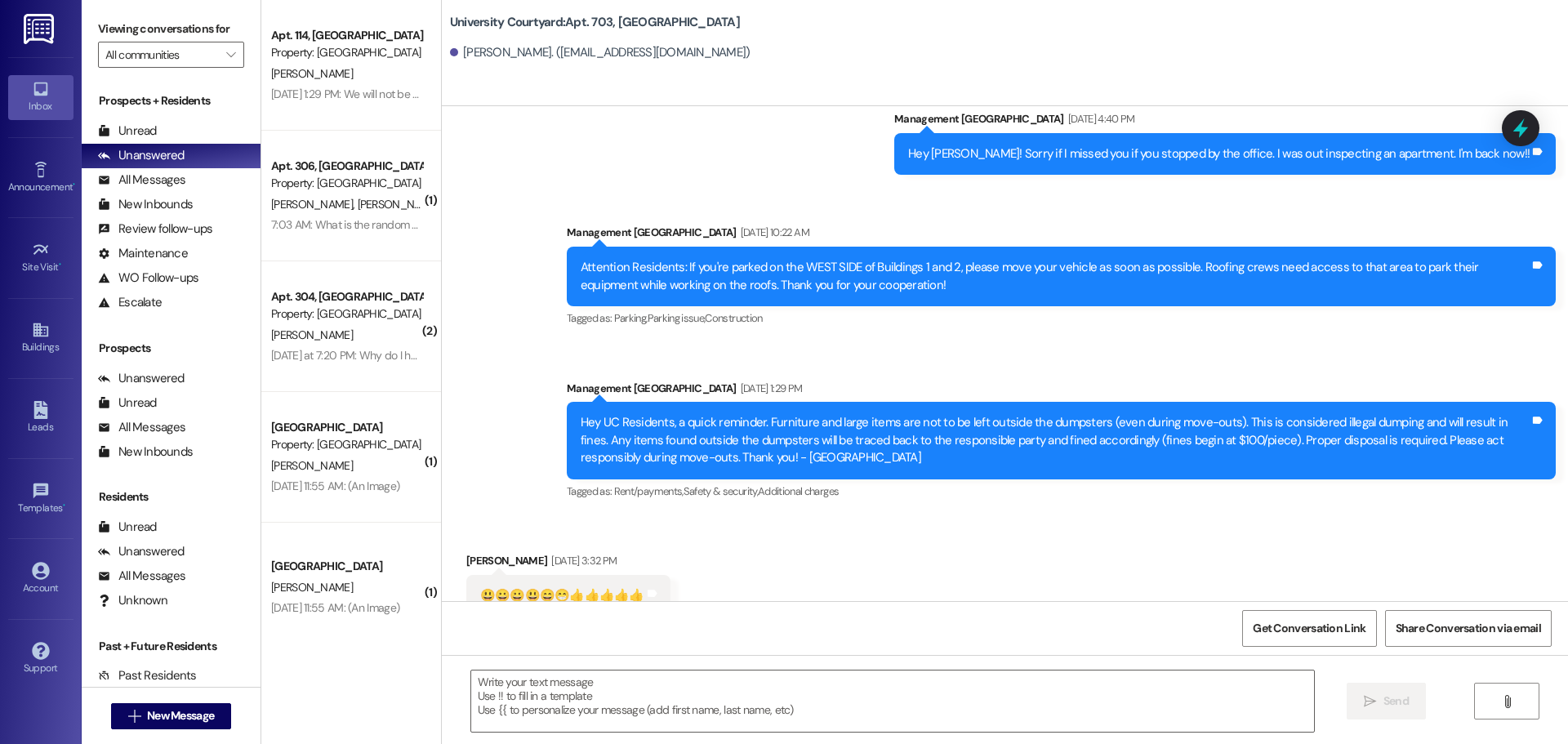
scroll to position [6015, 0]
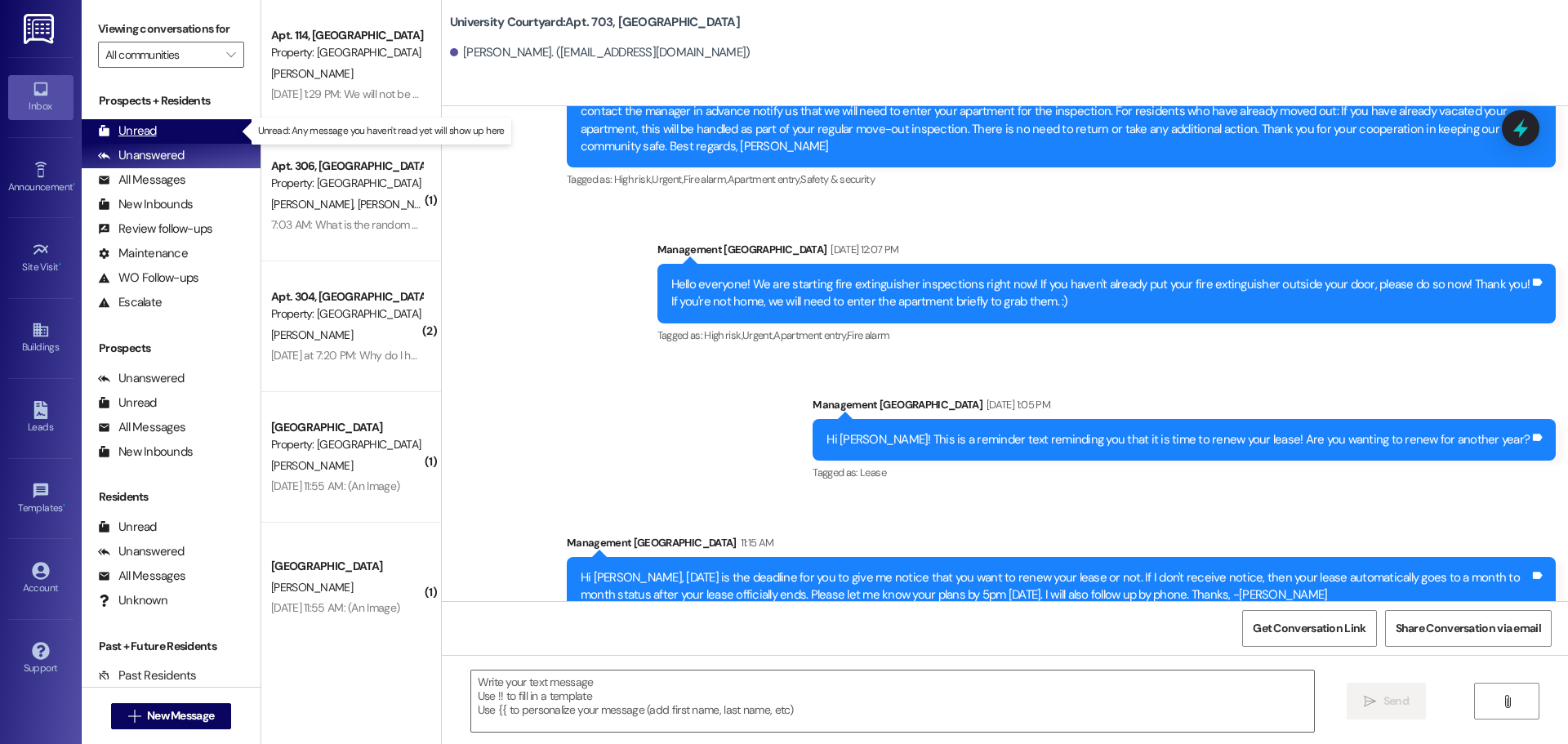
click at [194, 128] on div "Unread (0)" at bounding box center [171, 131] width 179 height 25
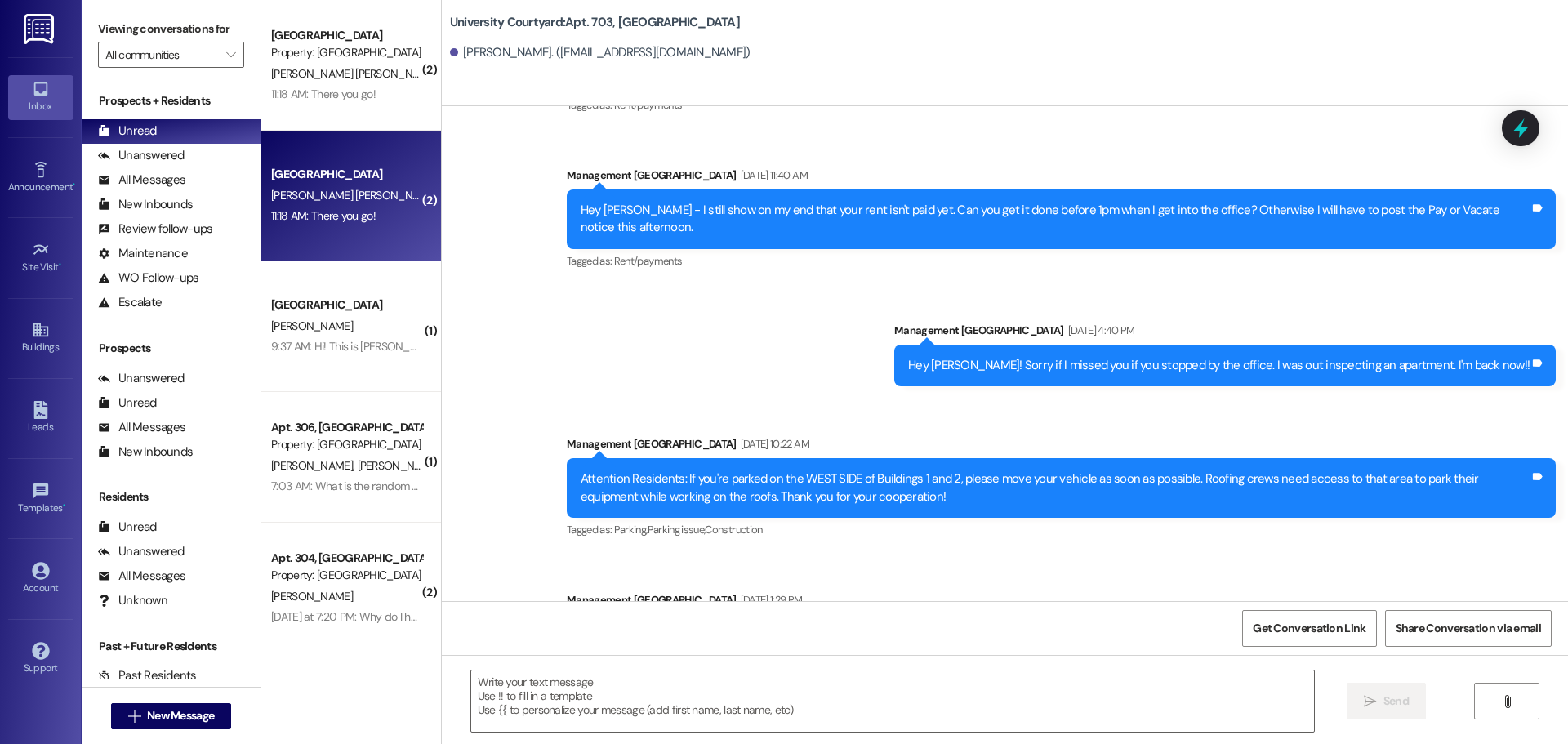
scroll to position [5150, 0]
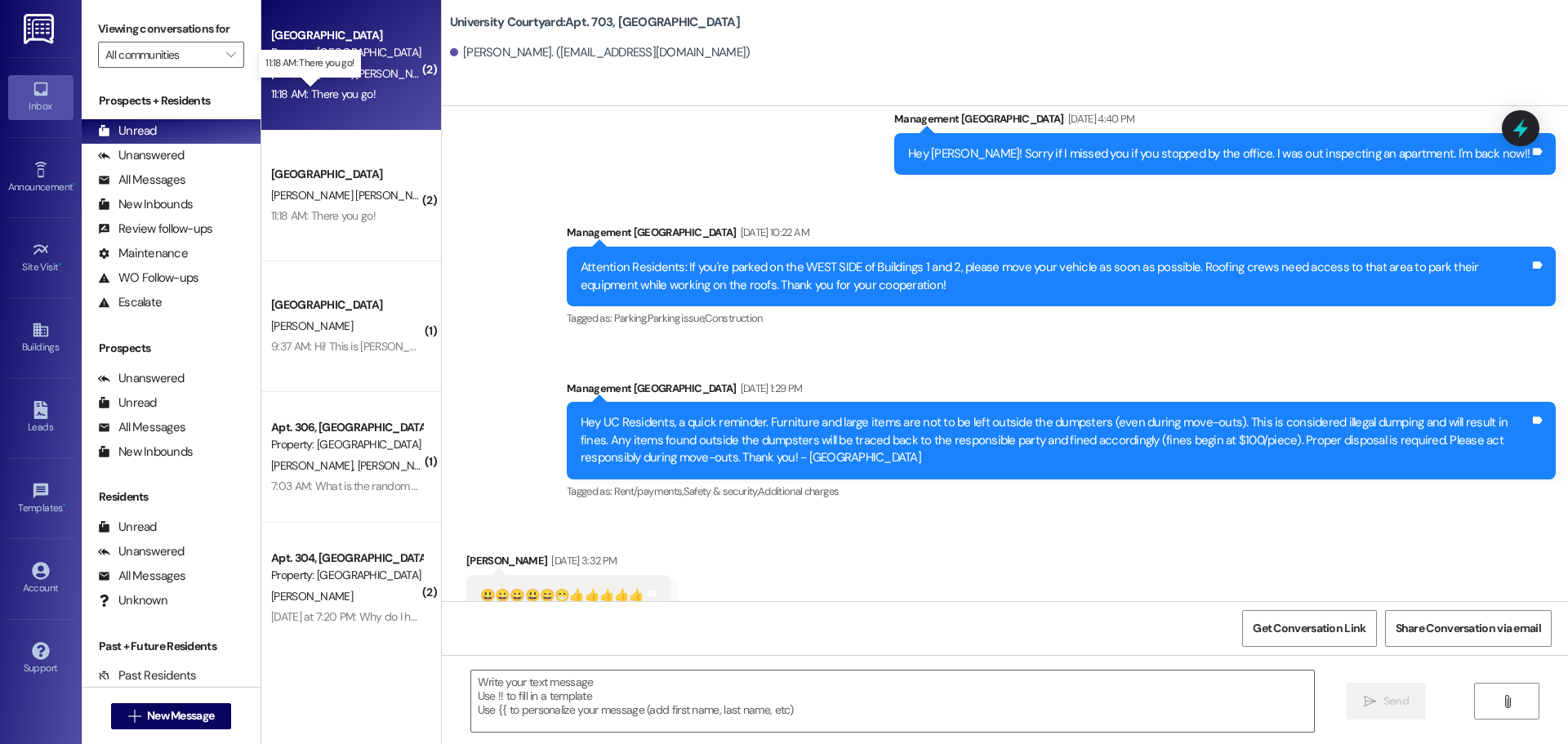
click at [294, 94] on div "11:18 AM: There you go! 11:18 AM: There you go!" at bounding box center [323, 93] width 104 height 15
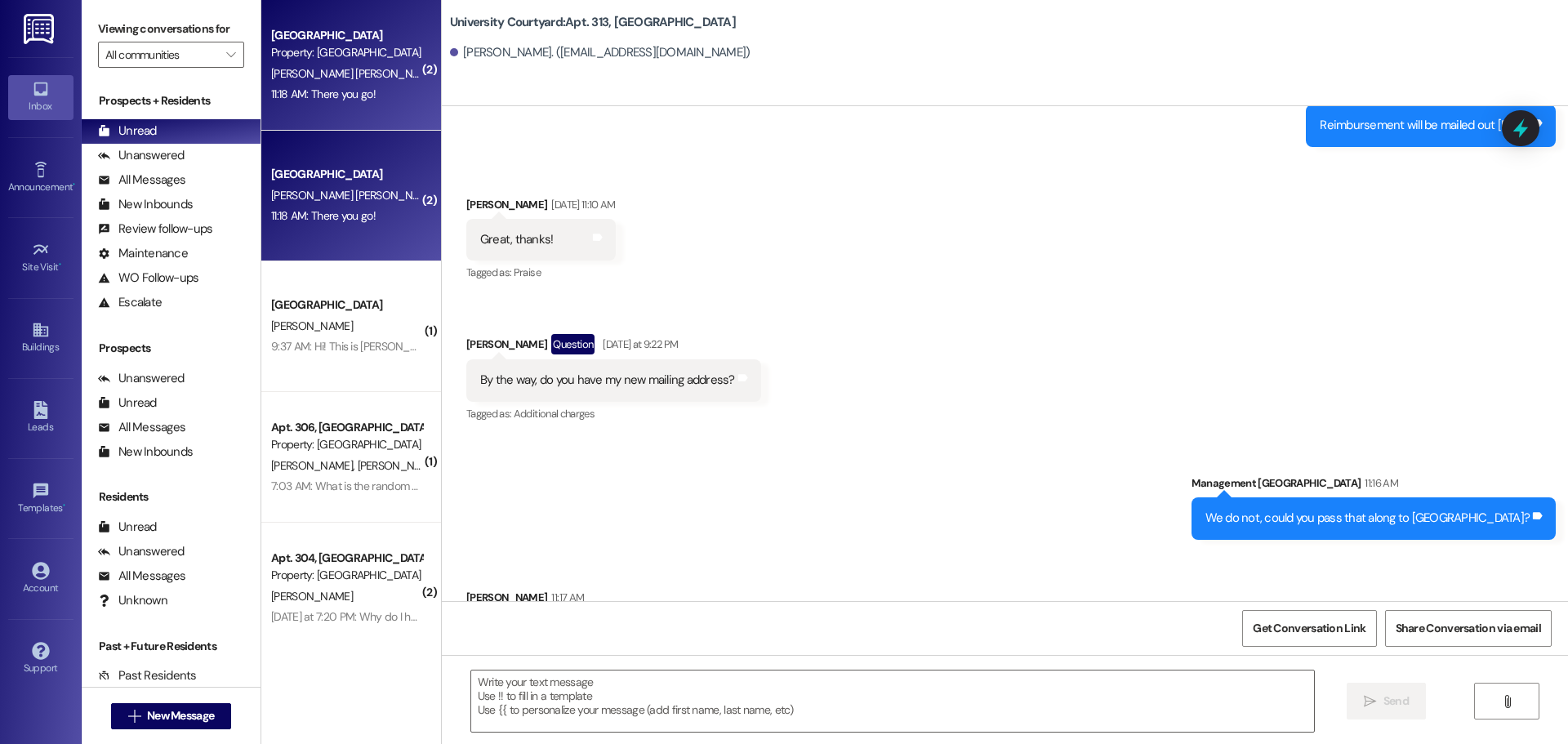
scroll to position [4349, 0]
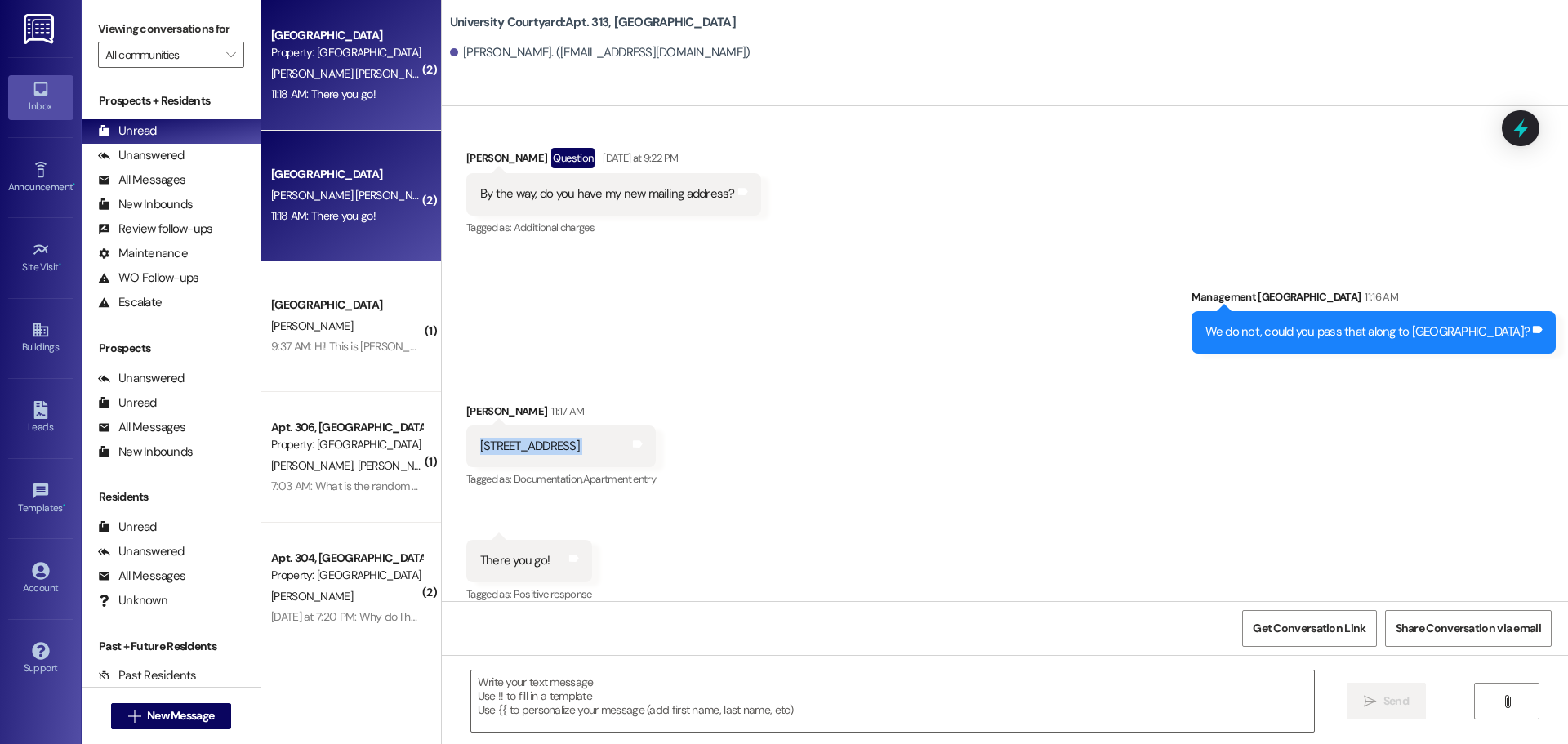
drag, startPoint x: 673, startPoint y: 430, endPoint x: 444, endPoint y: 433, distance: 229.0
click at [455, 433] on div "Received via SMS Marcelo Aguilar Becerra 11:17 AM 425 W 5th S apt 46 Rexburg ID…" at bounding box center [562, 446] width 214 height 113
copy div "425 W 5th S apt 46 Rexburg ID 83440 Tags and notes"
click at [673, 712] on textarea at bounding box center [892, 701] width 843 height 62
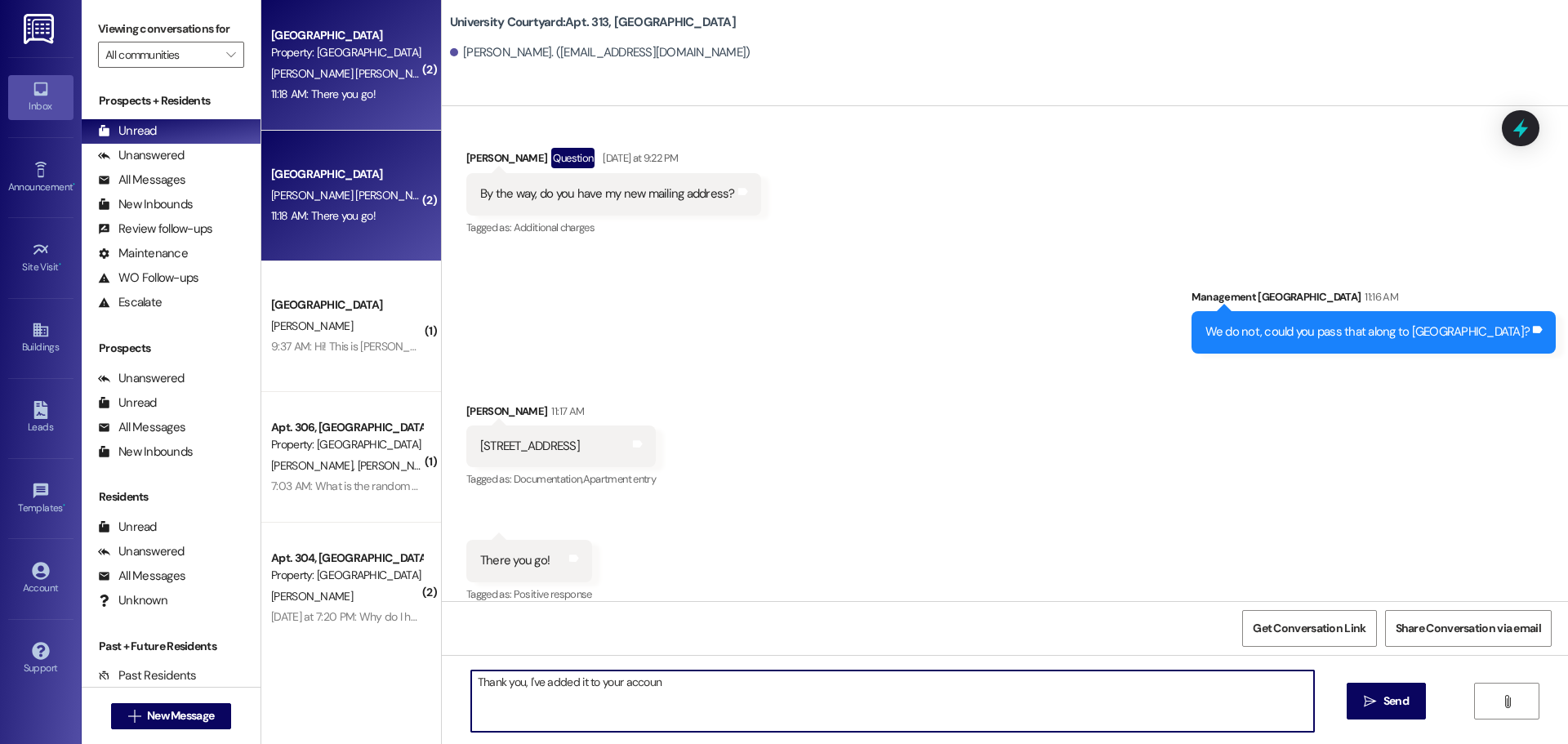
type textarea "Thank you, I've added it to your account"
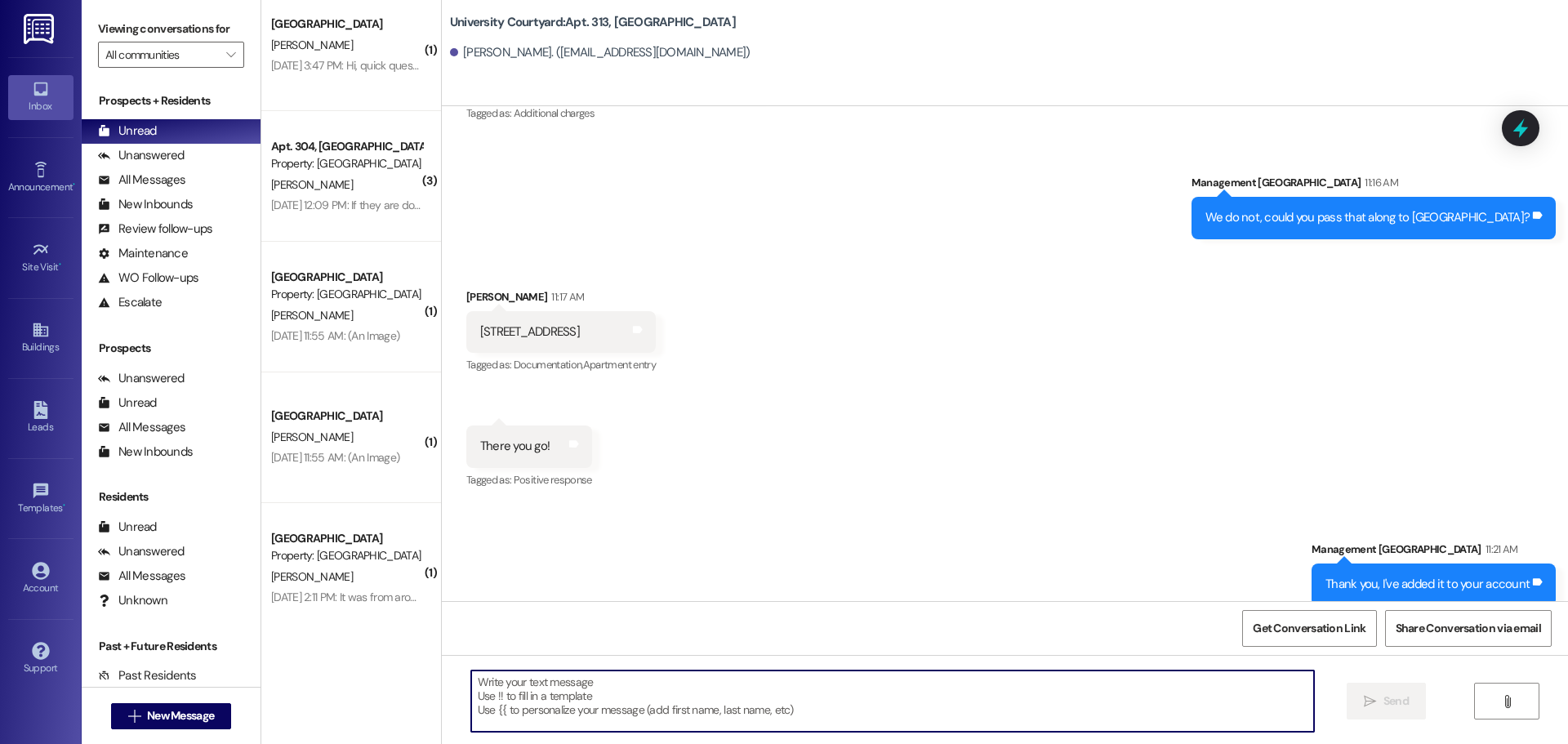
scroll to position [1088, 0]
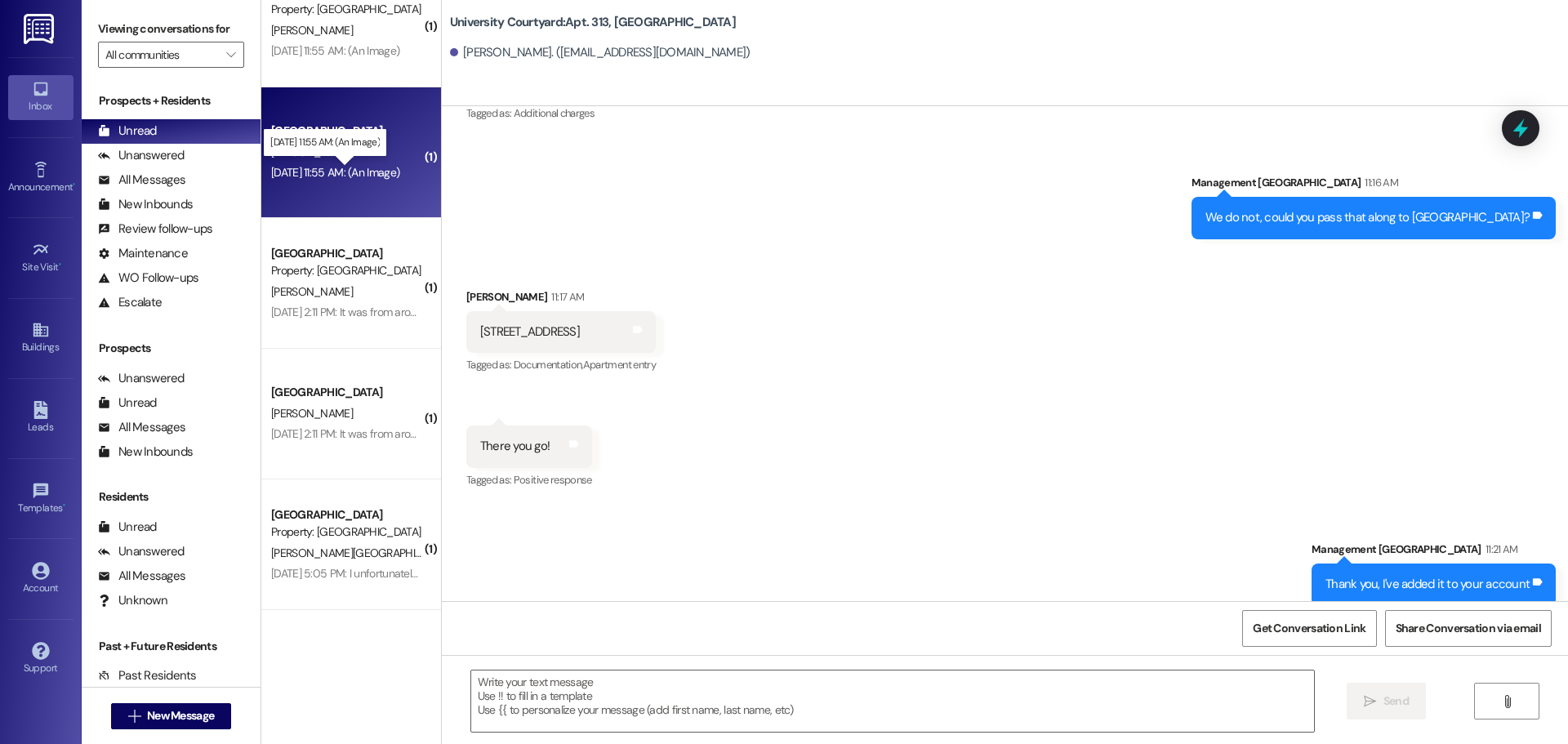
click at [371, 176] on div "Aug 29, 2025 at 11:55 AM: (An Image) Aug 29, 2025 at 11:55 AM: (An Image)" at bounding box center [334, 172] width 128 height 15
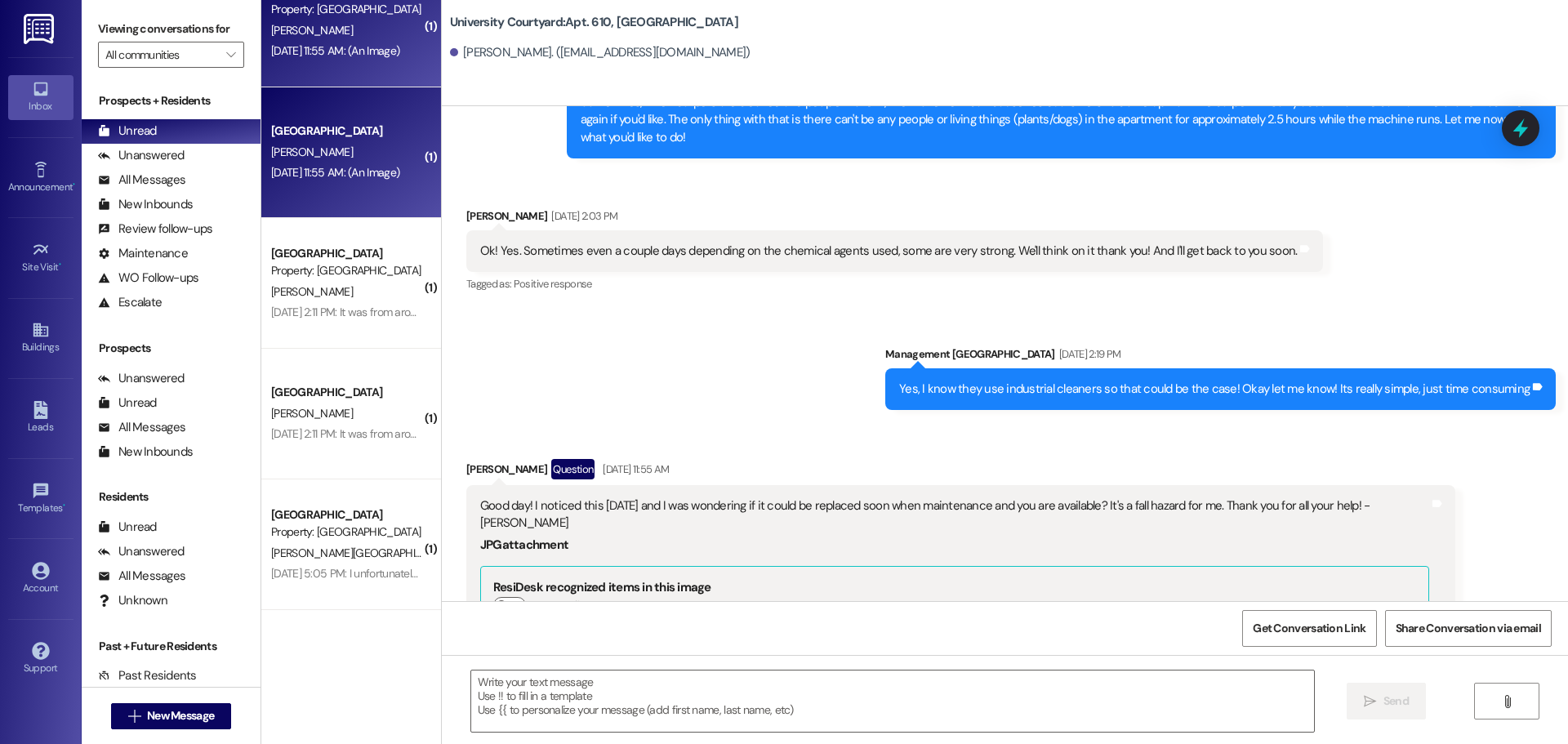
scroll to position [8923, 0]
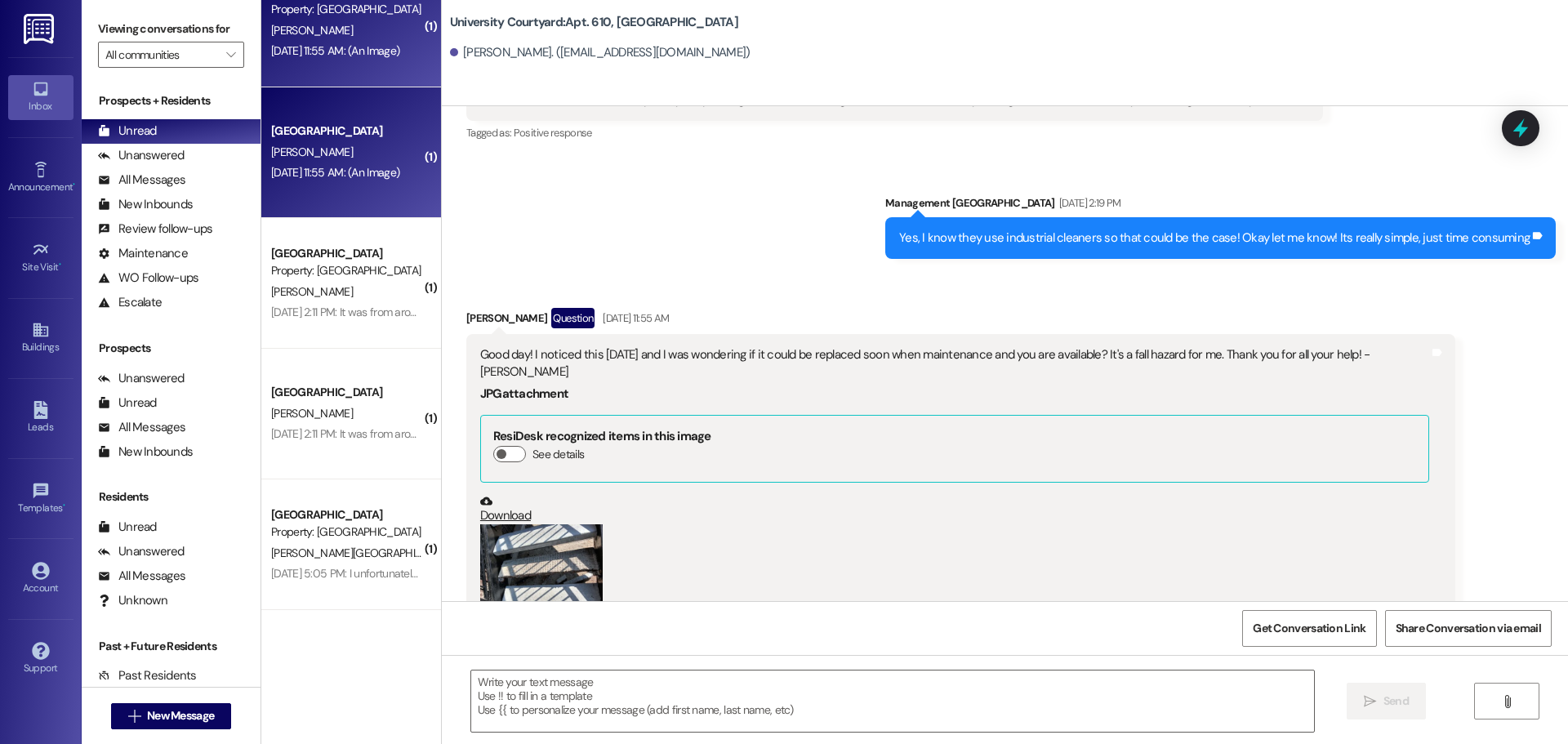
click at [522, 524] on button "Zoom image" at bounding box center [541, 569] width 122 height 92
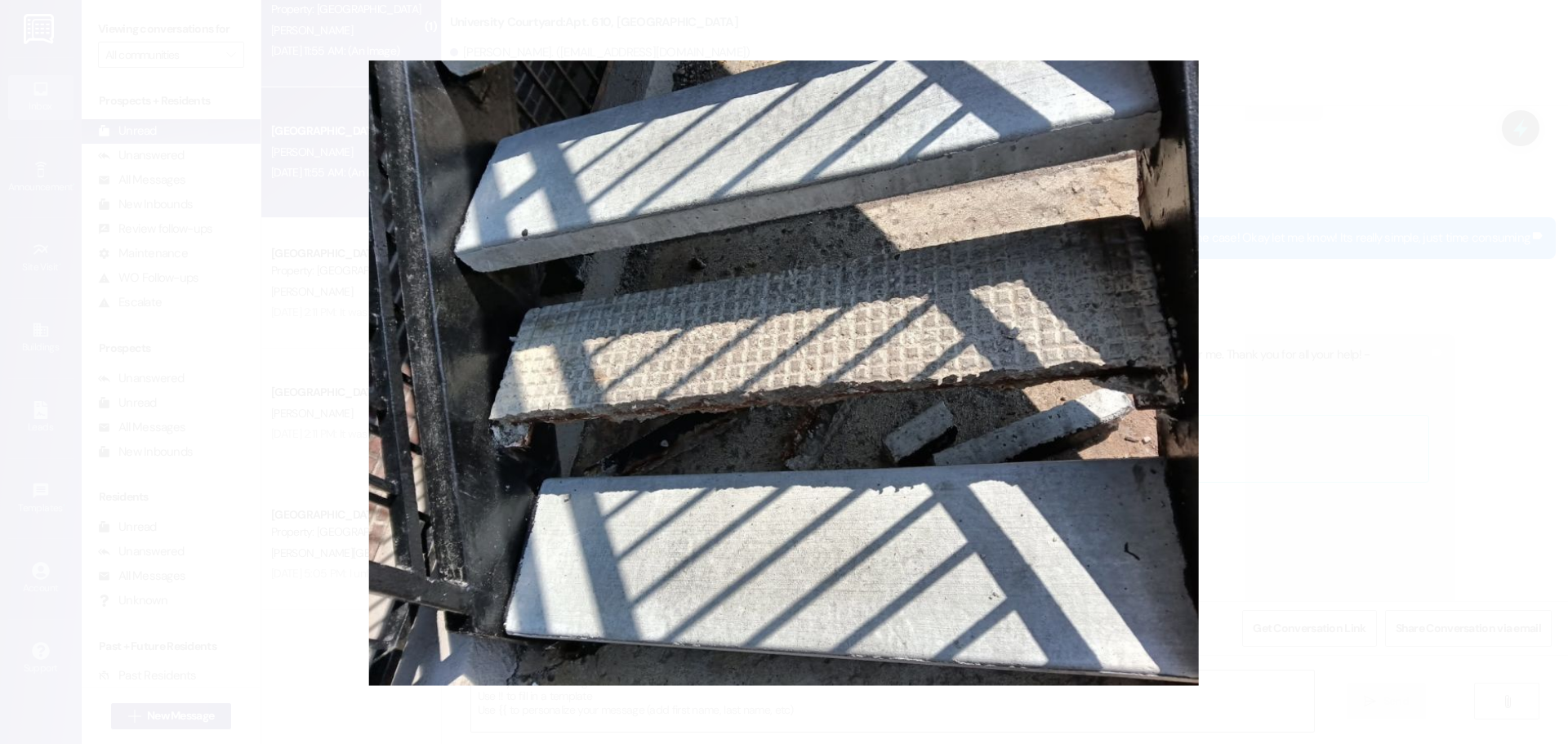
click at [620, 435] on button "Unzoom image" at bounding box center [784, 372] width 1568 height 744
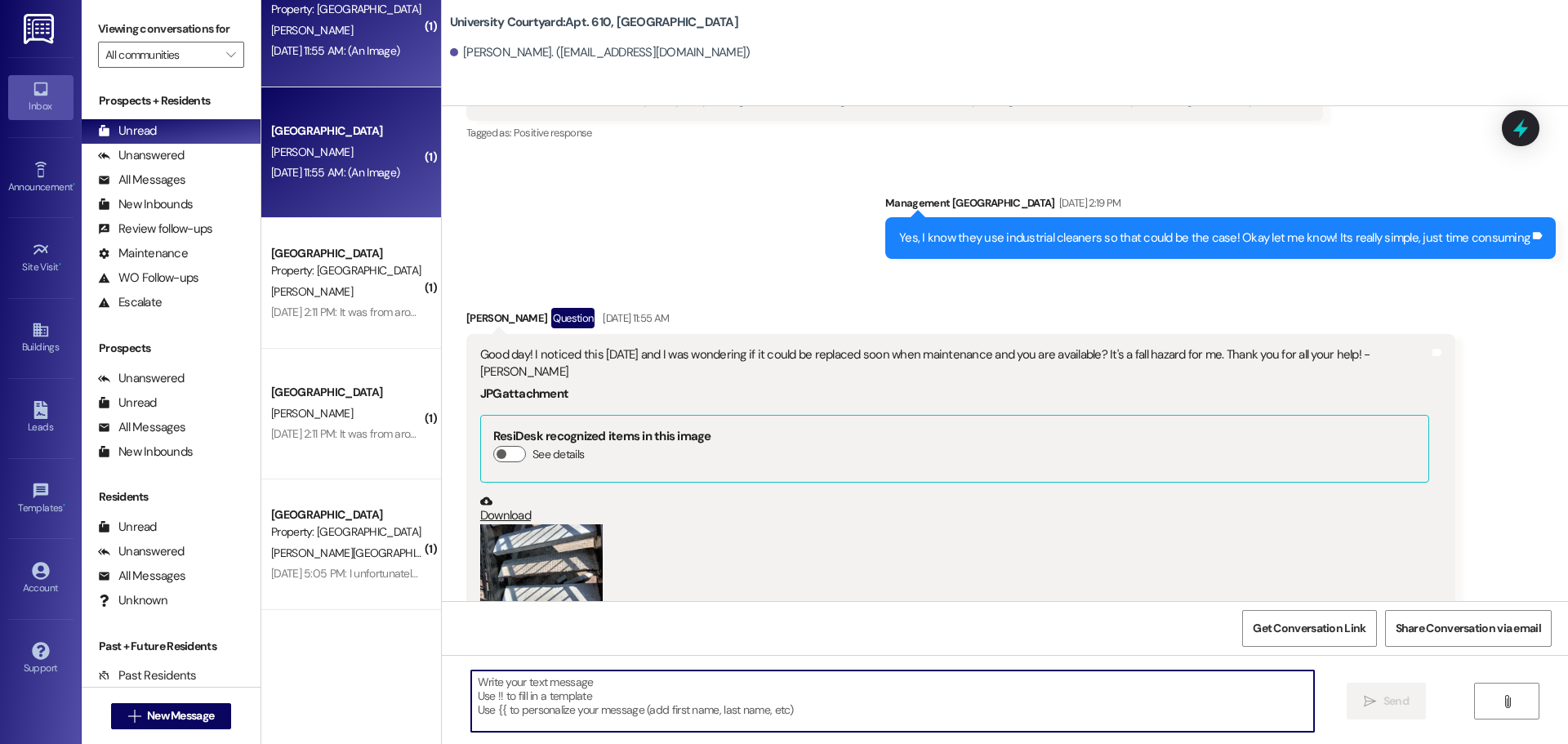
click at [638, 708] on textarea at bounding box center [892, 701] width 843 height 62
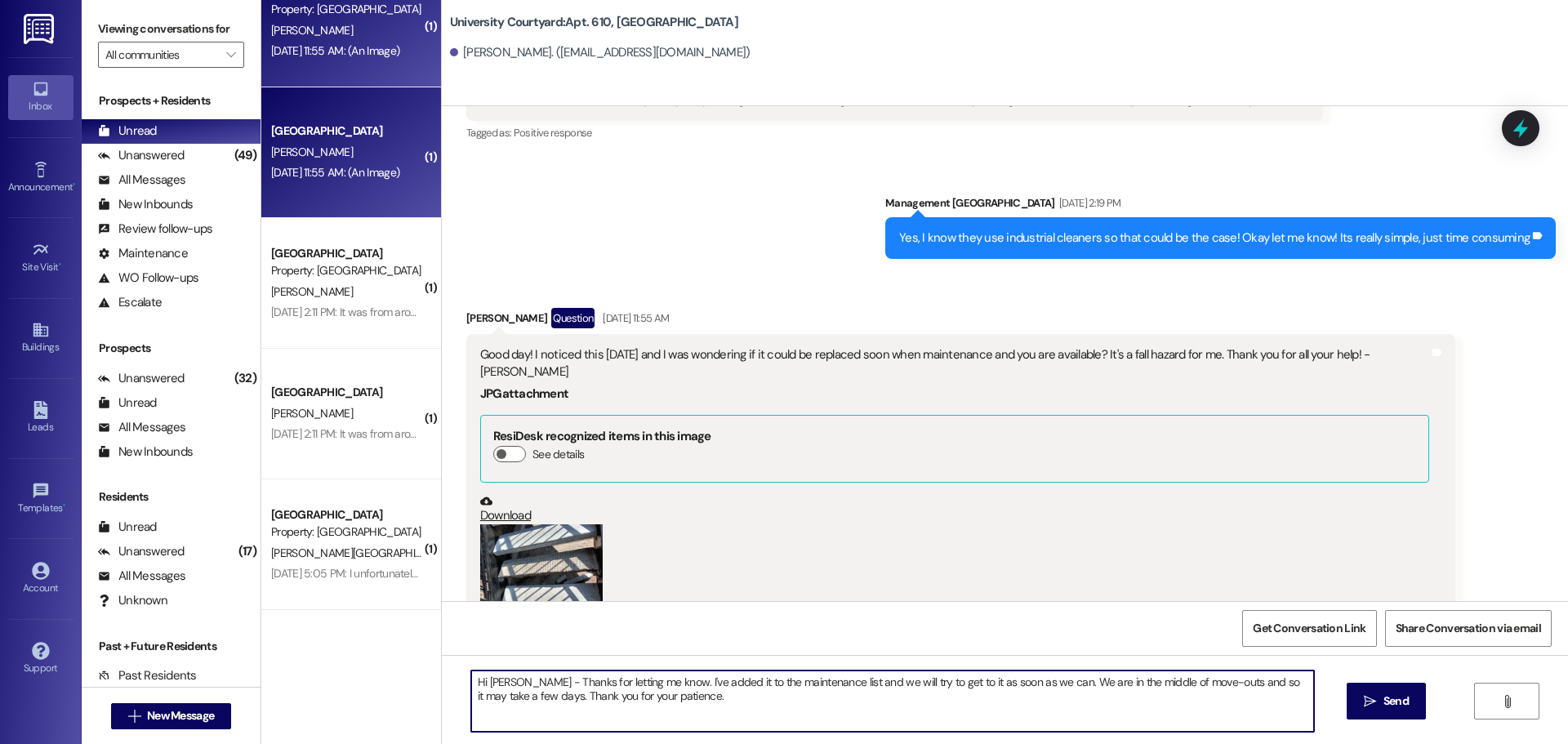
type textarea "Hi Micaela - Thanks for letting me know. I've added it to the maintenance list …"
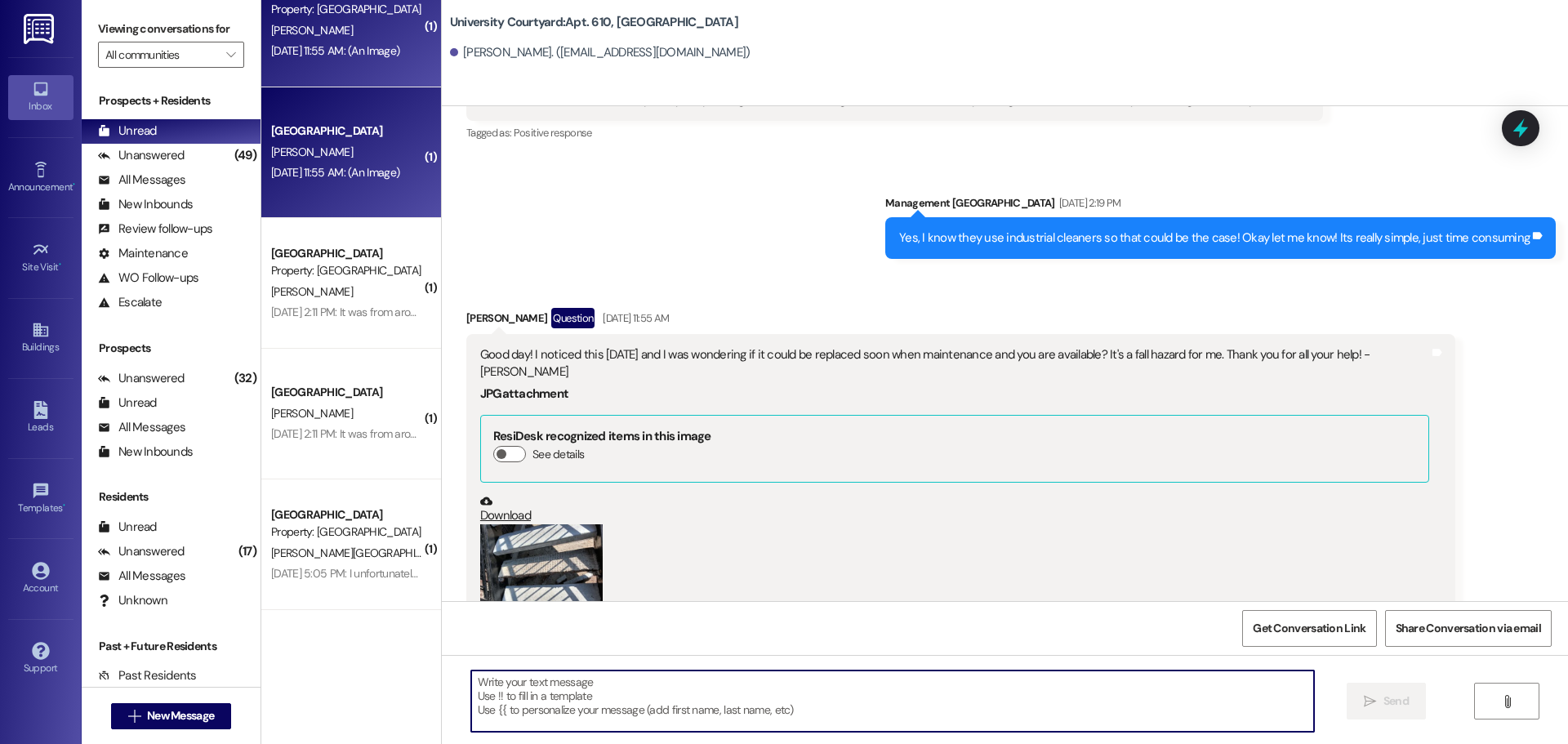
scroll to position [8922, 0]
click at [494, 495] on link "Download" at bounding box center [955, 509] width 949 height 29
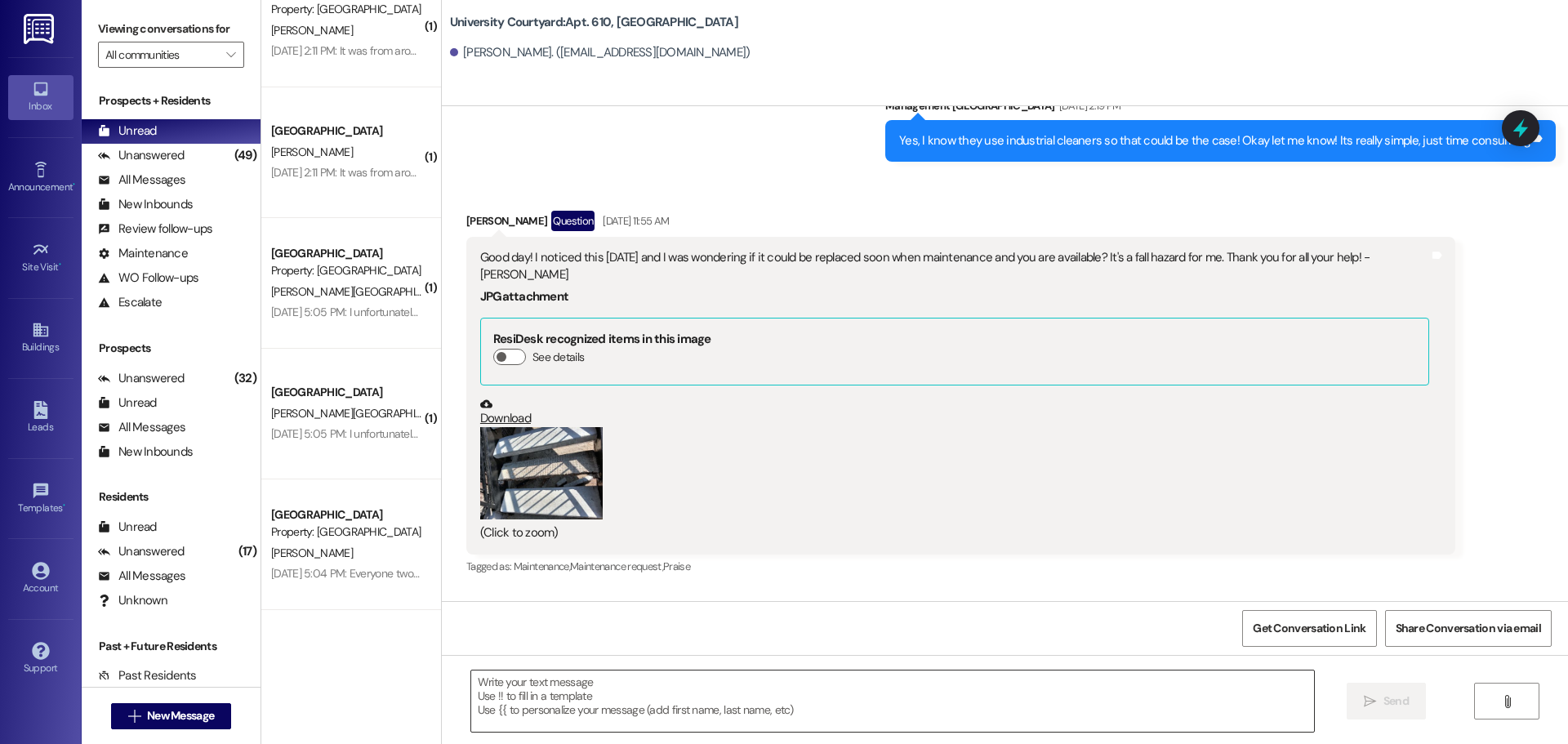
scroll to position [9167, 0]
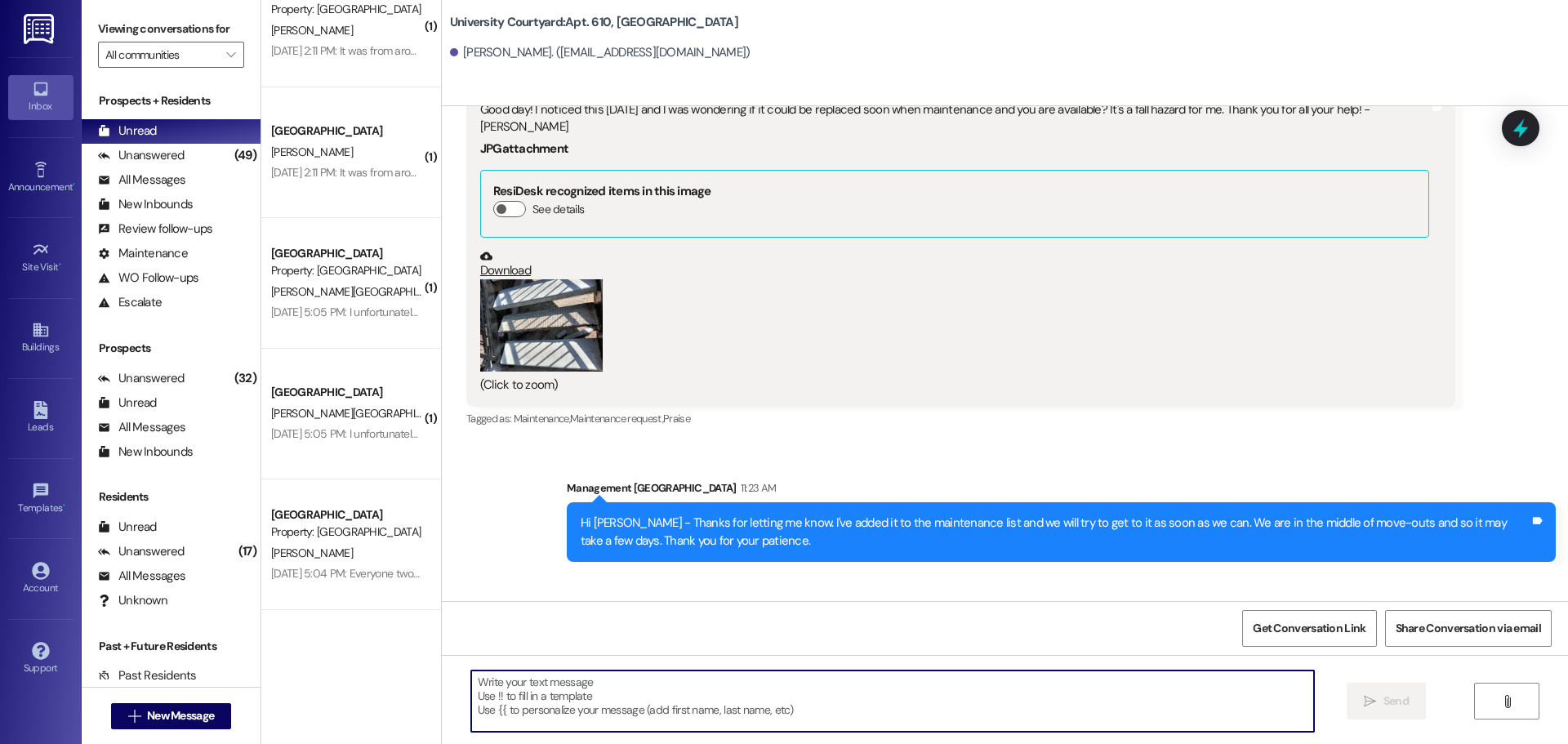
click at [669, 710] on textarea at bounding box center [892, 701] width 843 height 62
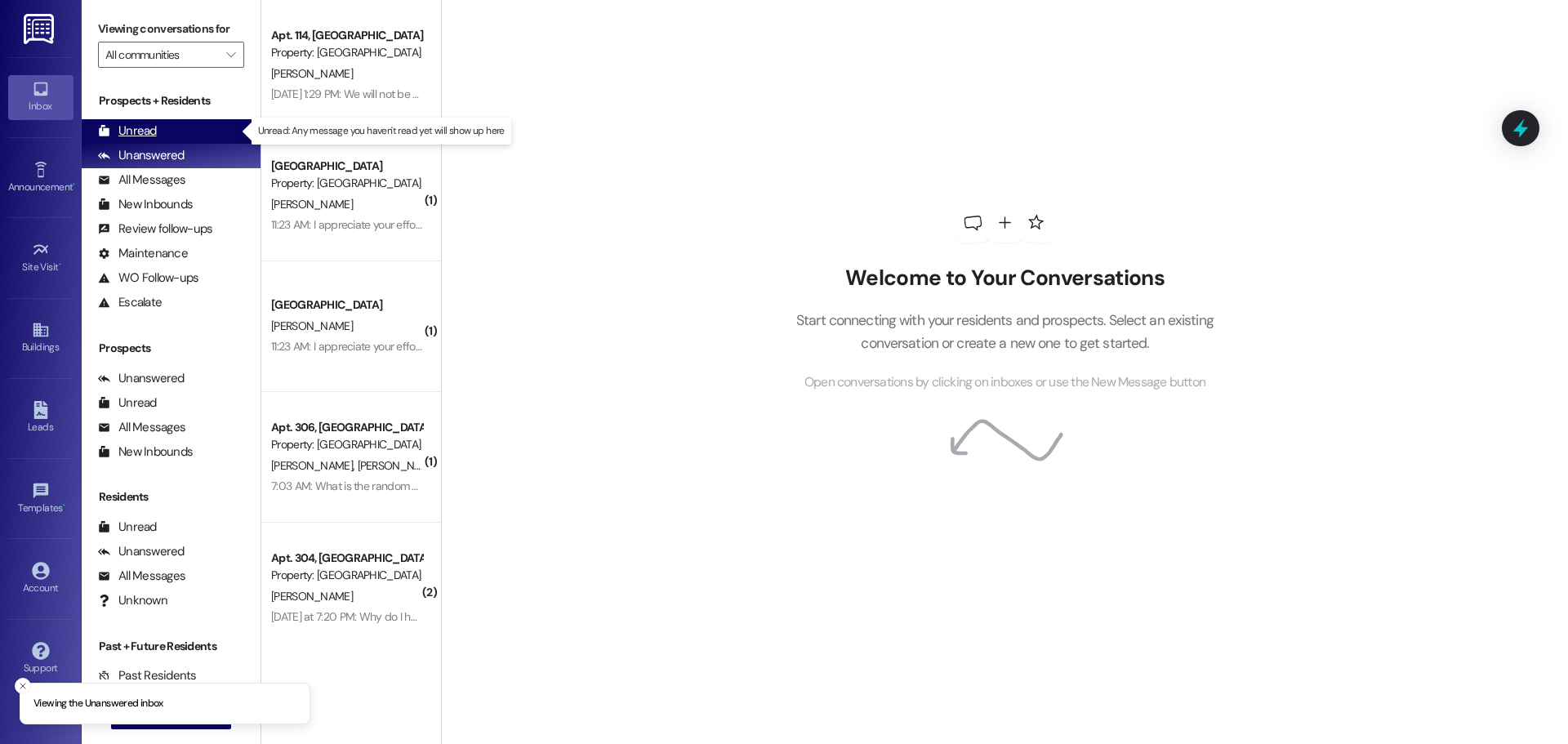
click at [169, 124] on div "Unread (0)" at bounding box center [171, 131] width 179 height 25
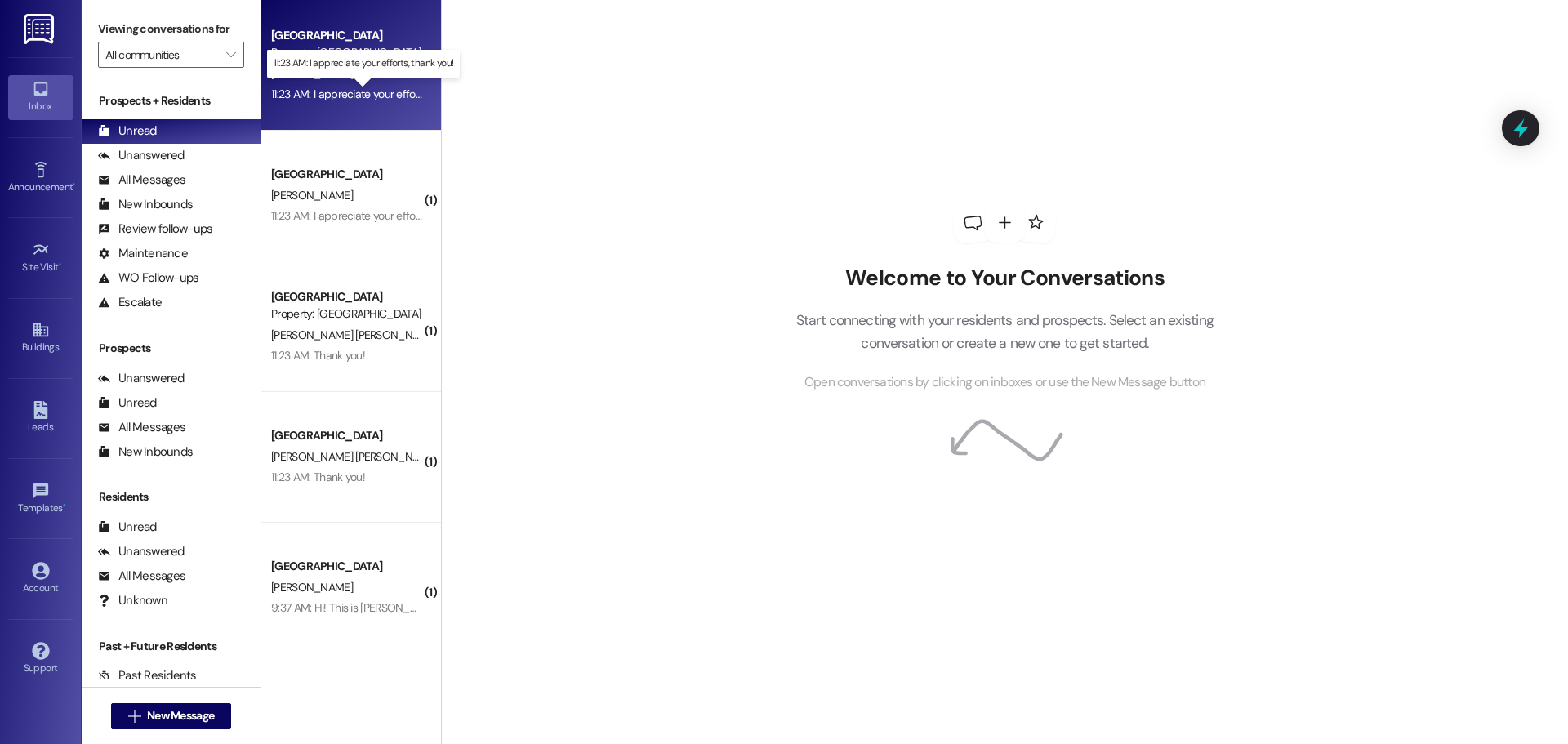
click at [348, 99] on div "11:23 AM: I appreciate your efforts, thank you! 11:23 AM: I appreciate your eff…" at bounding box center [375, 93] width 209 height 15
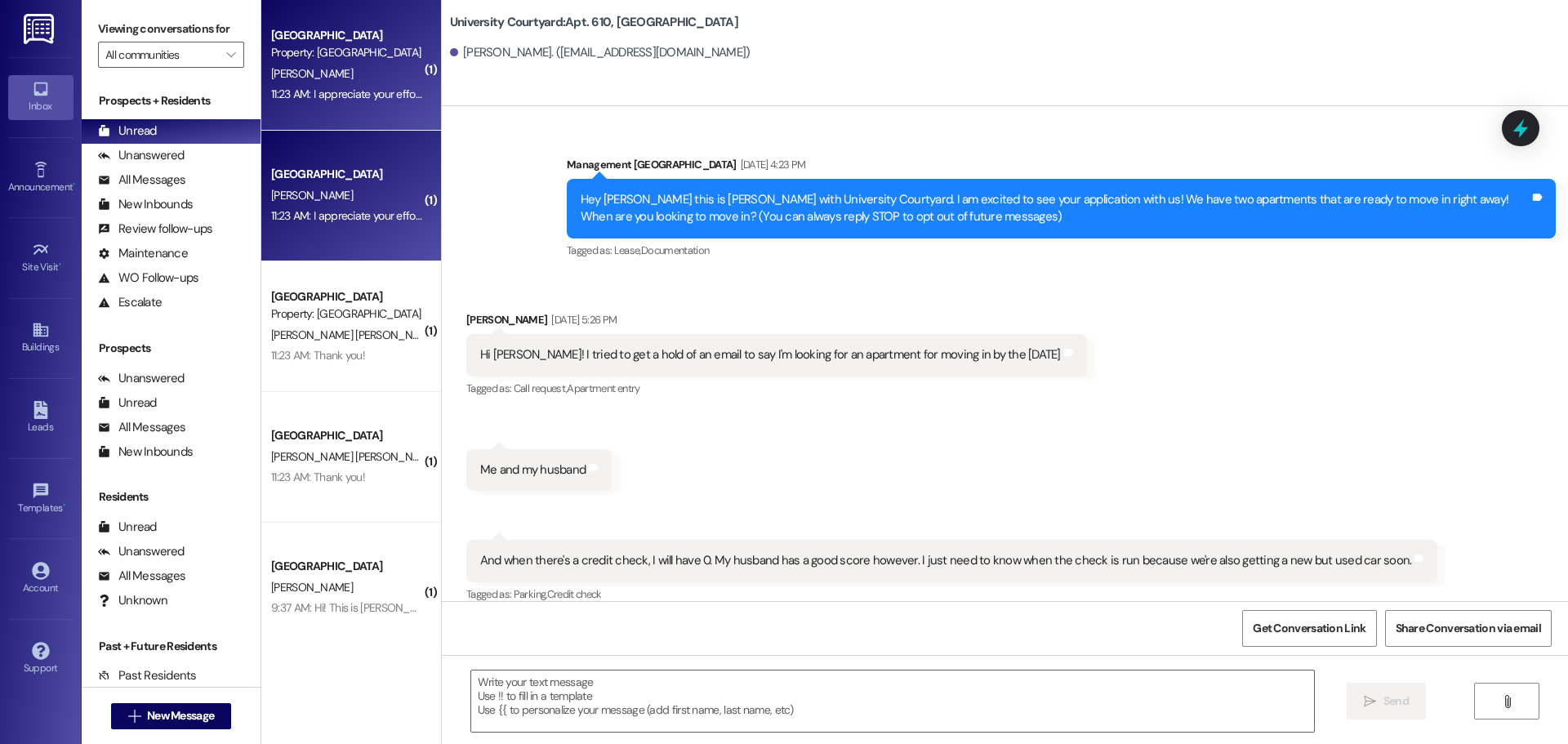
scroll to position [9216, 0]
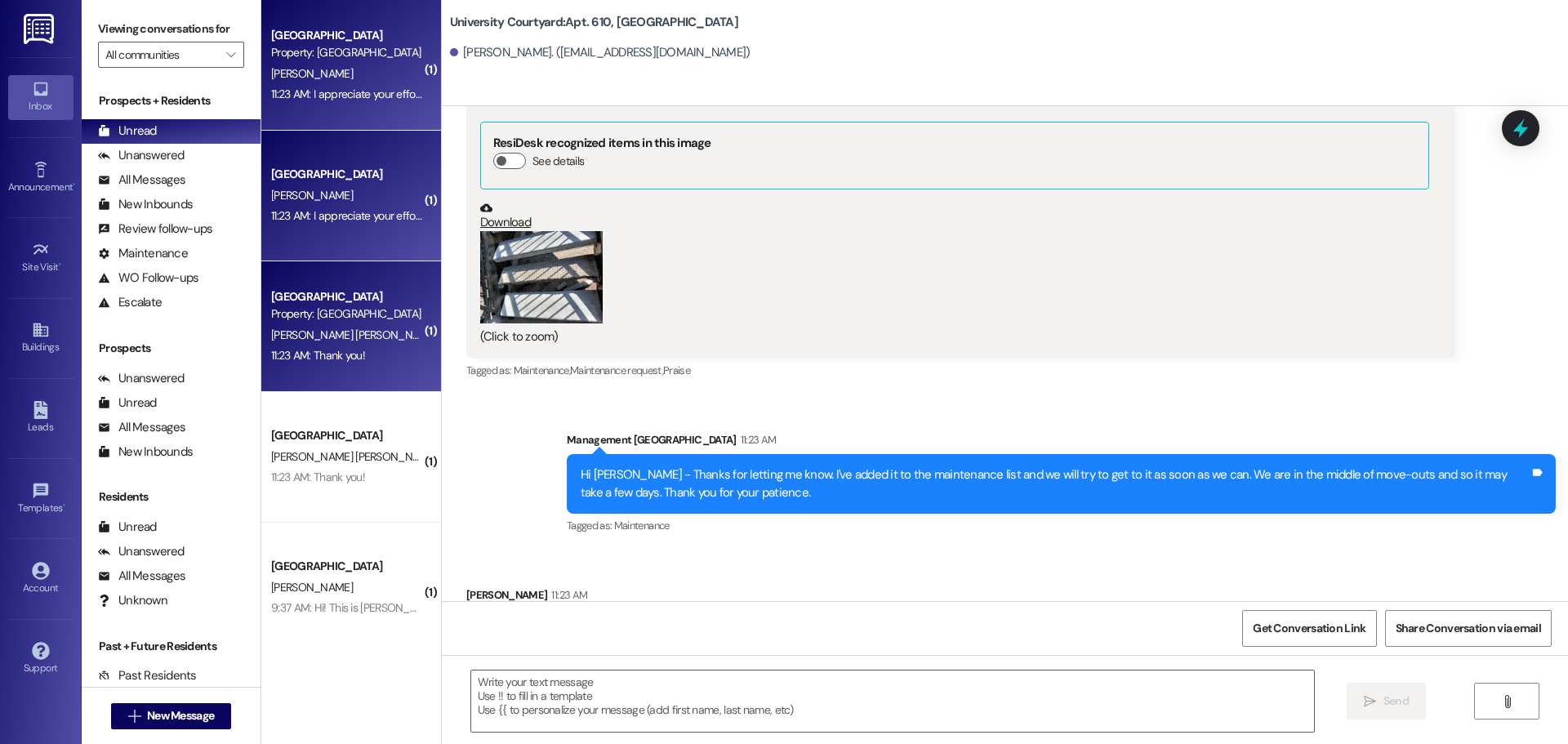
click at [358, 341] on div "[PERSON_NAME] [PERSON_NAME]" at bounding box center [347, 334] width 155 height 21
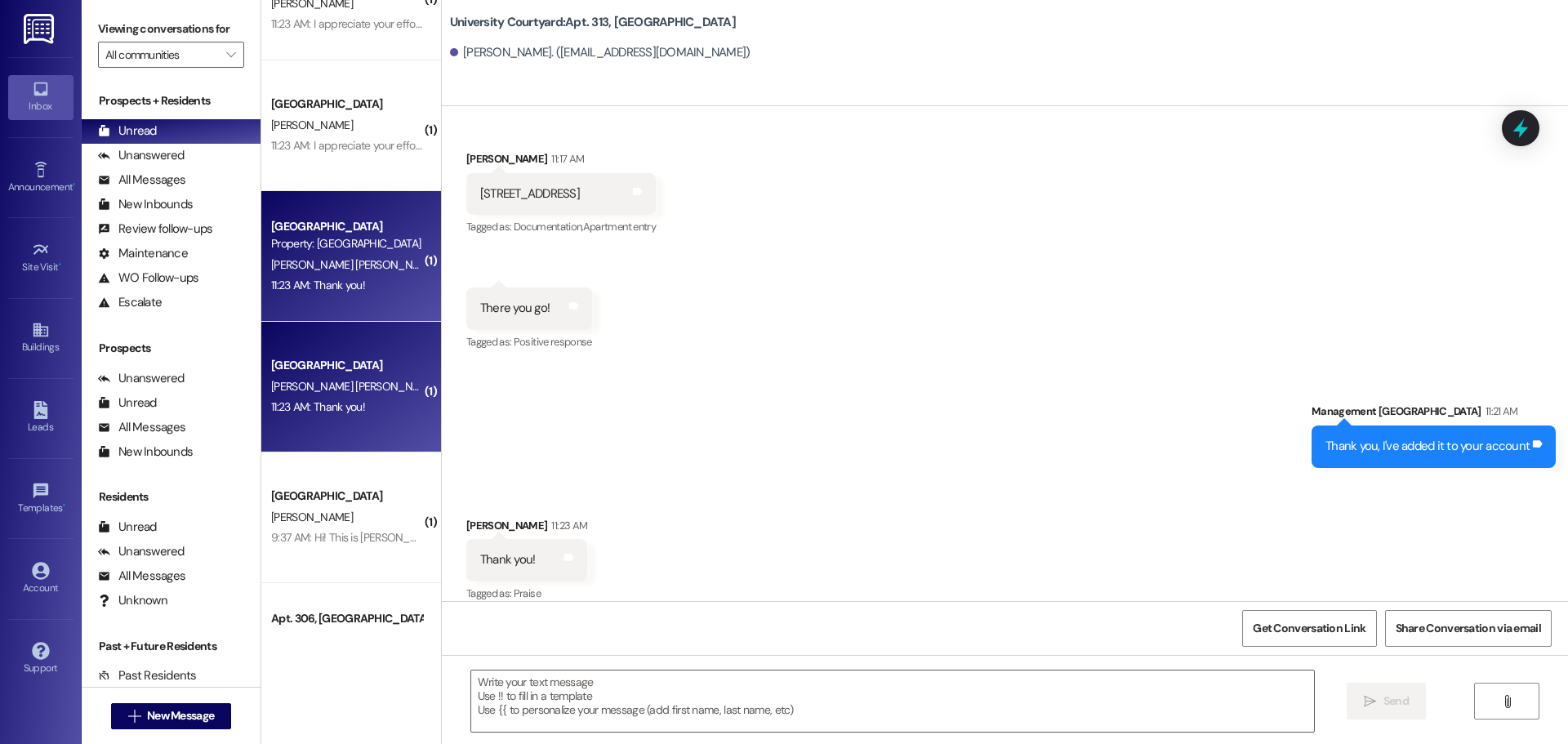
scroll to position [0, 0]
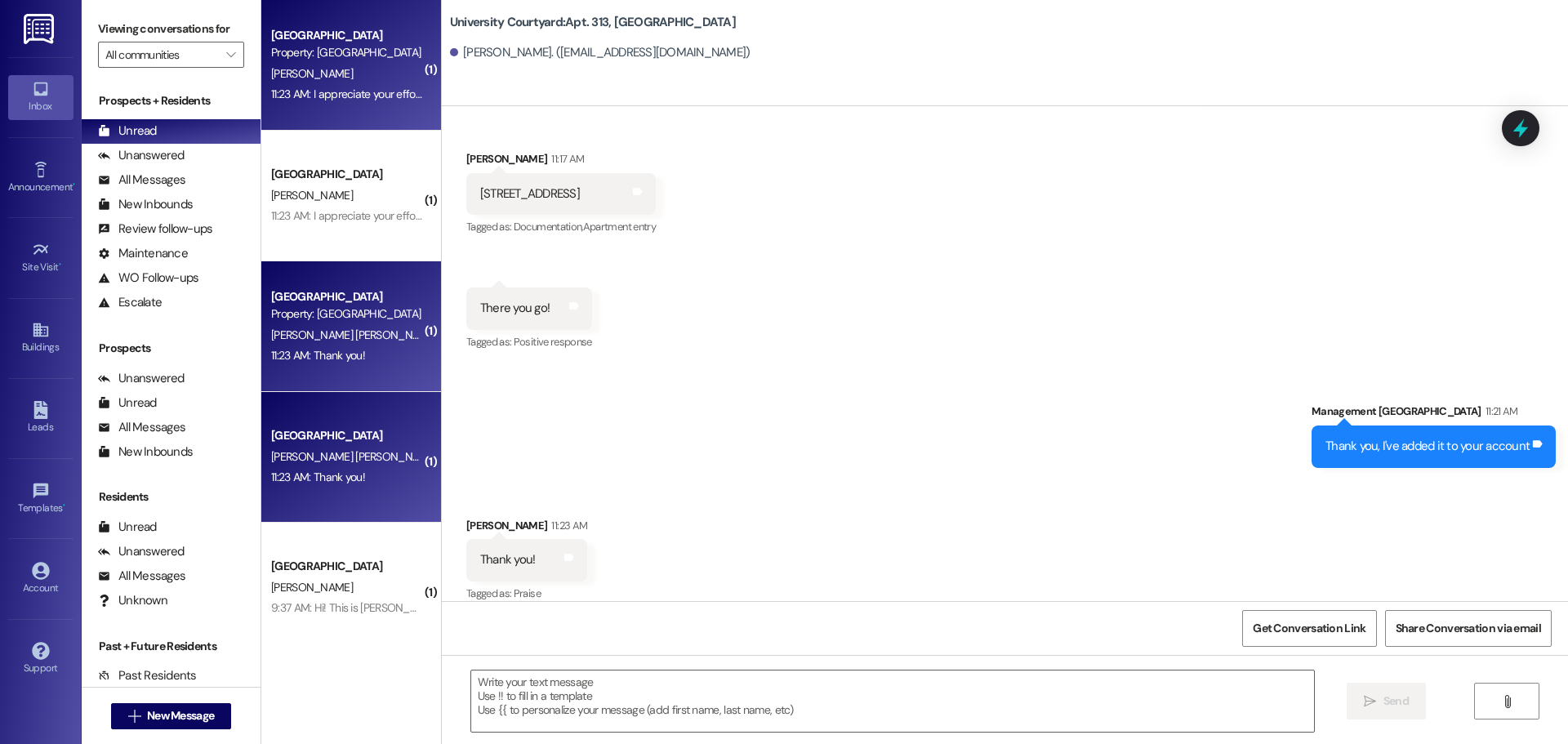
click at [334, 52] on div "Property: [GEOGRAPHIC_DATA]" at bounding box center [346, 52] width 151 height 17
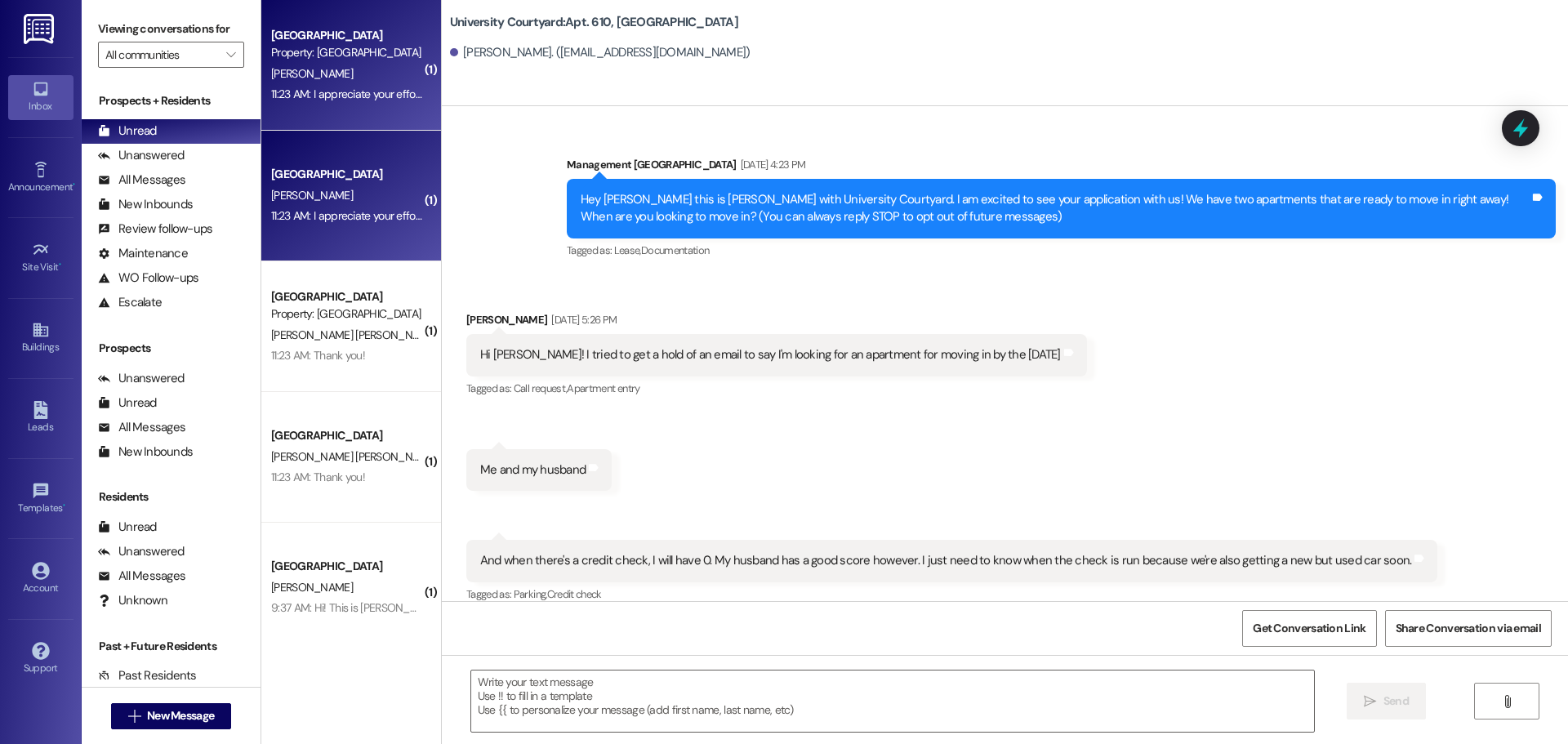
scroll to position [9215, 0]
